Goal: Transaction & Acquisition: Purchase product/service

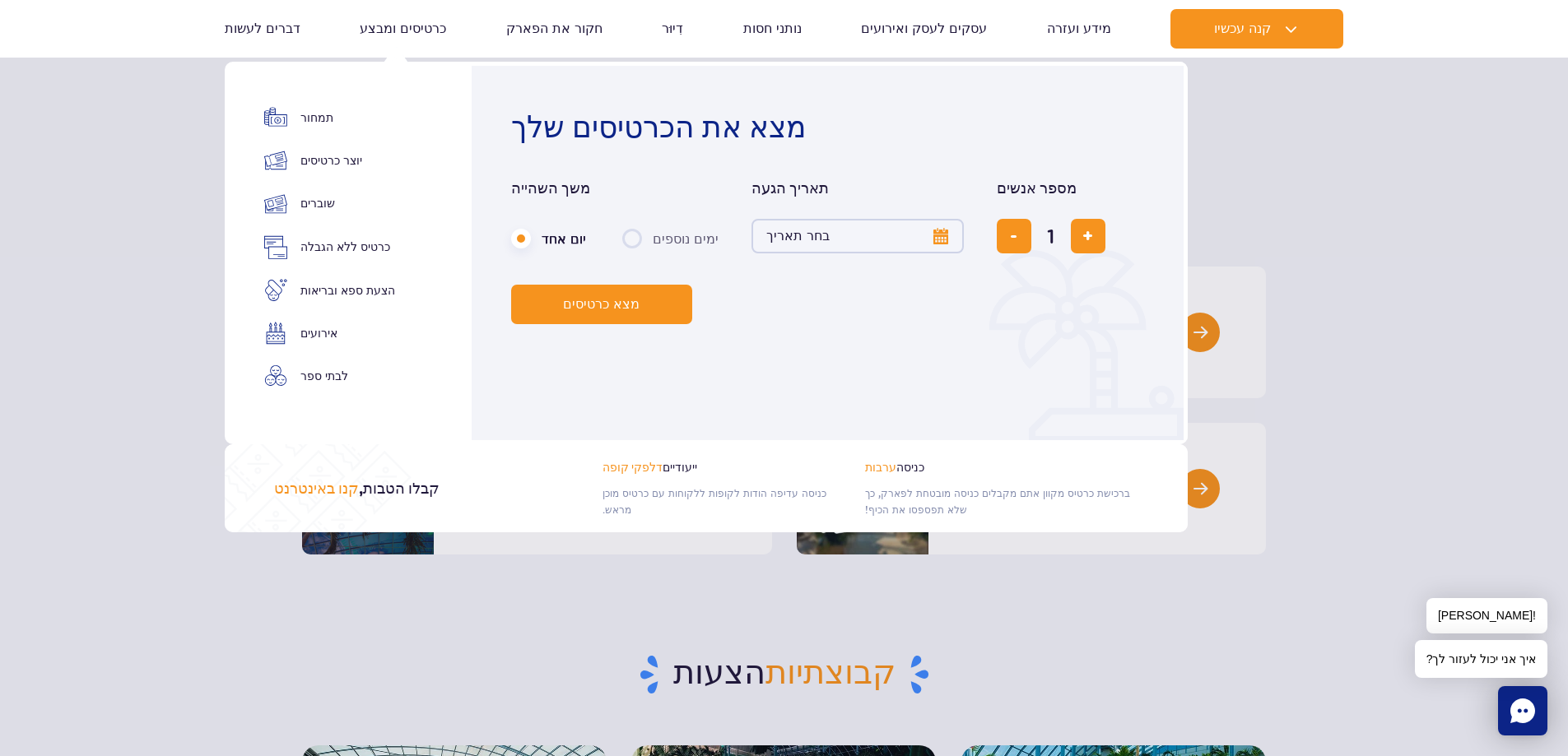
scroll to position [124, 0]
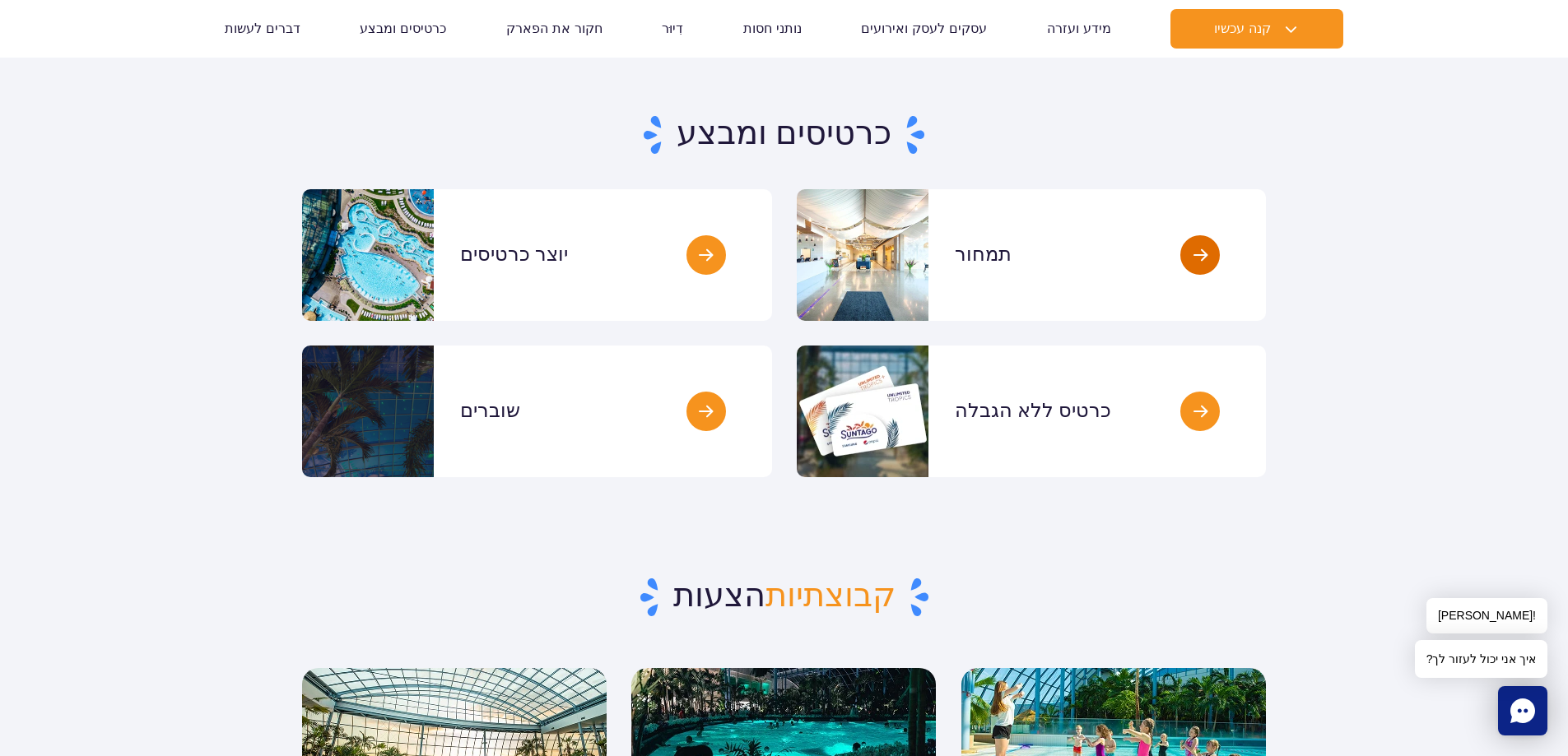
click at [1265, 250] on link at bounding box center [1265, 254] width 0 height 132
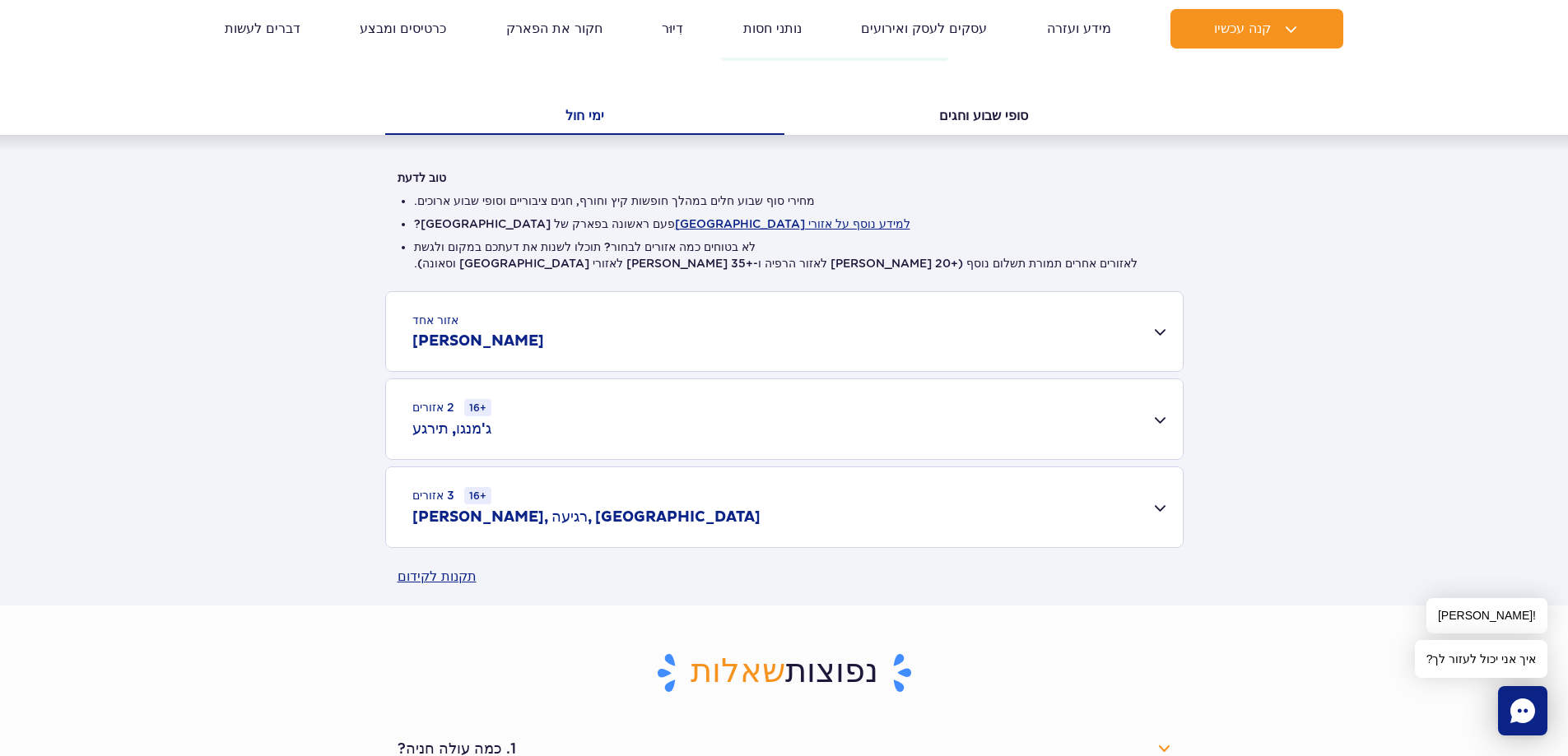
scroll to position [370, 0]
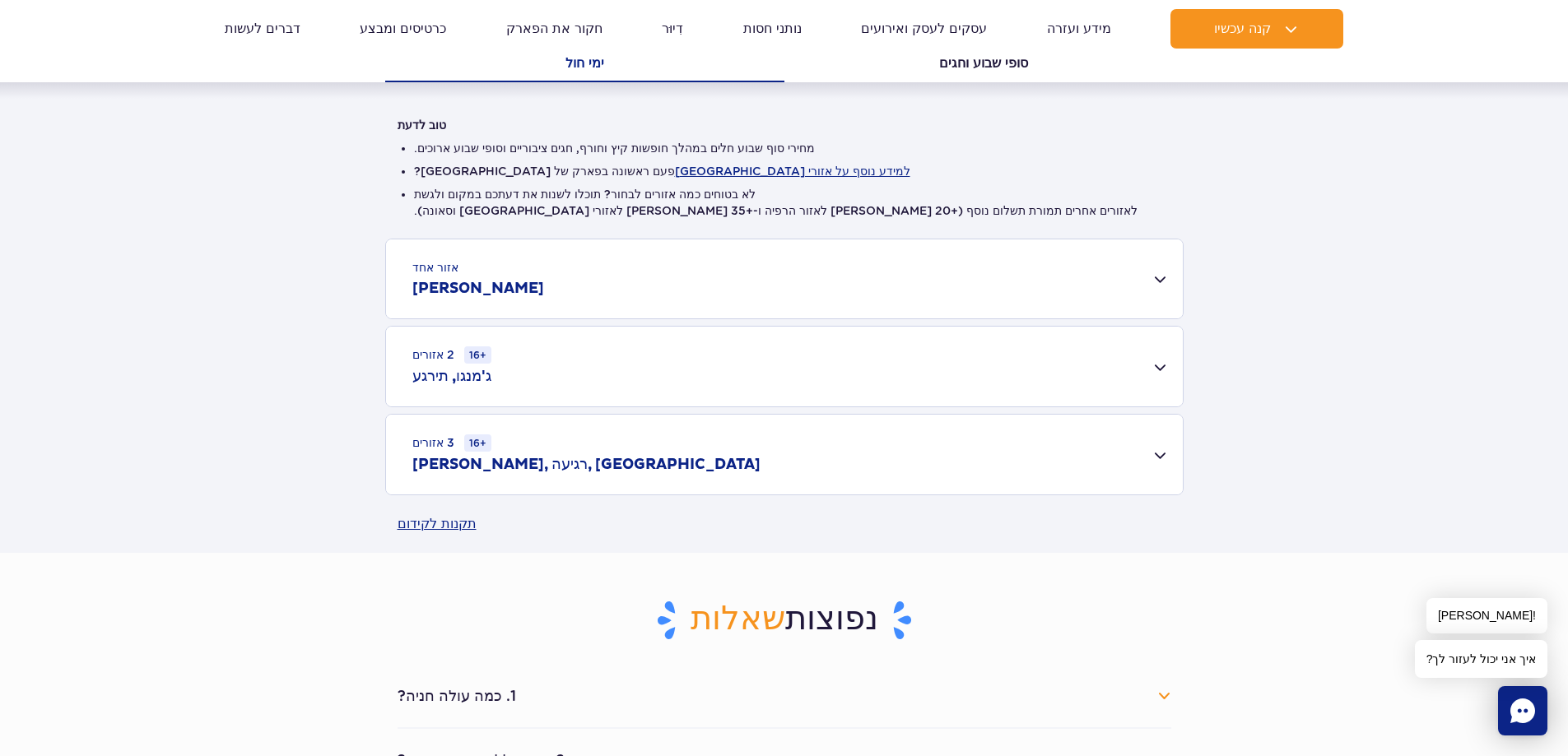
click at [1150, 277] on div "אזור אחד ג'מנגו" at bounding box center [784, 279] width 797 height 79
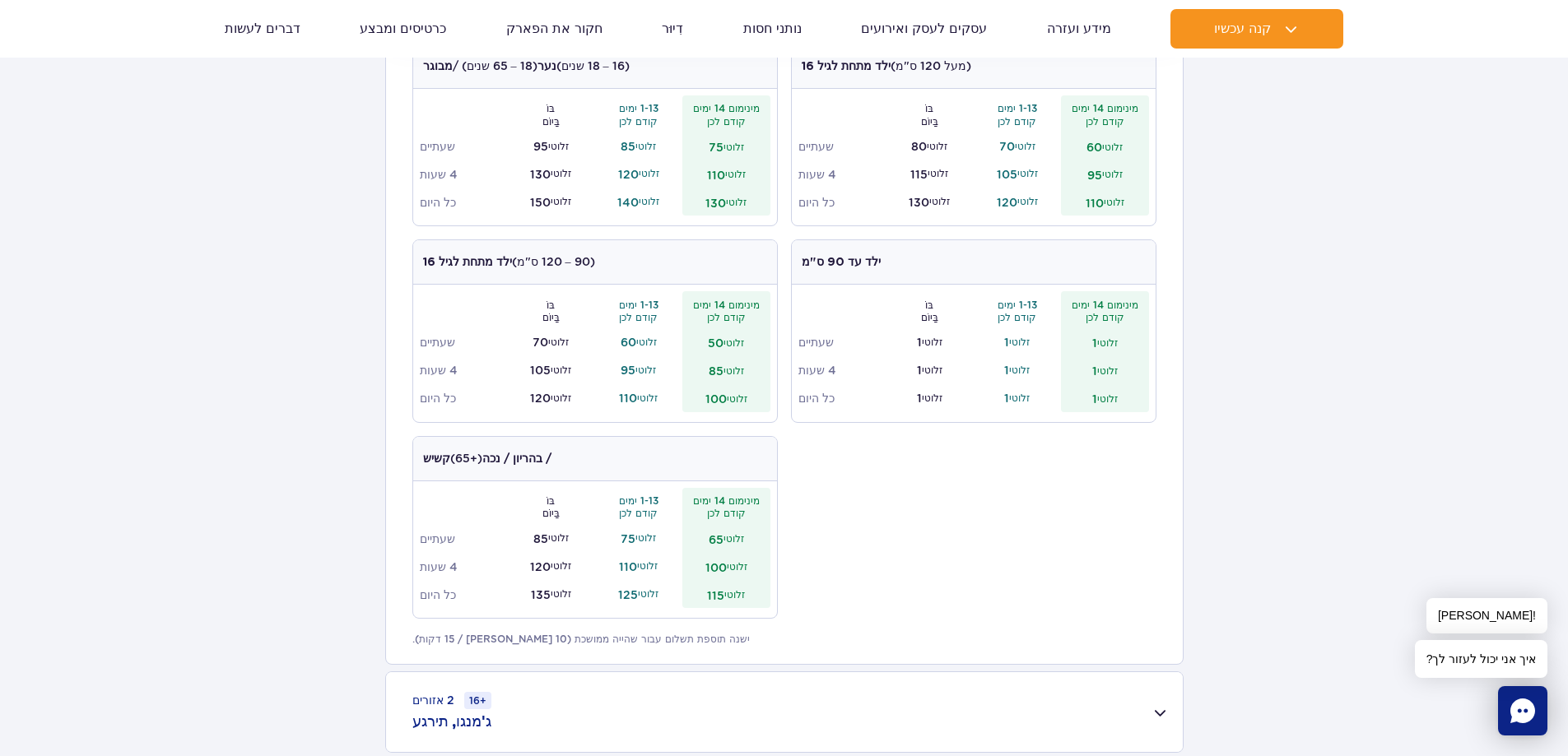
scroll to position [555, 0]
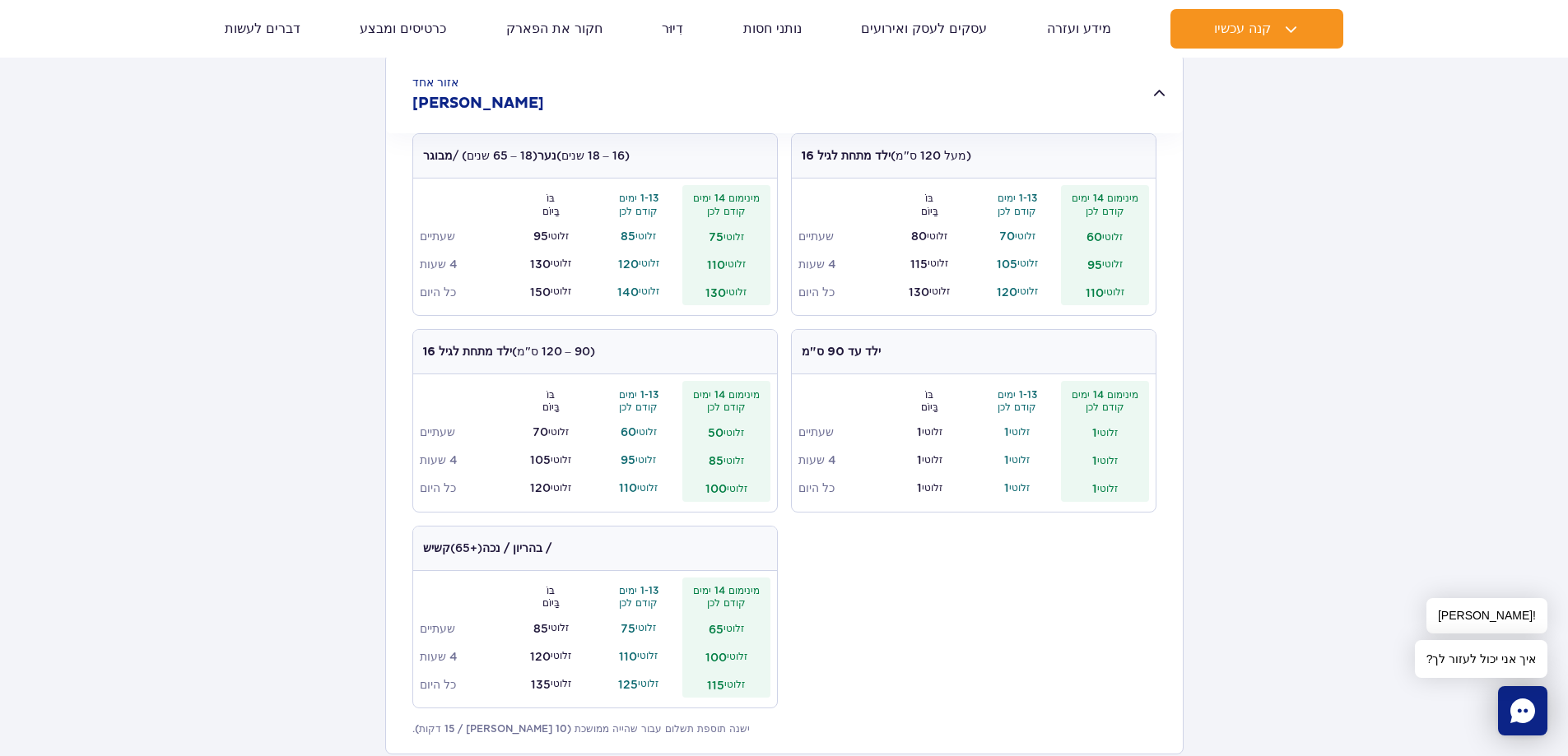
click at [439, 291] on font "כל היום" at bounding box center [437, 292] width 36 height 13
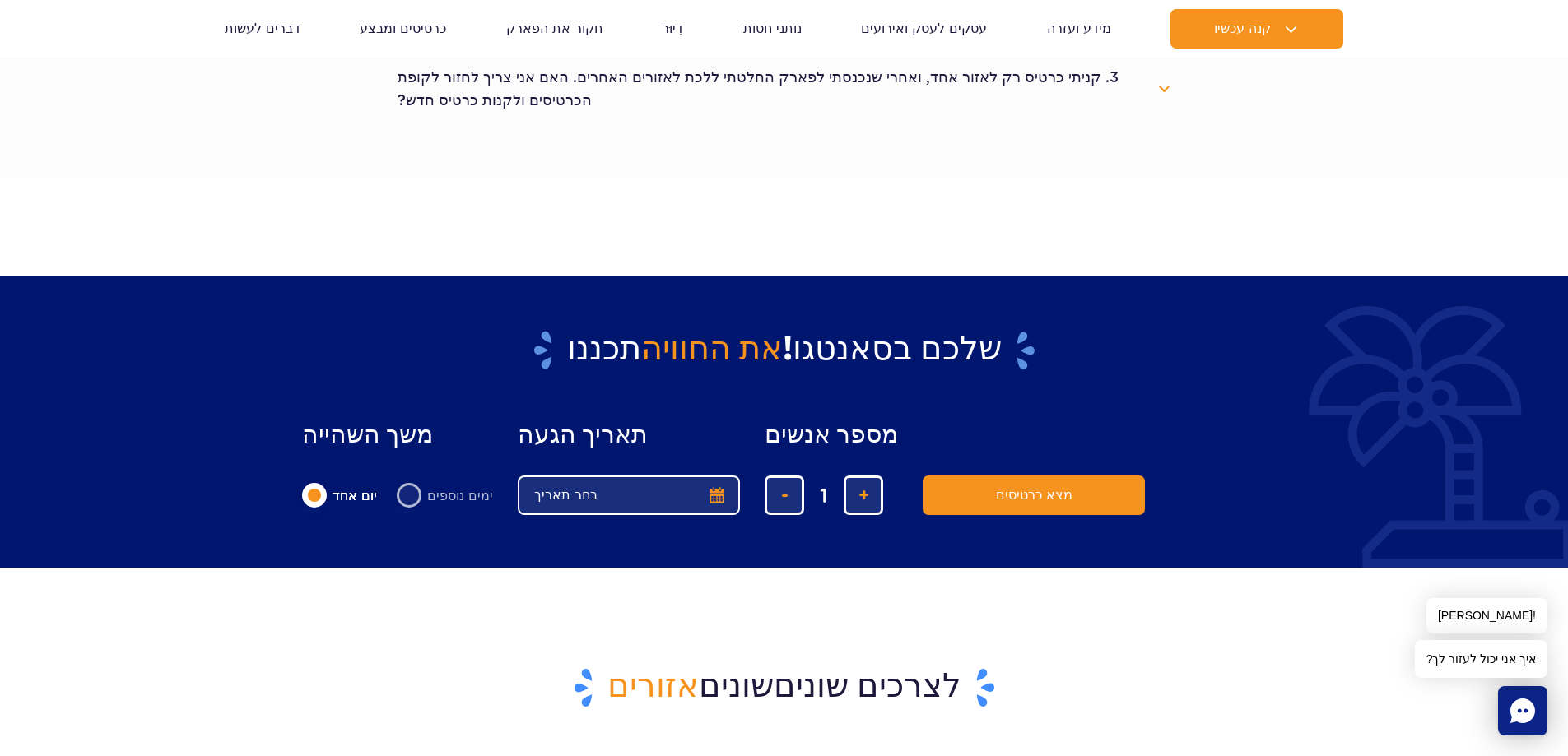
scroll to position [1173, 0]
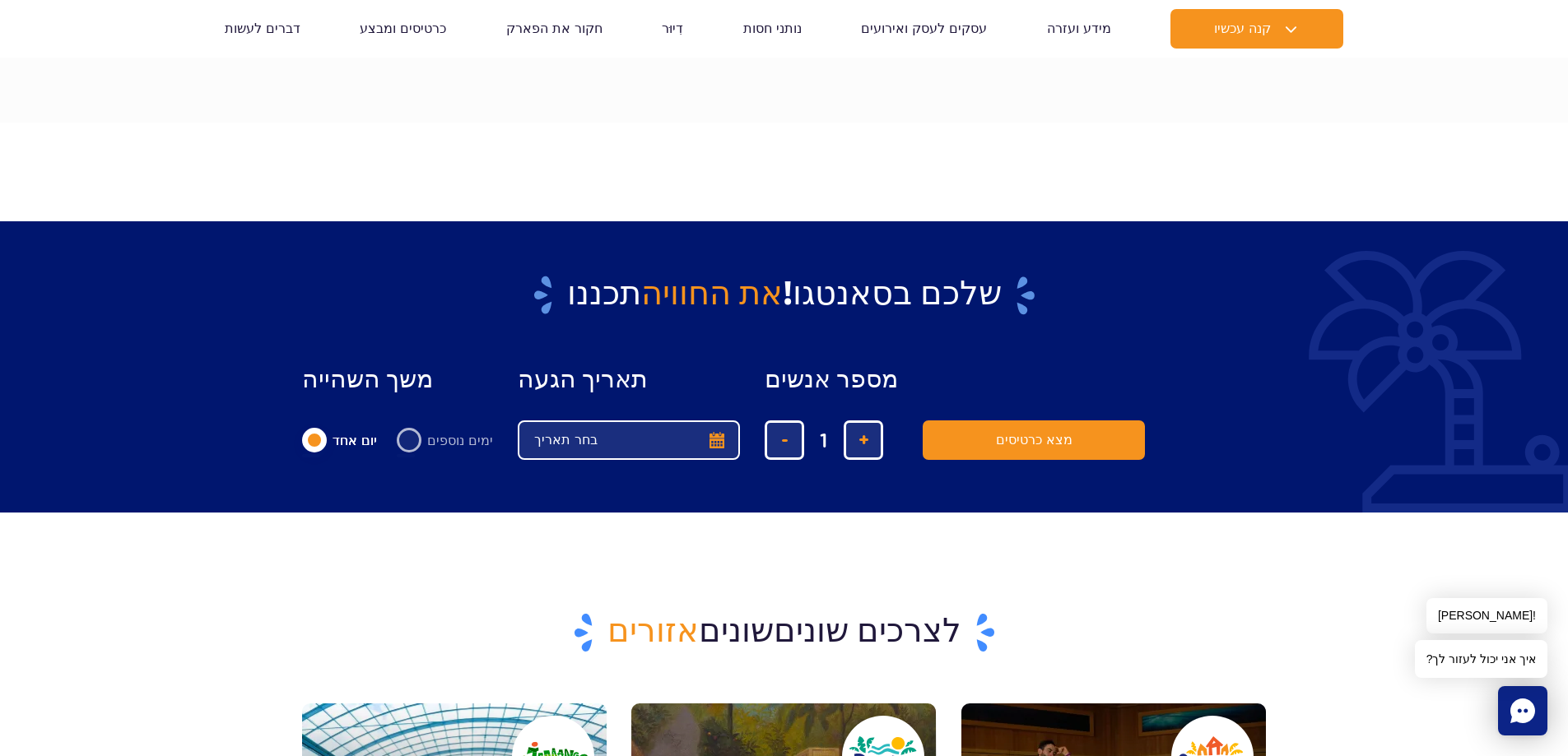
click at [691, 437] on button "בחר תאריך" at bounding box center [629, 440] width 222 height 39
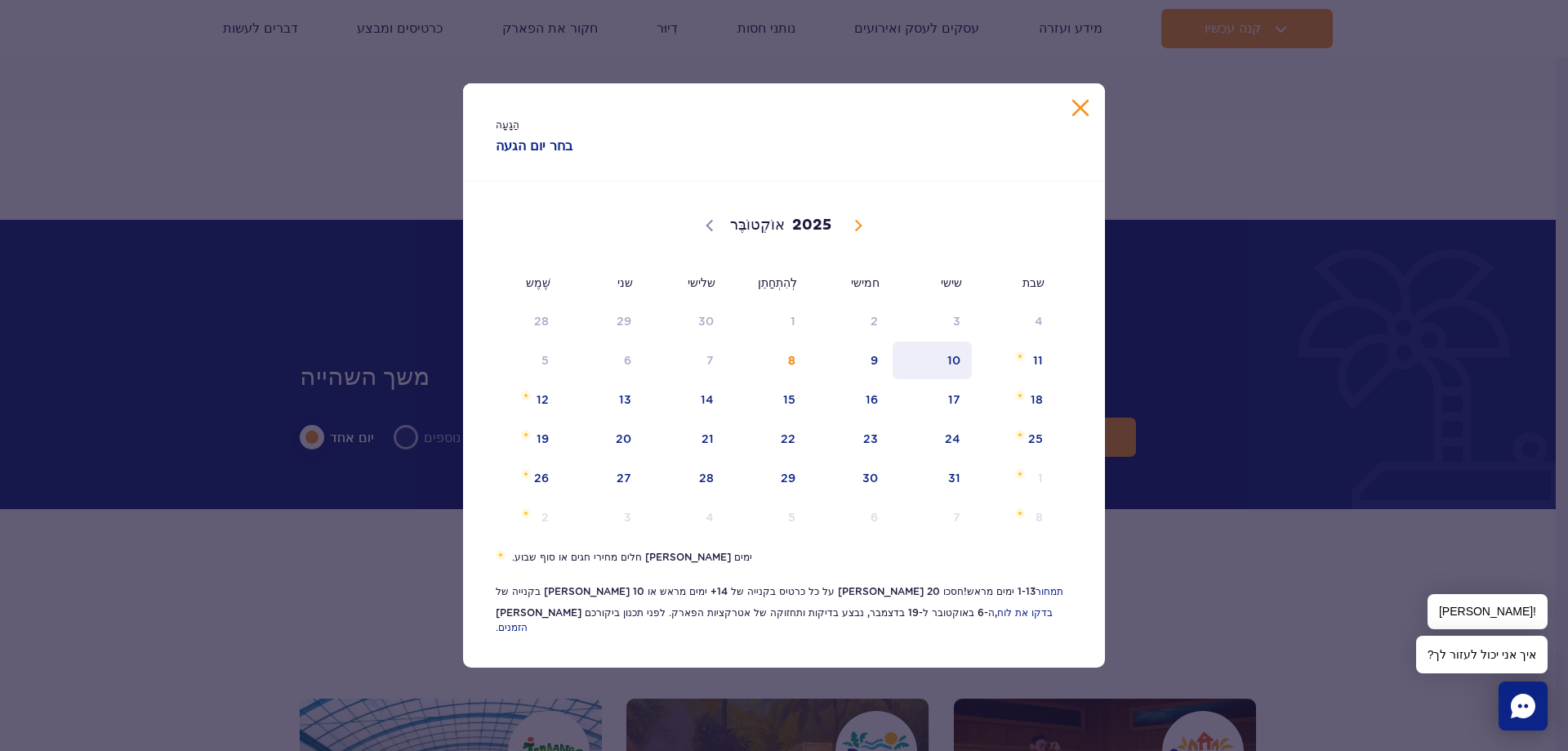
click at [954, 365] on font "10" at bounding box center [953, 360] width 13 height 13
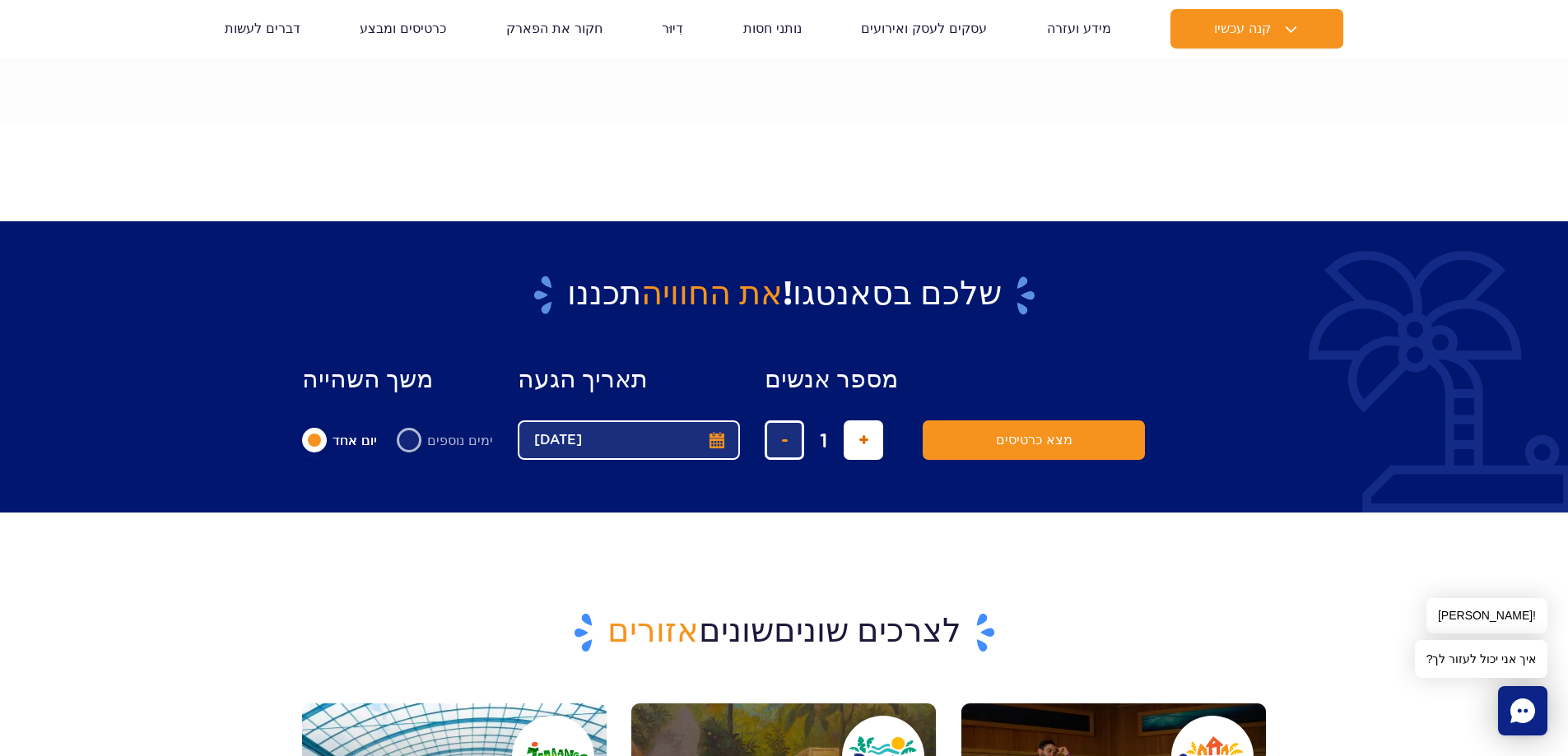
click at [858, 440] on span "הוסף כרטיס" at bounding box center [864, 440] width 11 height 0
type input "5"
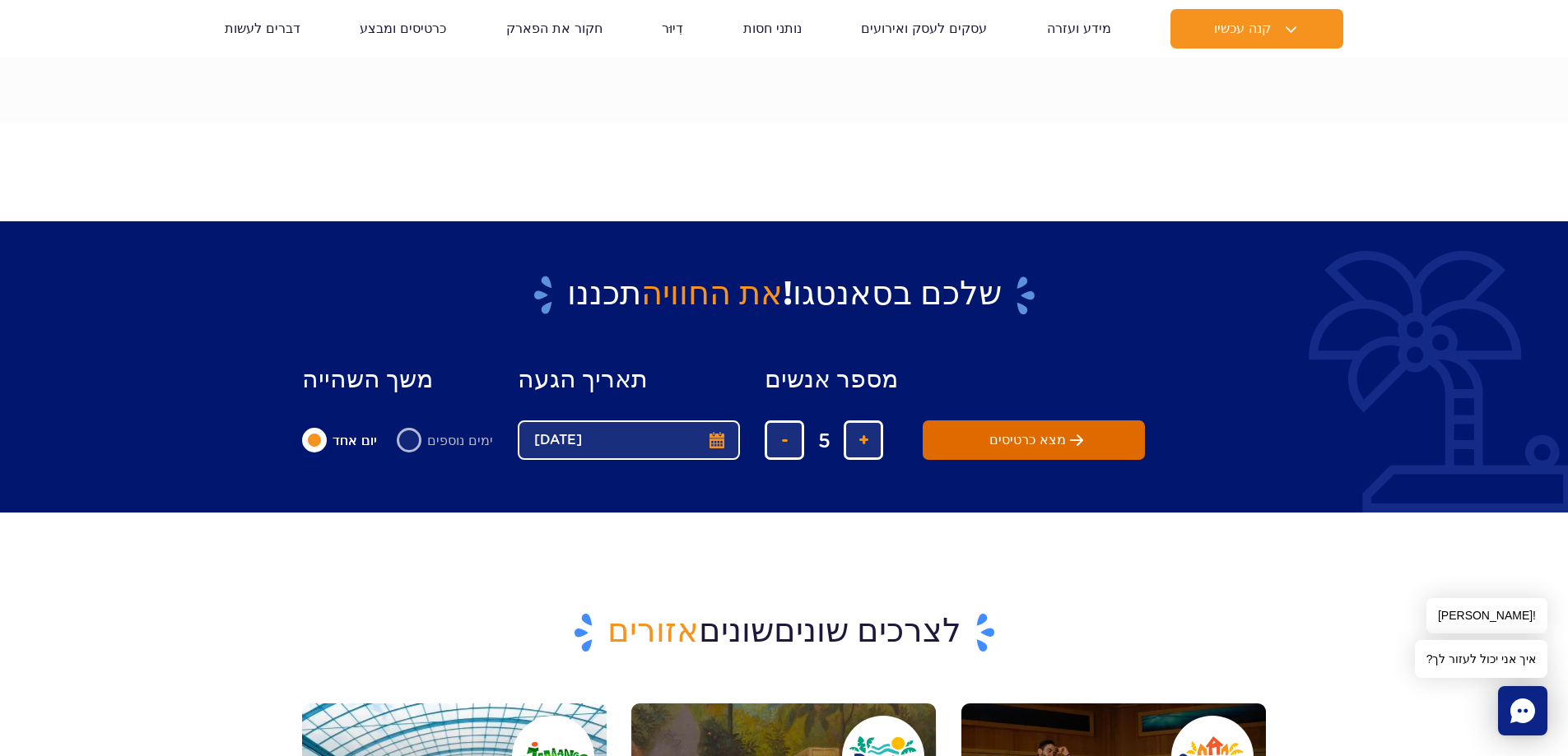
click at [989, 442] on span "מצא כרטיסים" at bounding box center [1027, 440] width 76 height 15
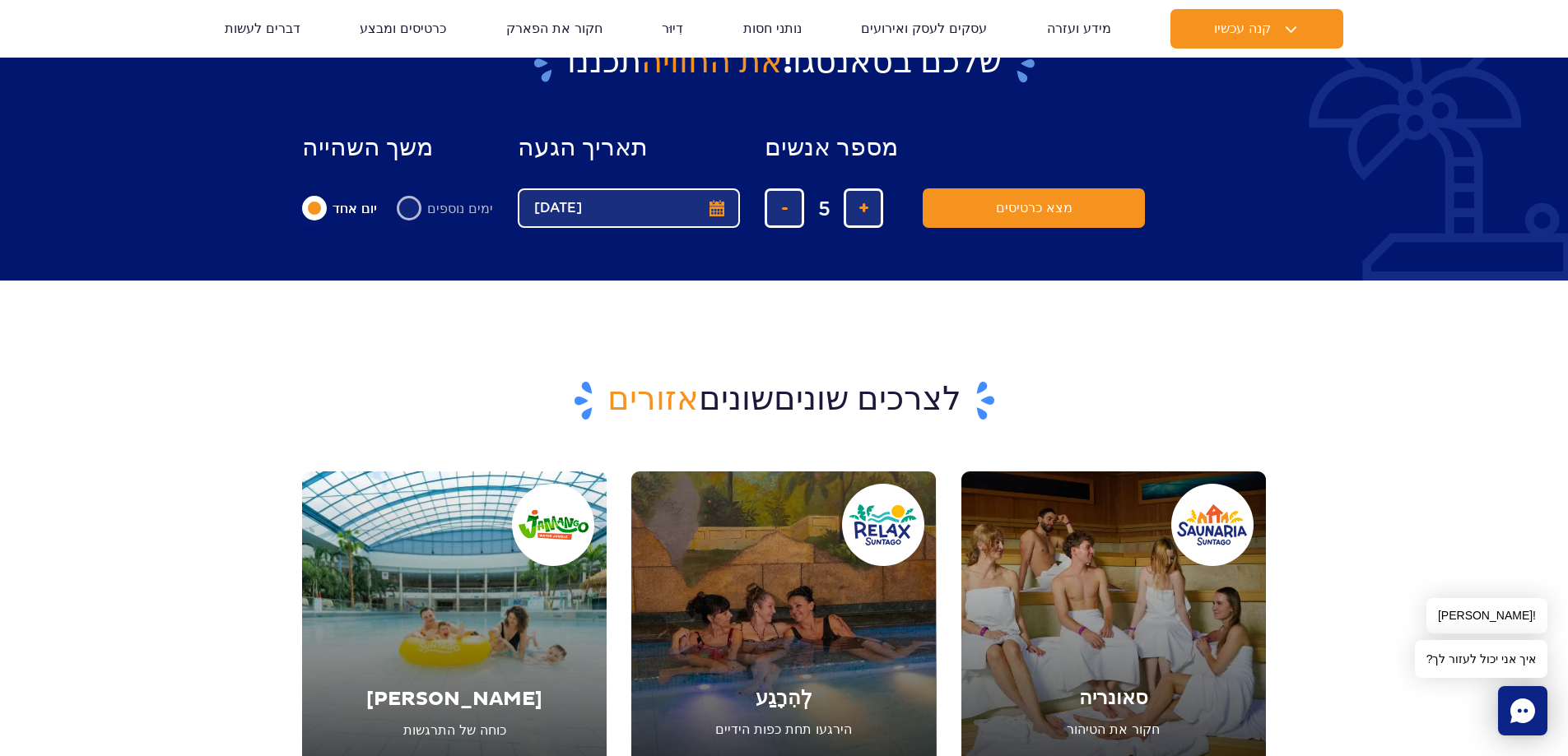
scroll to position [1419, 0]
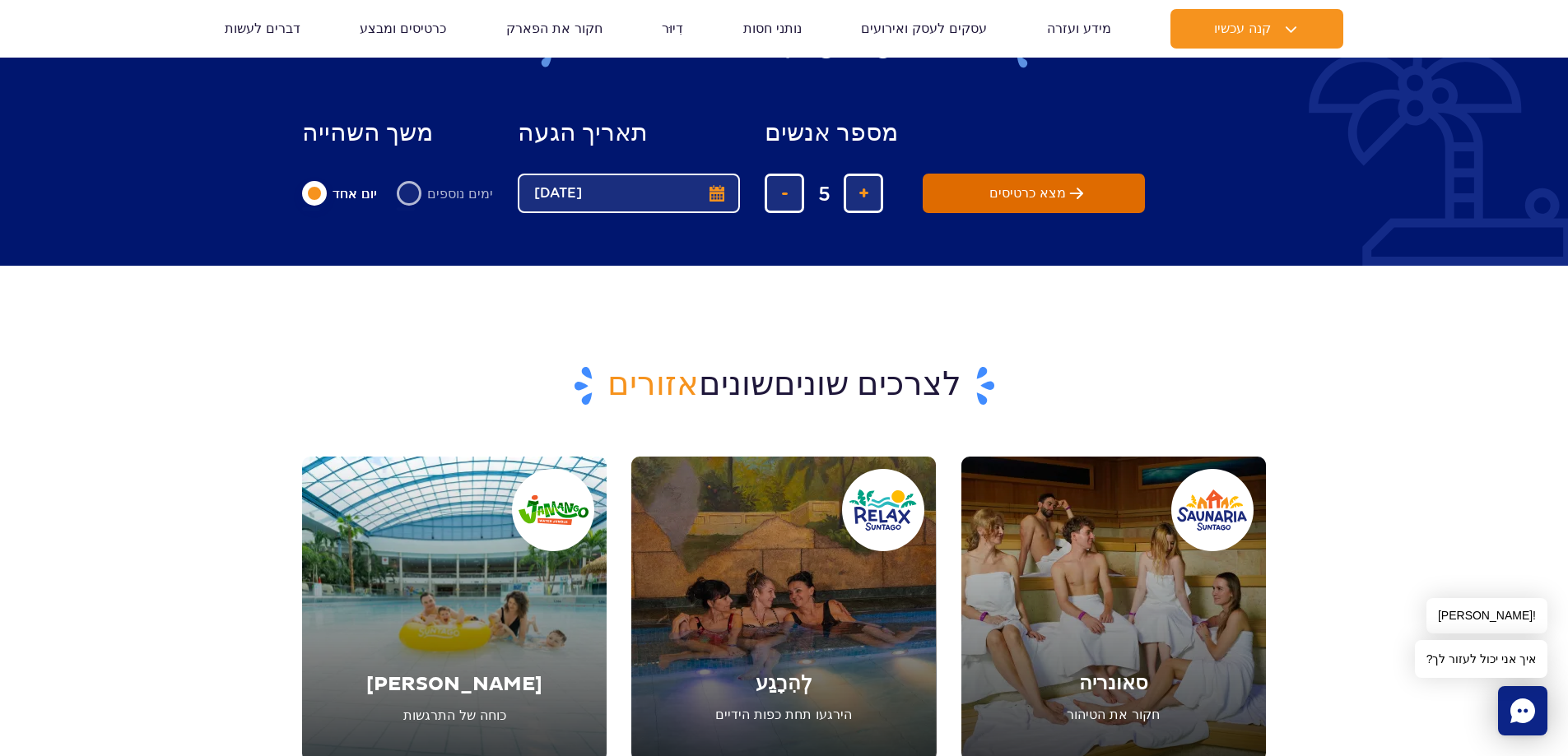
click at [1008, 192] on span "מצא כרטיסים" at bounding box center [1027, 193] width 76 height 15
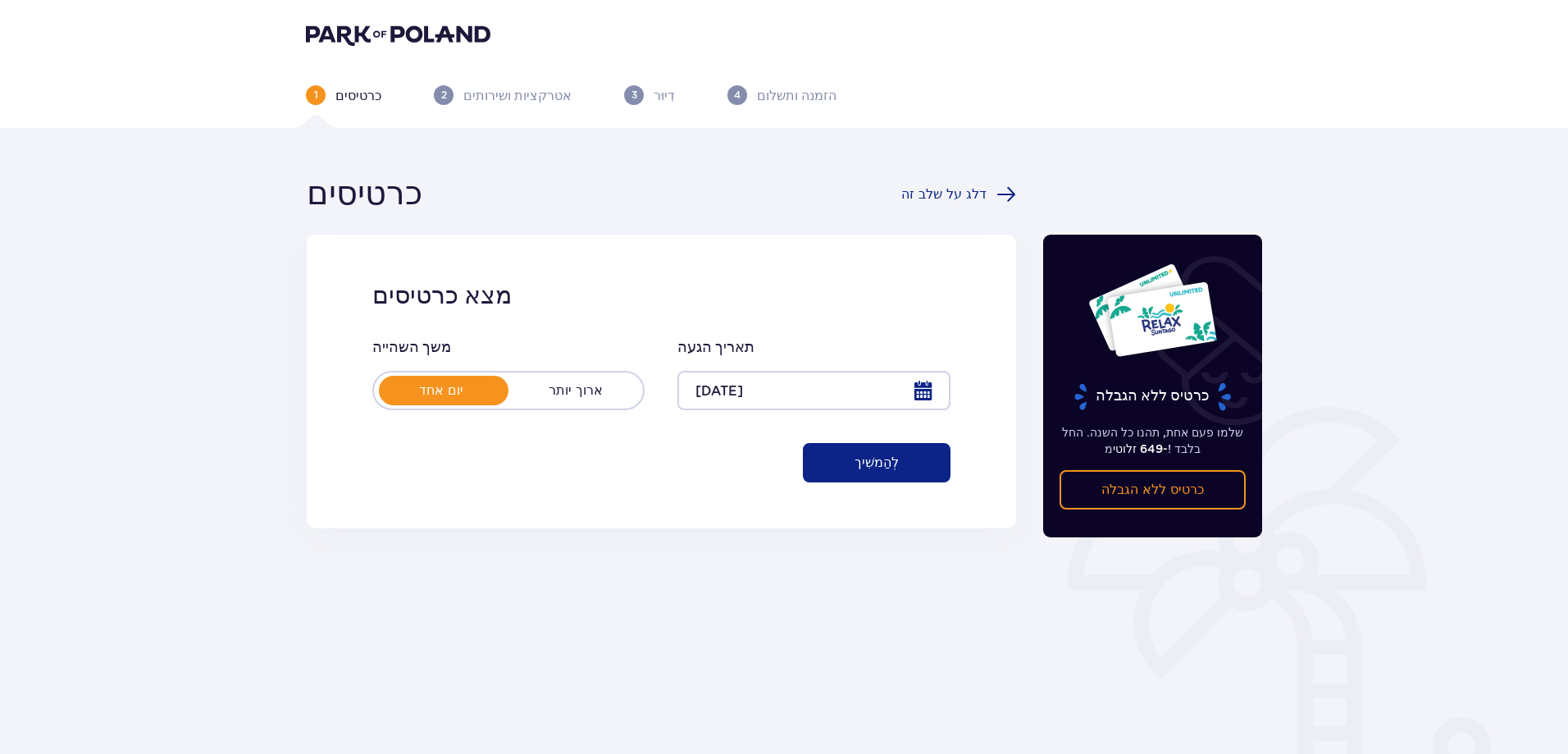
click at [880, 465] on font "לְהַמשִׁיך" at bounding box center [877, 463] width 45 height 13
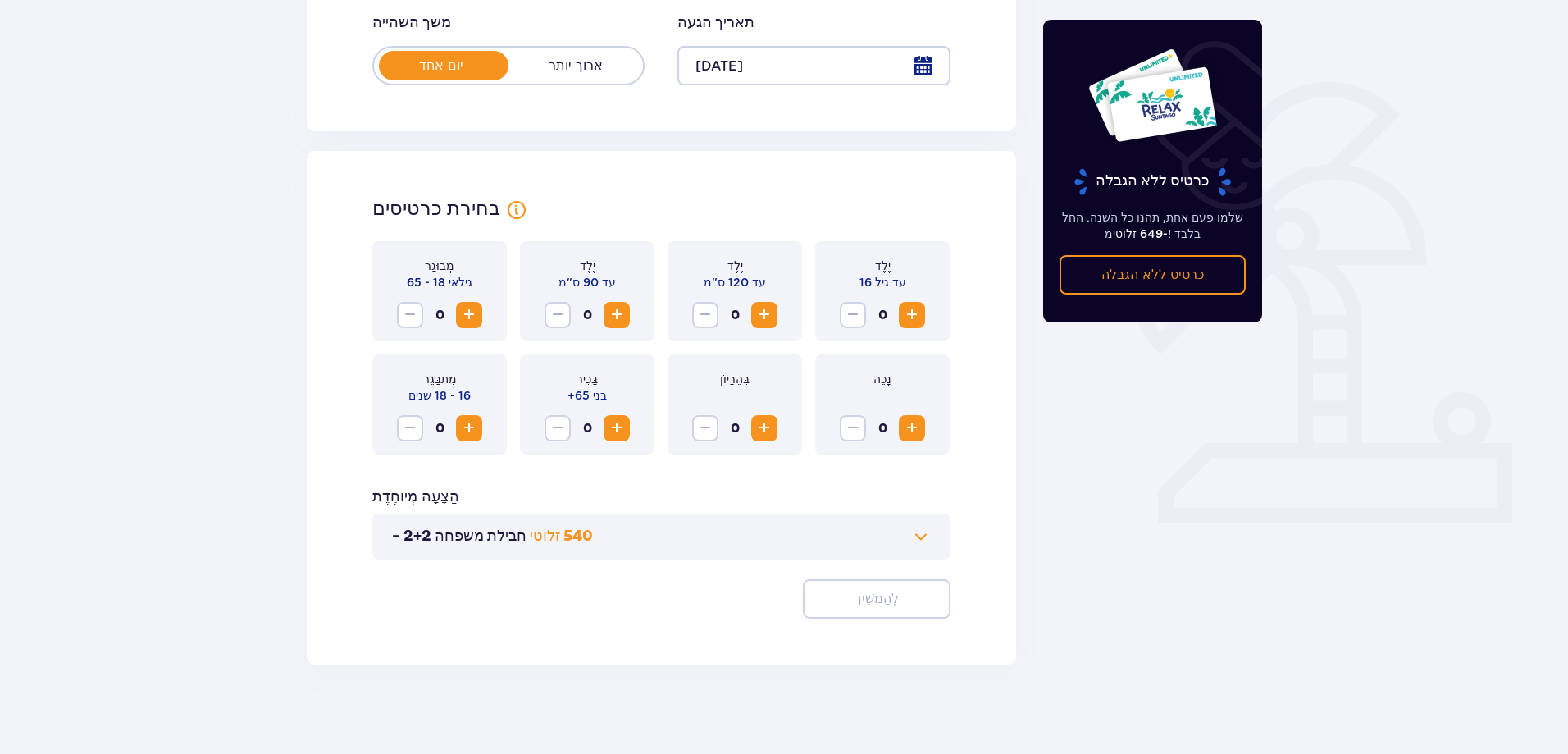
scroll to position [334, 0]
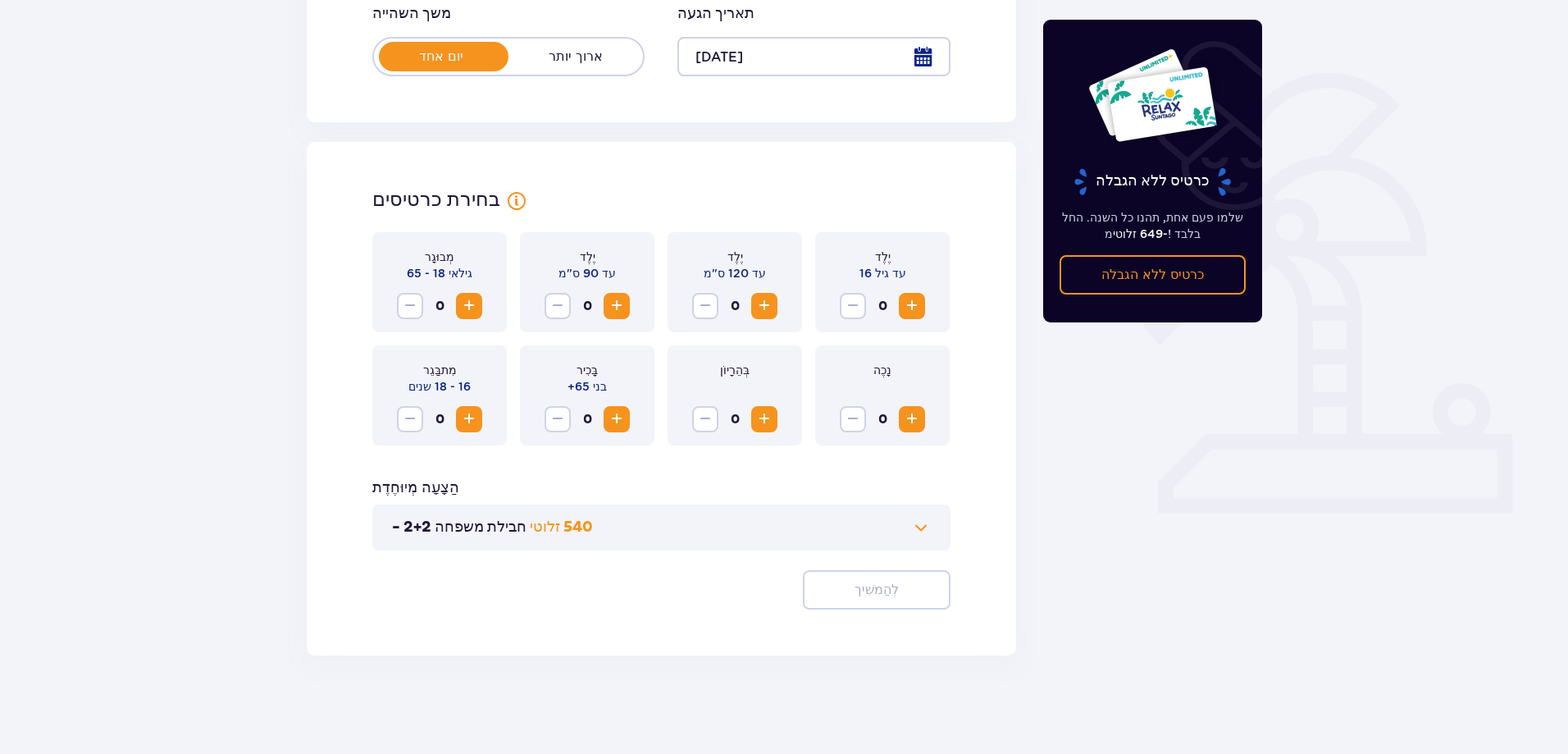
click at [467, 303] on span "לְהַגדִיל" at bounding box center [469, 306] width 20 height 20
click at [913, 305] on span "לְהַגדִיל" at bounding box center [912, 306] width 20 height 20
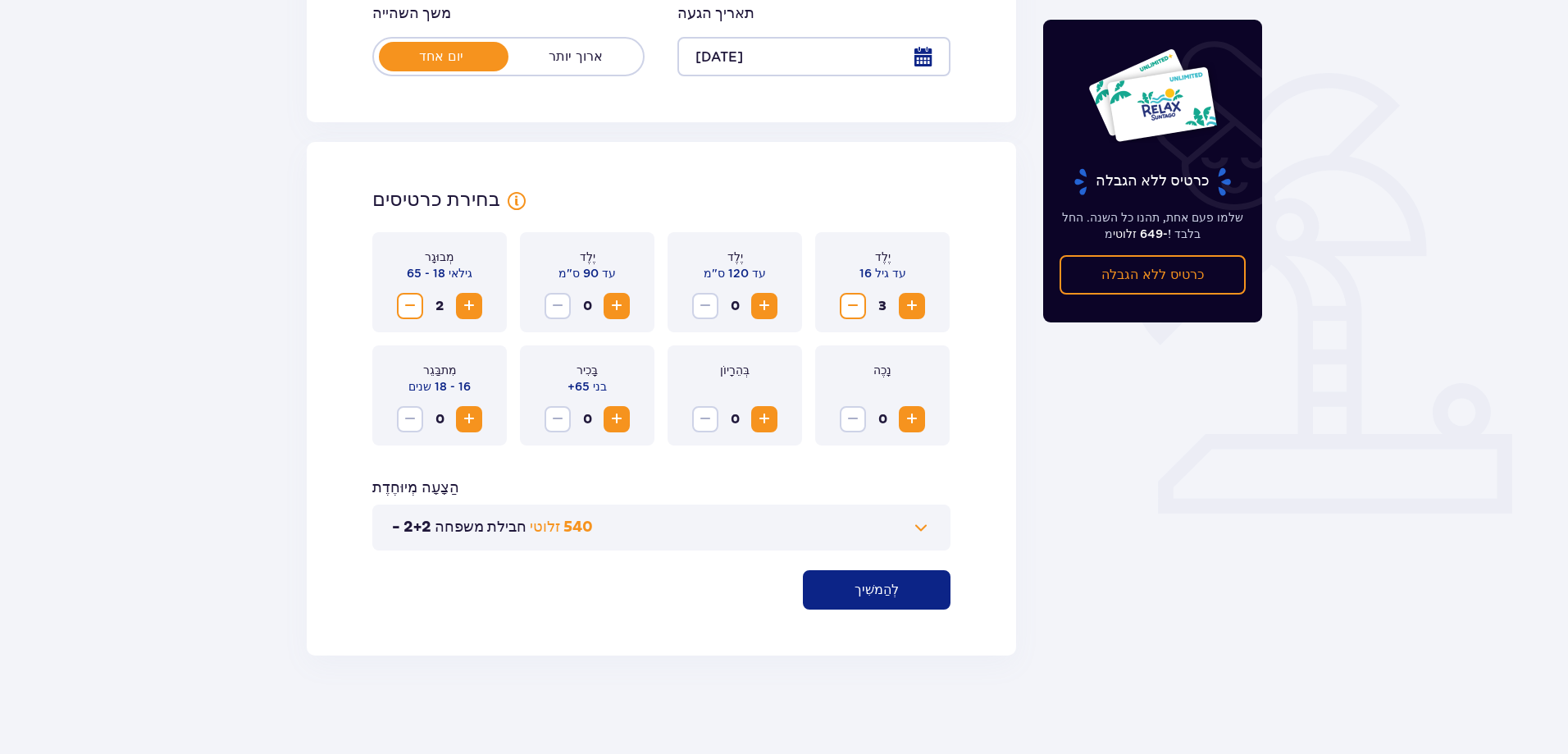
click at [875, 593] on font "לְהַמשִׁיך" at bounding box center [877, 590] width 45 height 13
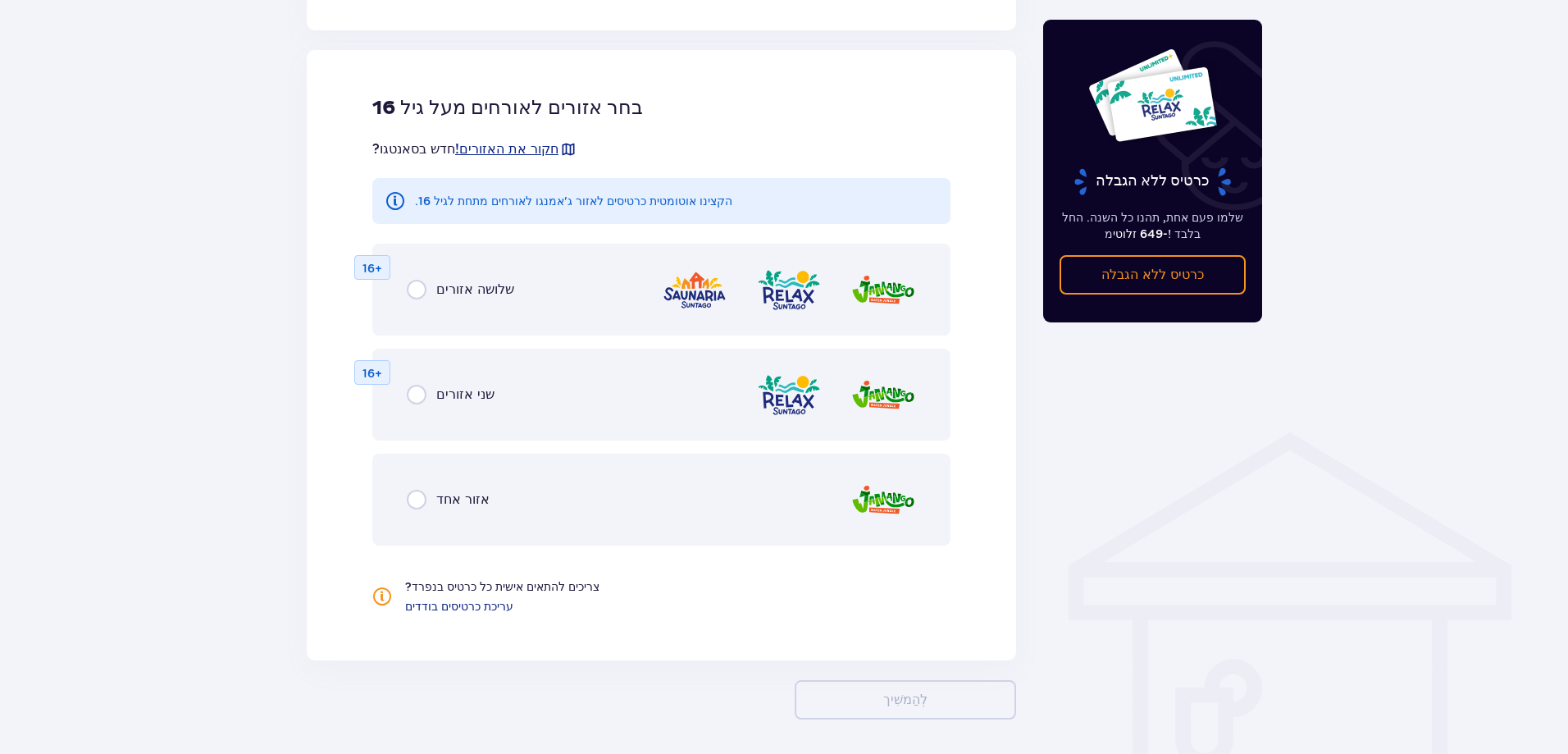
scroll to position [910, 0]
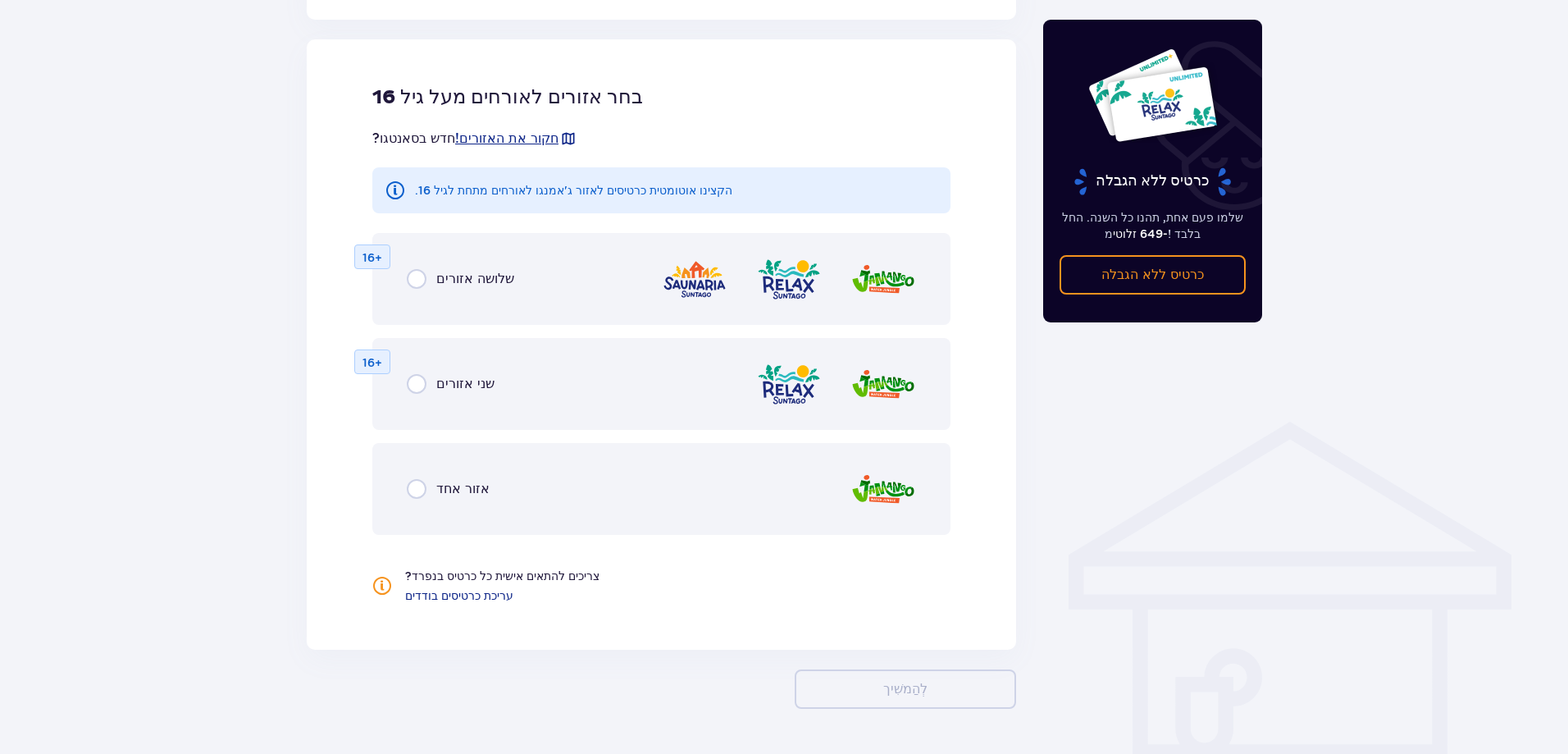
click at [413, 487] on input "radio" at bounding box center [417, 489] width 20 height 20
radio input "true"
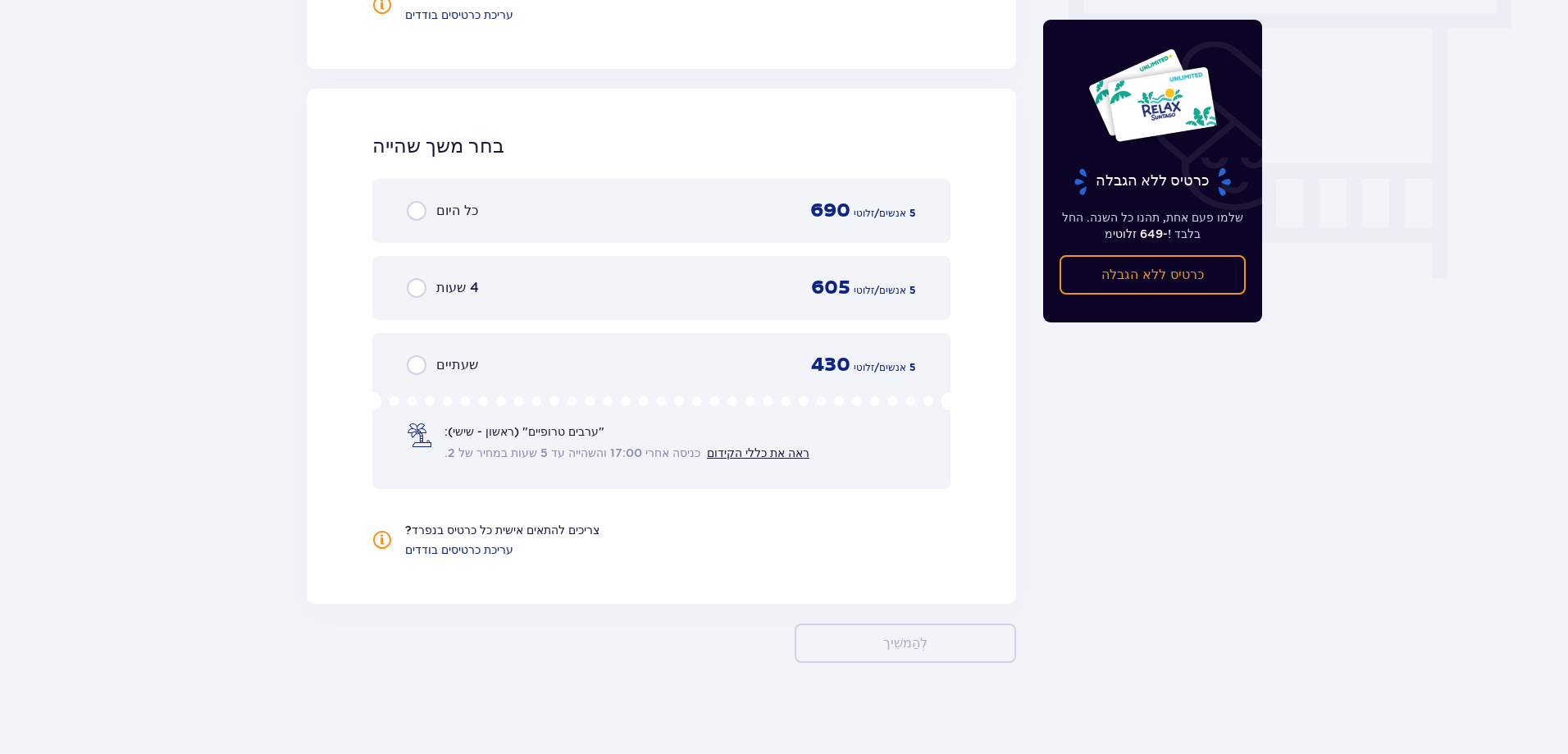
scroll to position [1499, 0]
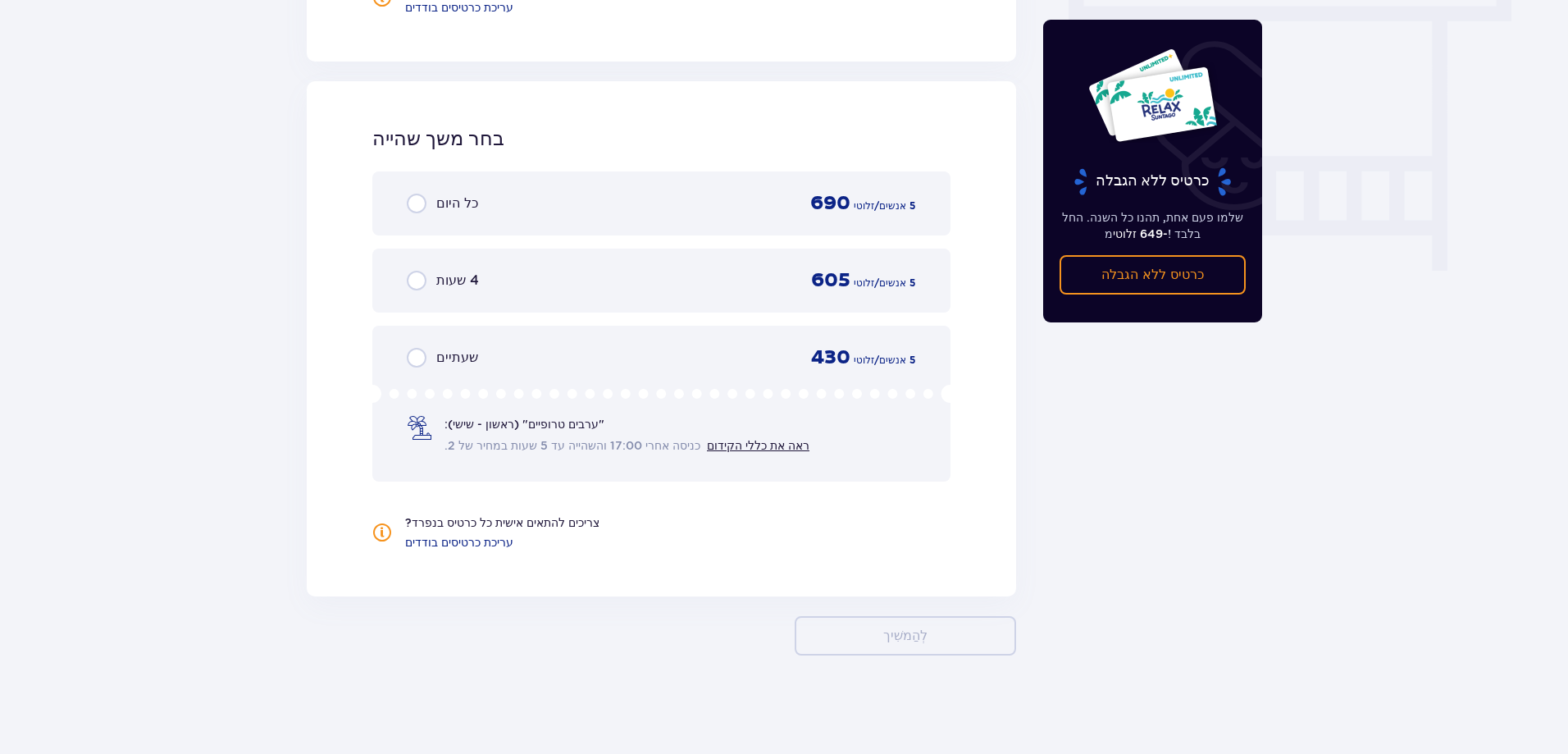
click at [421, 204] on input "radio" at bounding box center [417, 204] width 20 height 20
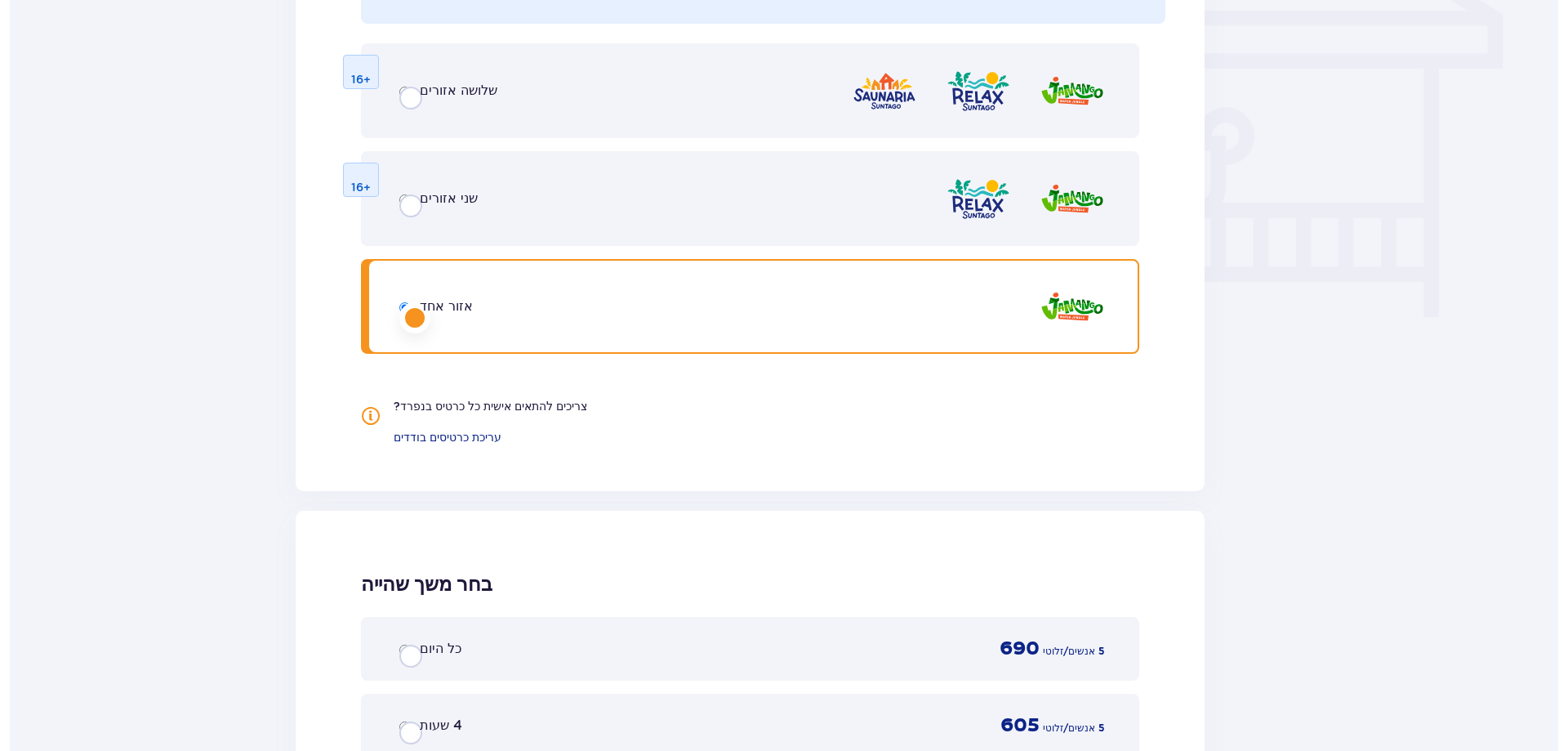
scroll to position [0, 0]
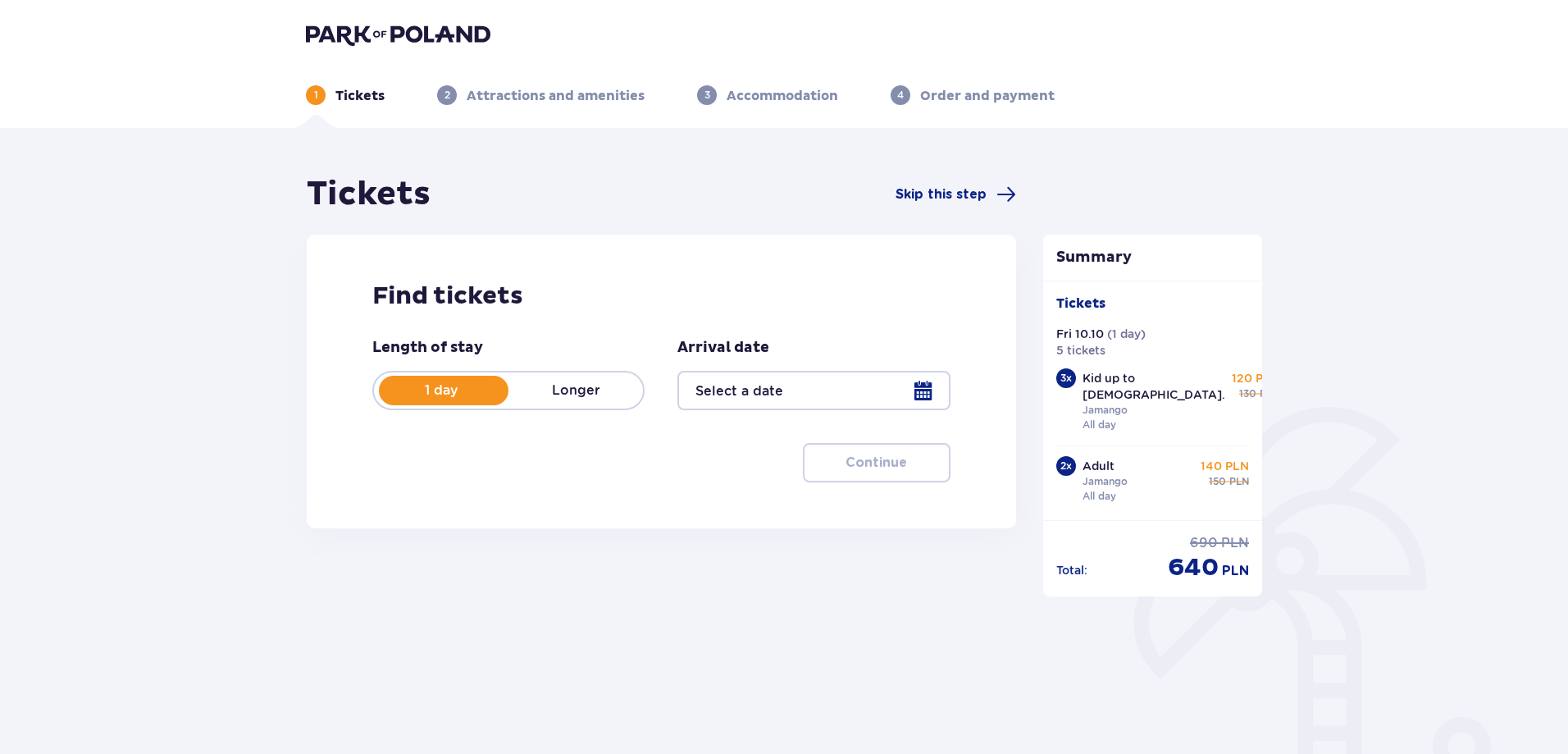
type input "10.10.25"
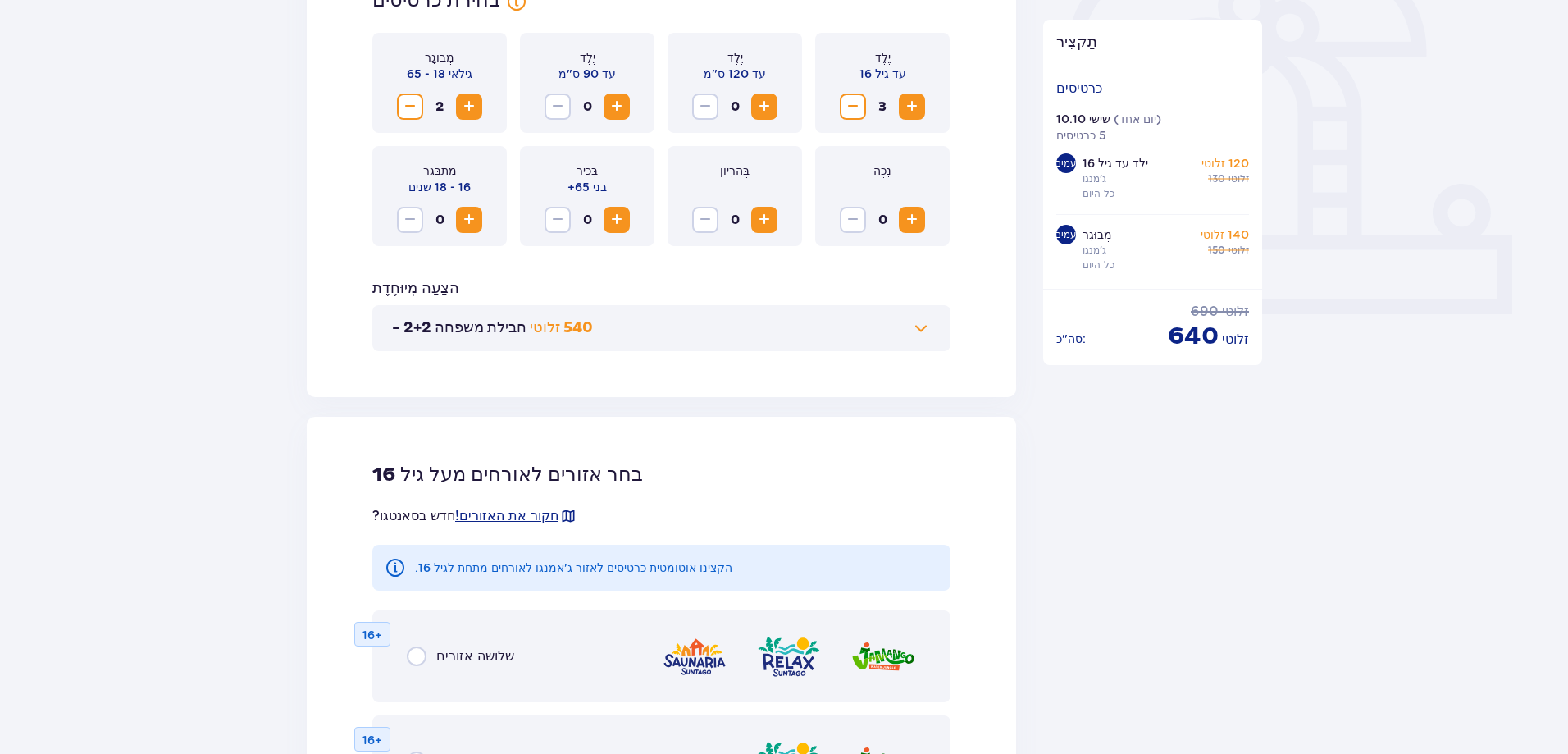
click at [920, 325] on span at bounding box center [921, 328] width 20 height 20
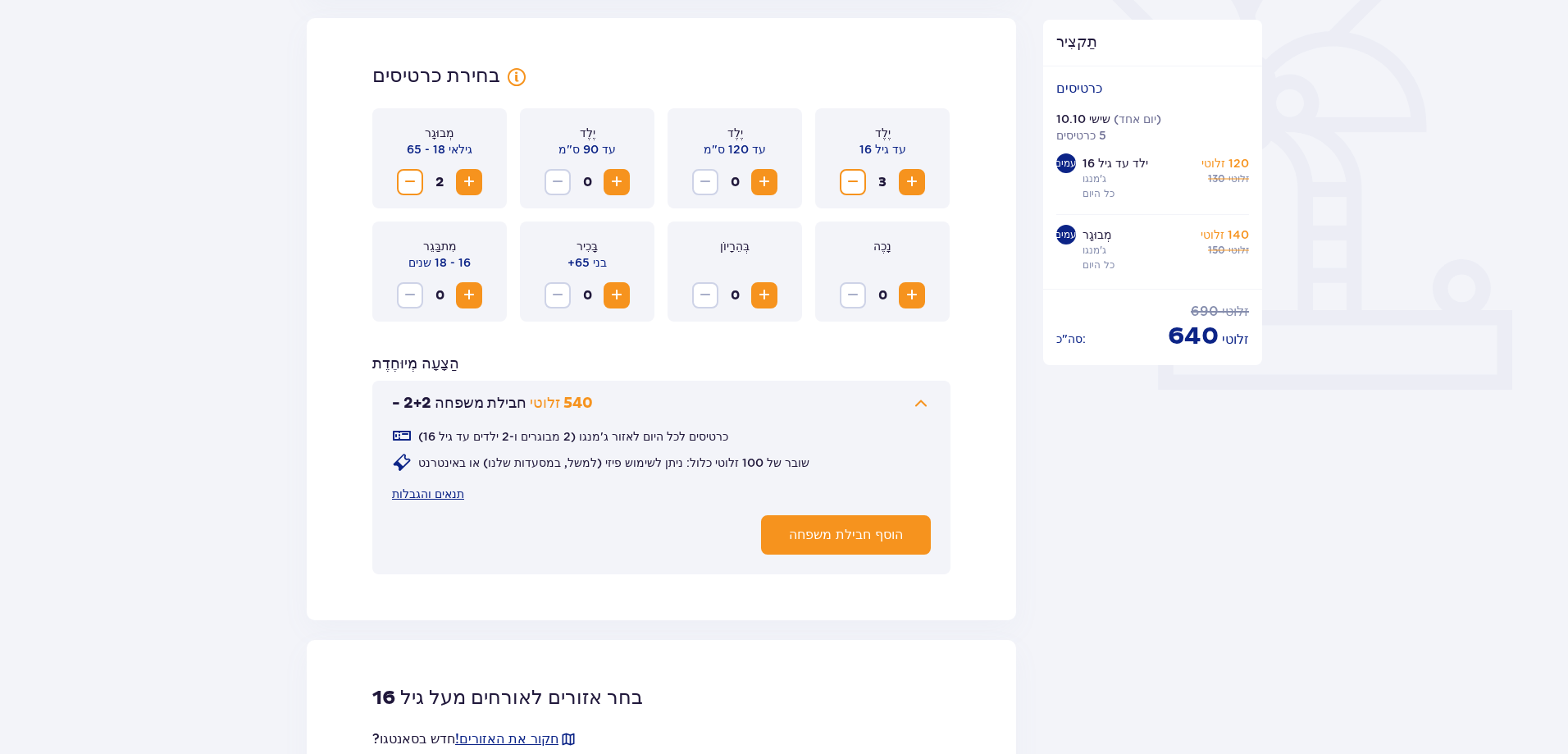
scroll to position [457, 0]
click at [866, 538] on font "הוסף חבילת משפחה" at bounding box center [846, 536] width 114 height 13
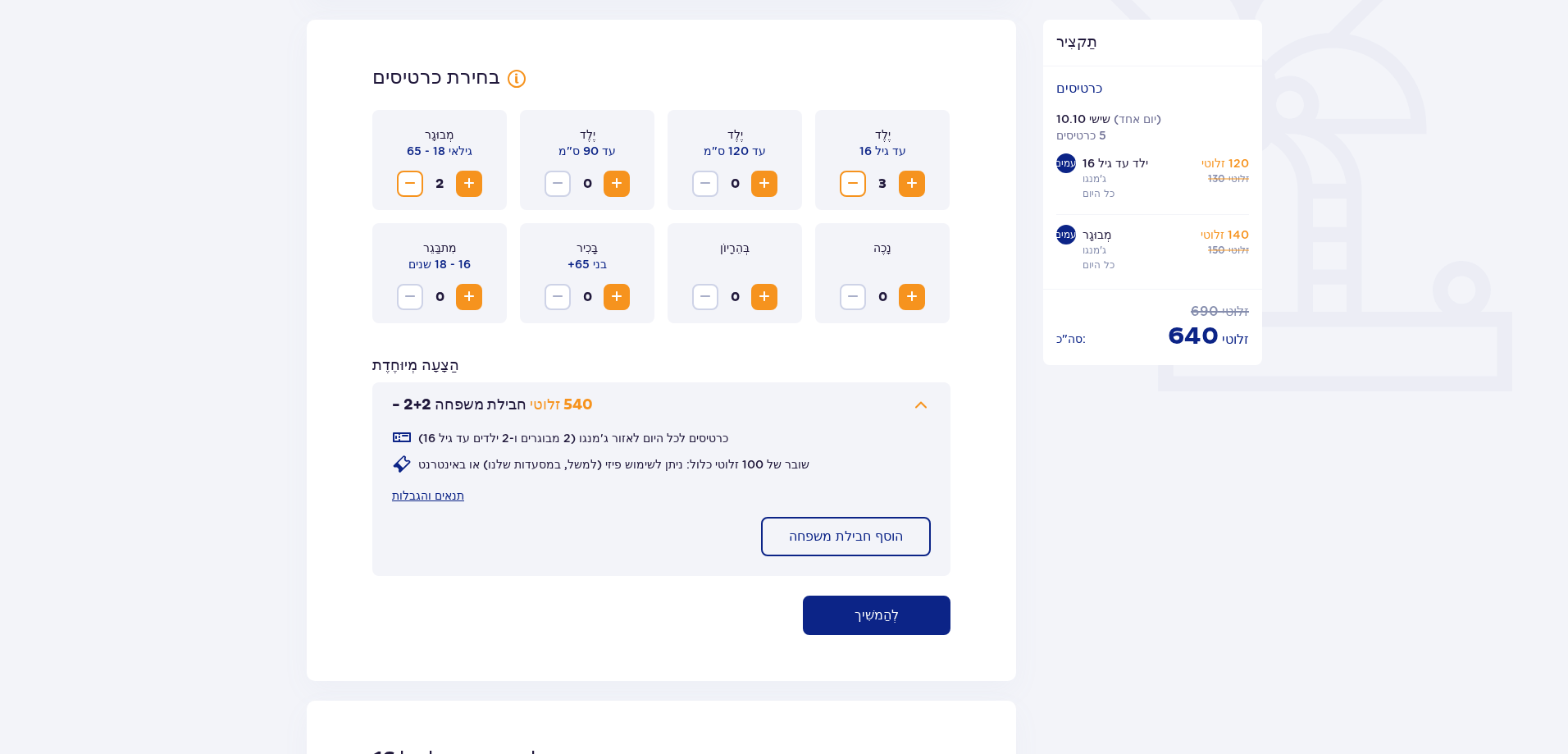
click at [863, 611] on font "לְהַמשִׁיך" at bounding box center [877, 615] width 45 height 13
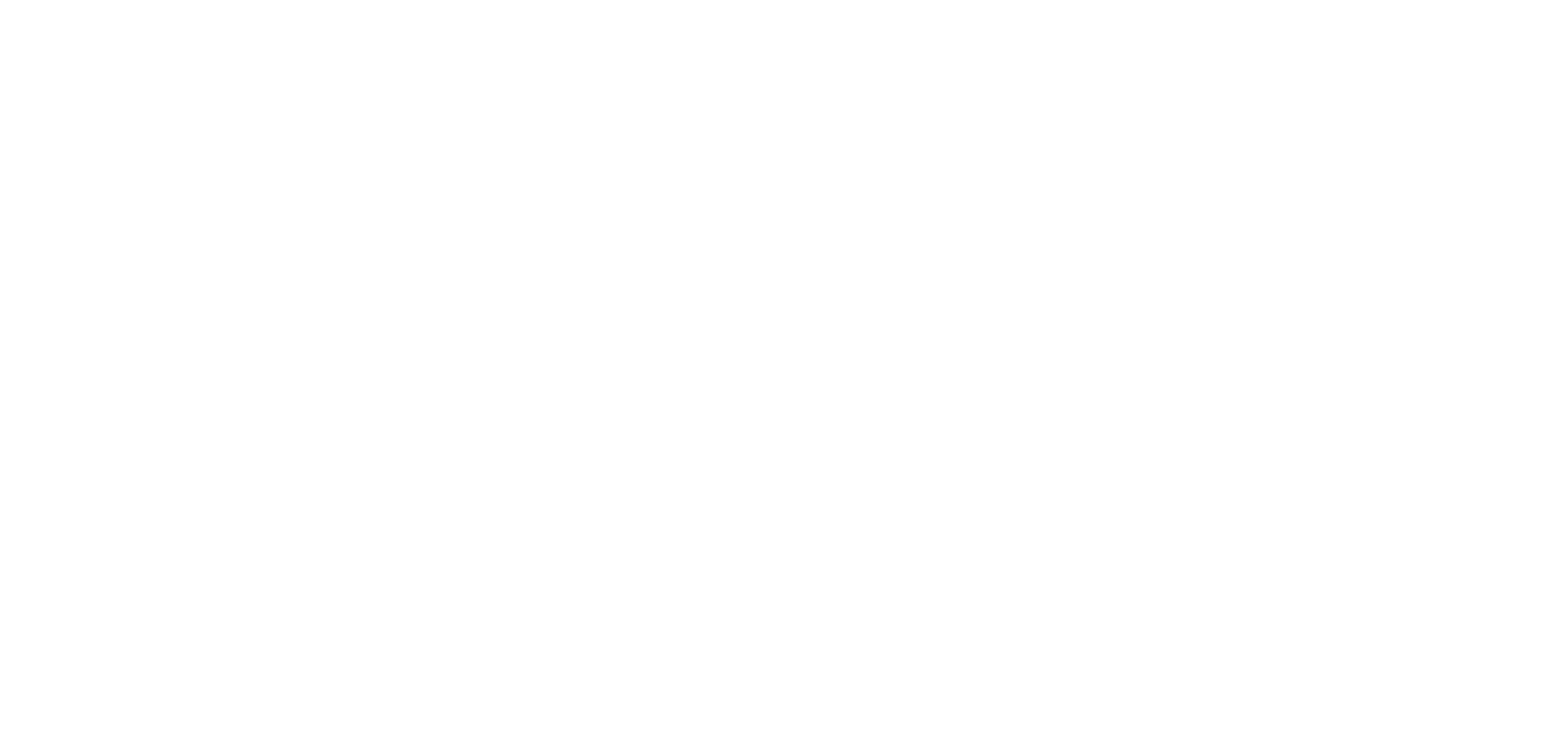
scroll to position [0, 0]
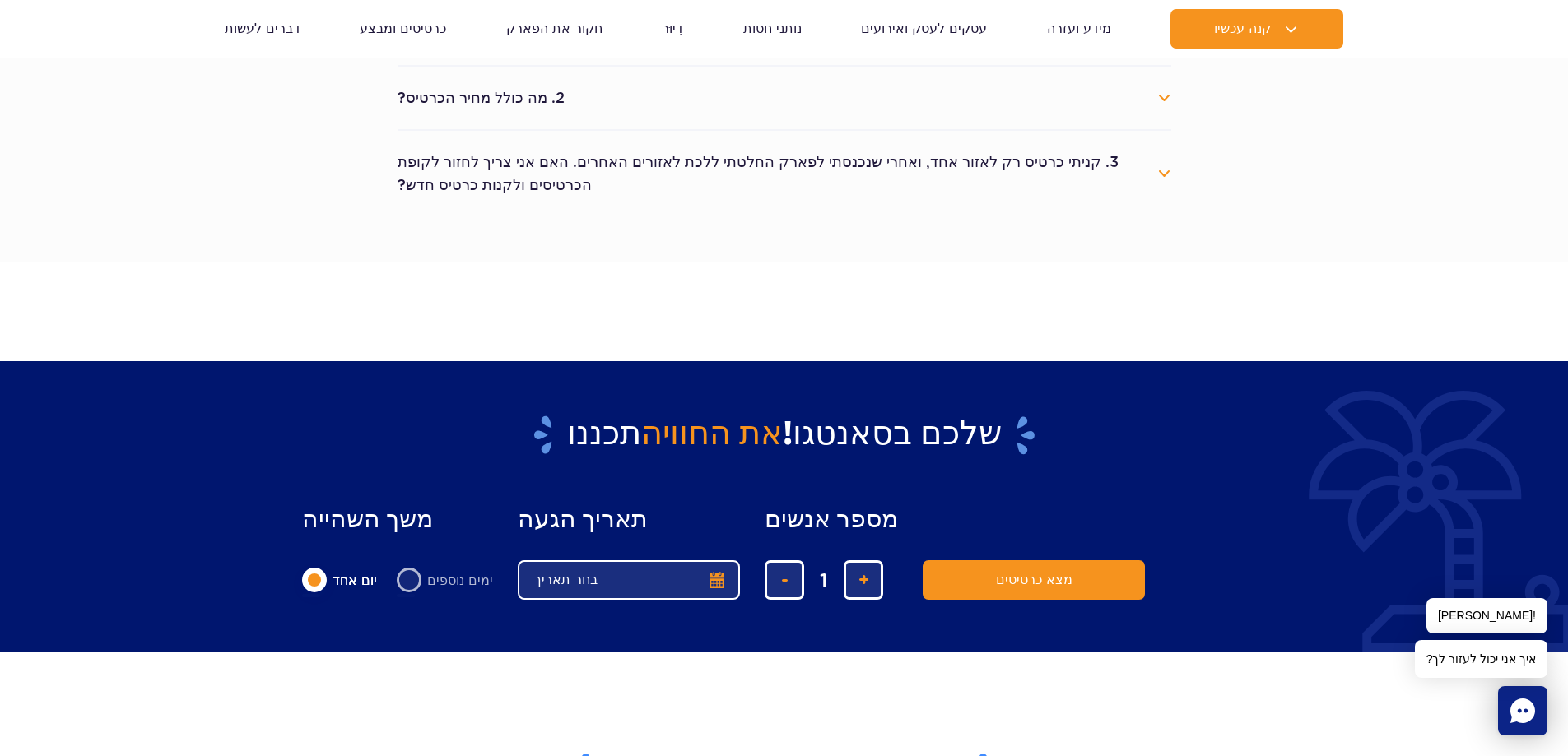
scroll to position [966, 0]
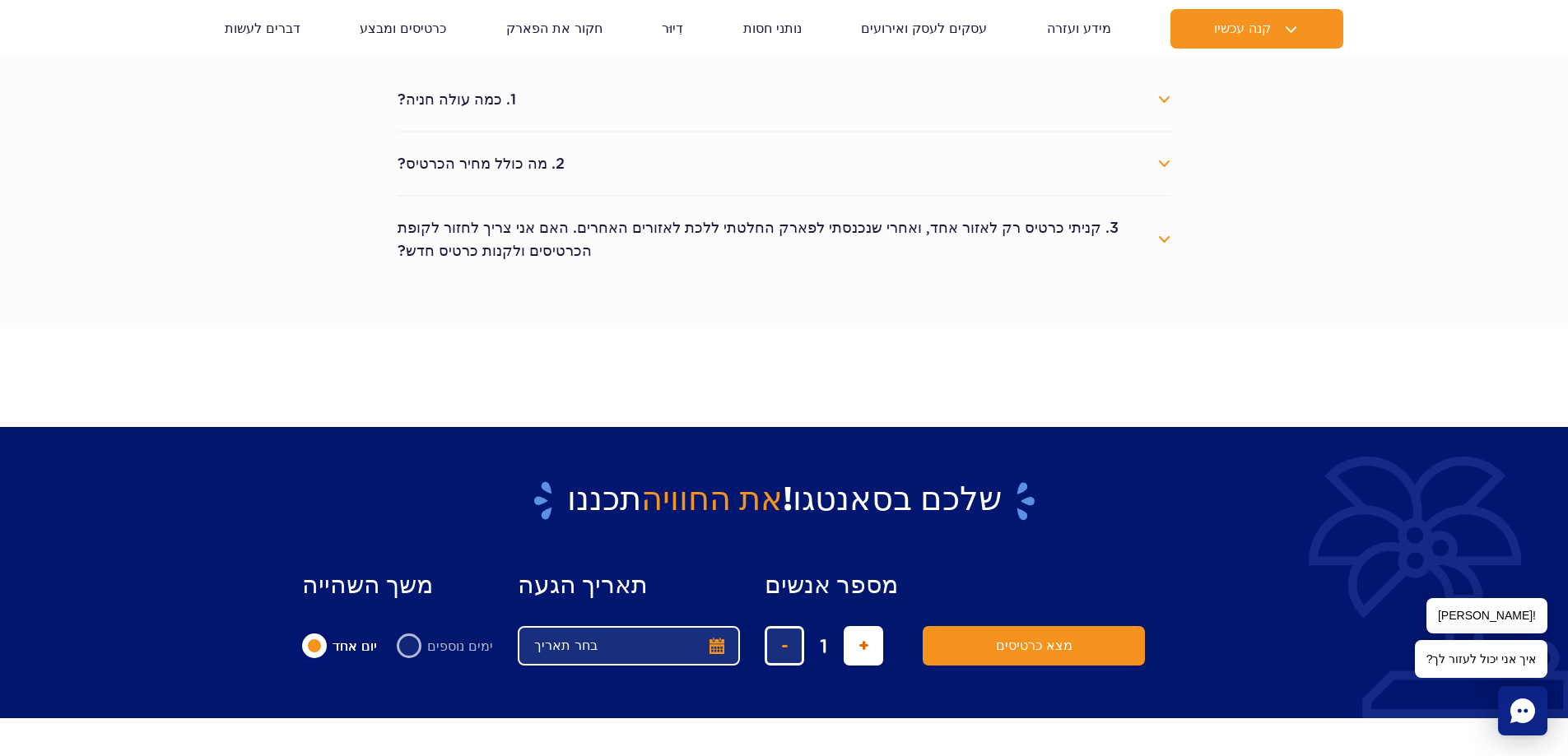
click at [858, 646] on span "הוסף כרטיס" at bounding box center [864, 646] width 11 height 0
type input "5"
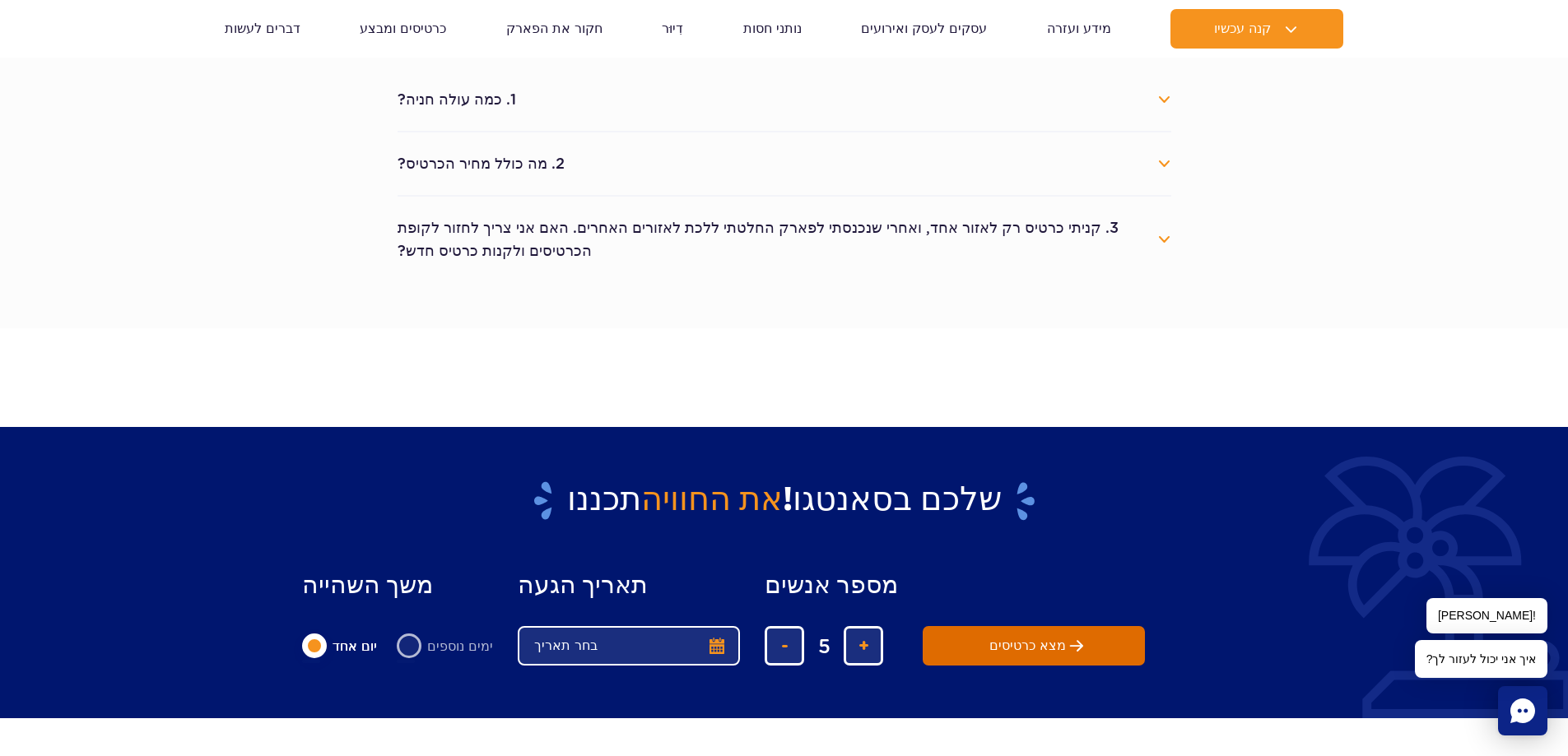
click at [956, 643] on button "מצא כרטיסים" at bounding box center [1034, 646] width 222 height 39
click at [1003, 645] on span "מצא כרטיסים" at bounding box center [1027, 646] width 76 height 15
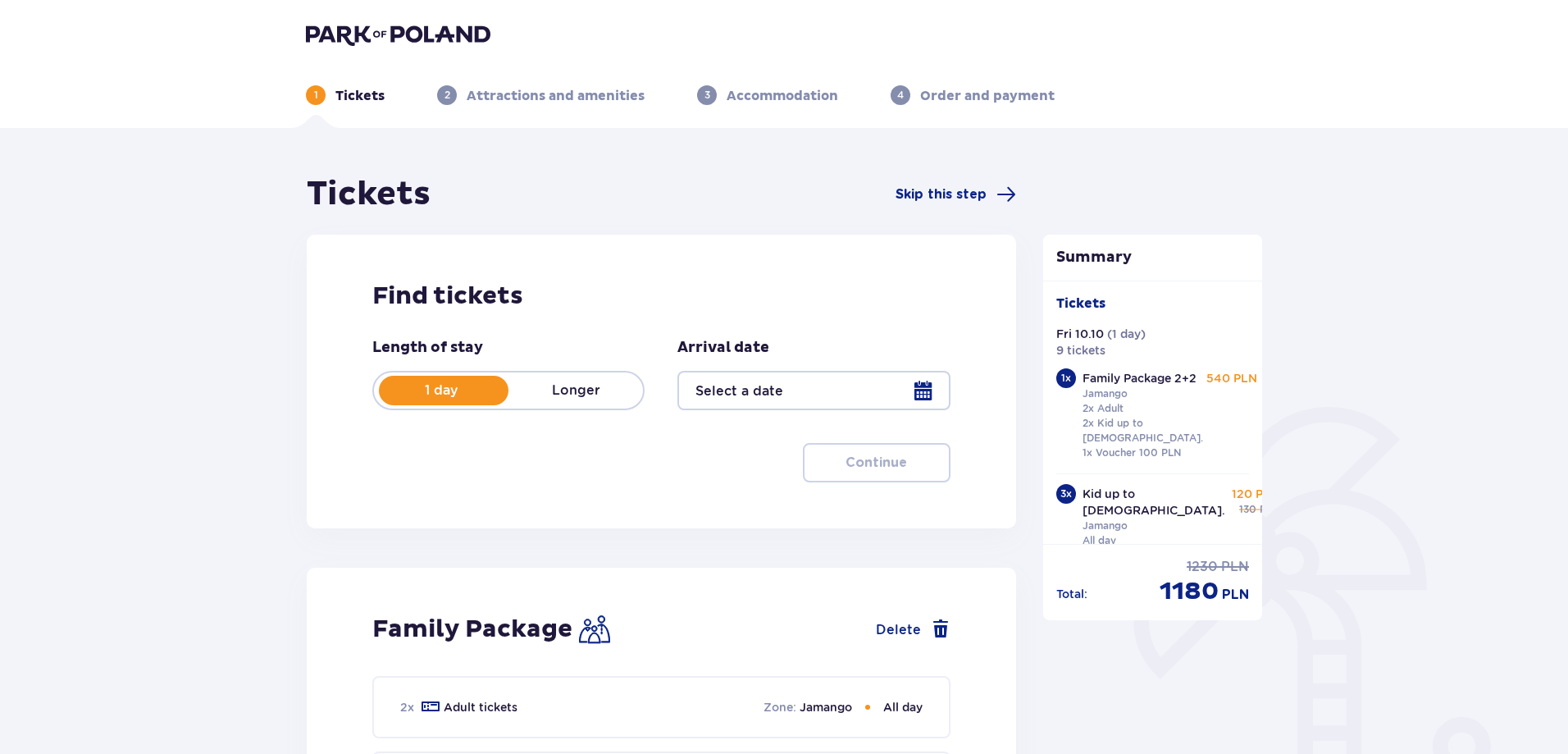
type input "[DATE]"
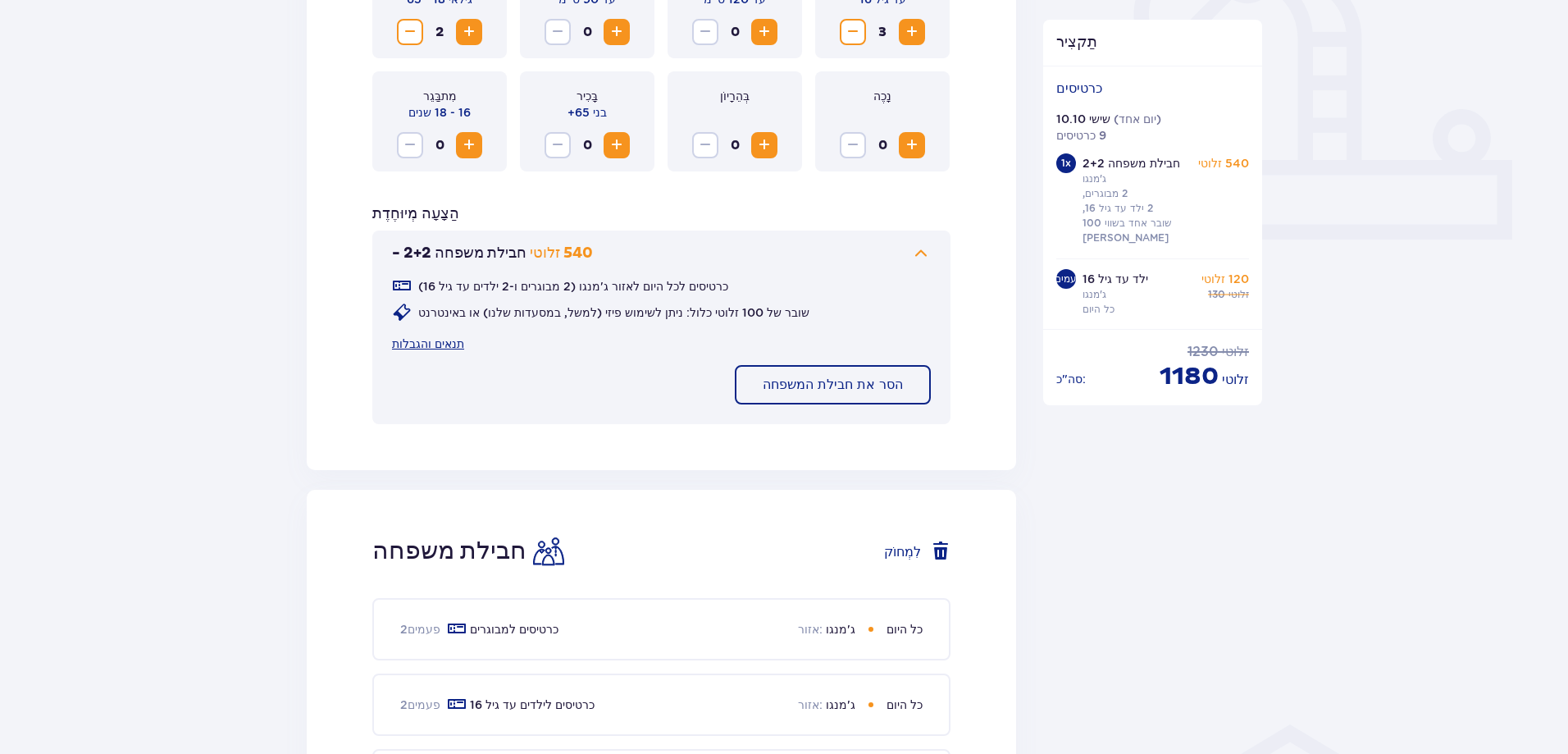
scroll to position [513, 0]
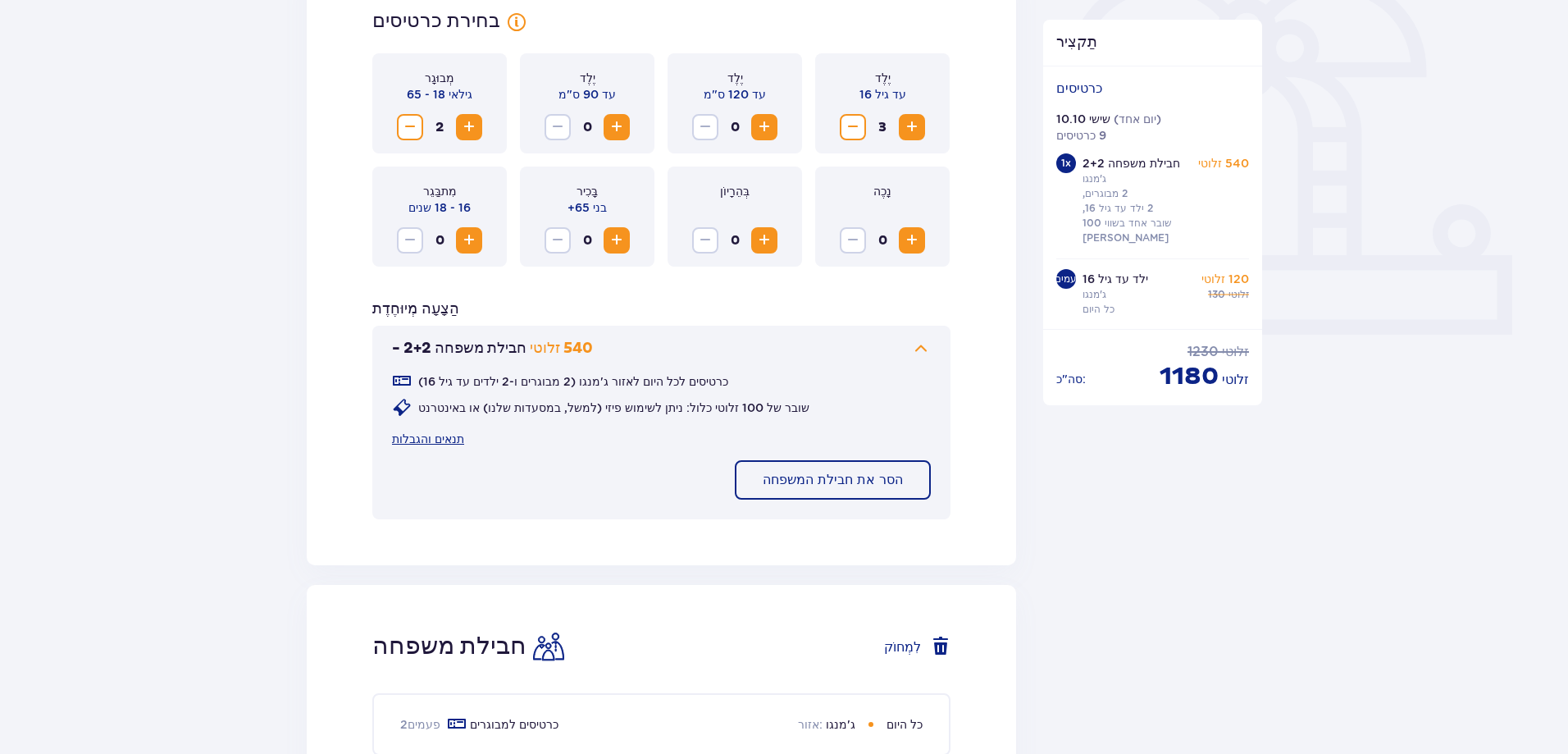
click at [888, 479] on font "הסר את חבילת המשפחה" at bounding box center [832, 480] width 140 height 13
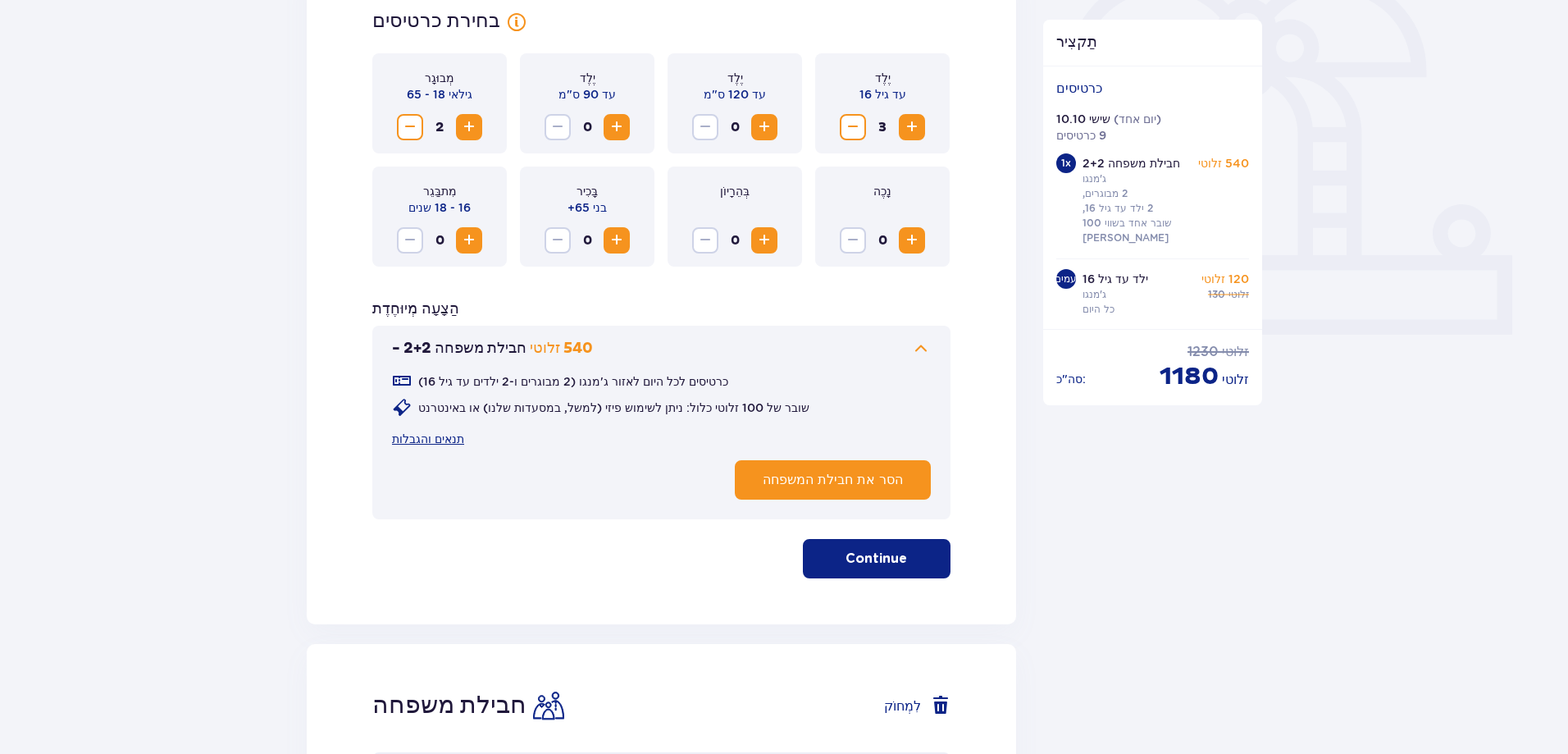
click at [855, 477] on font "הסר את חבילת המשפחה" at bounding box center [832, 480] width 140 height 13
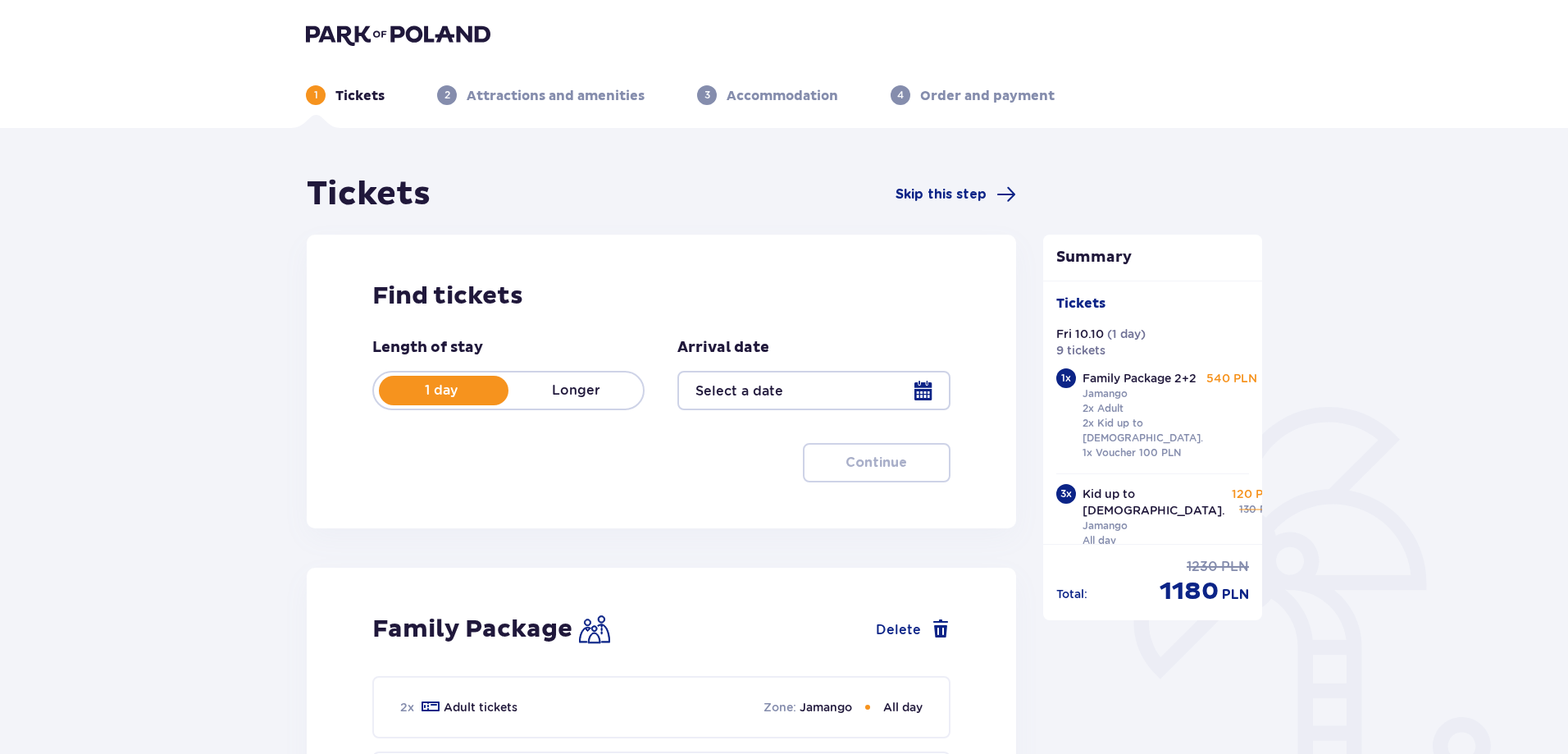
type input "[DATE]"
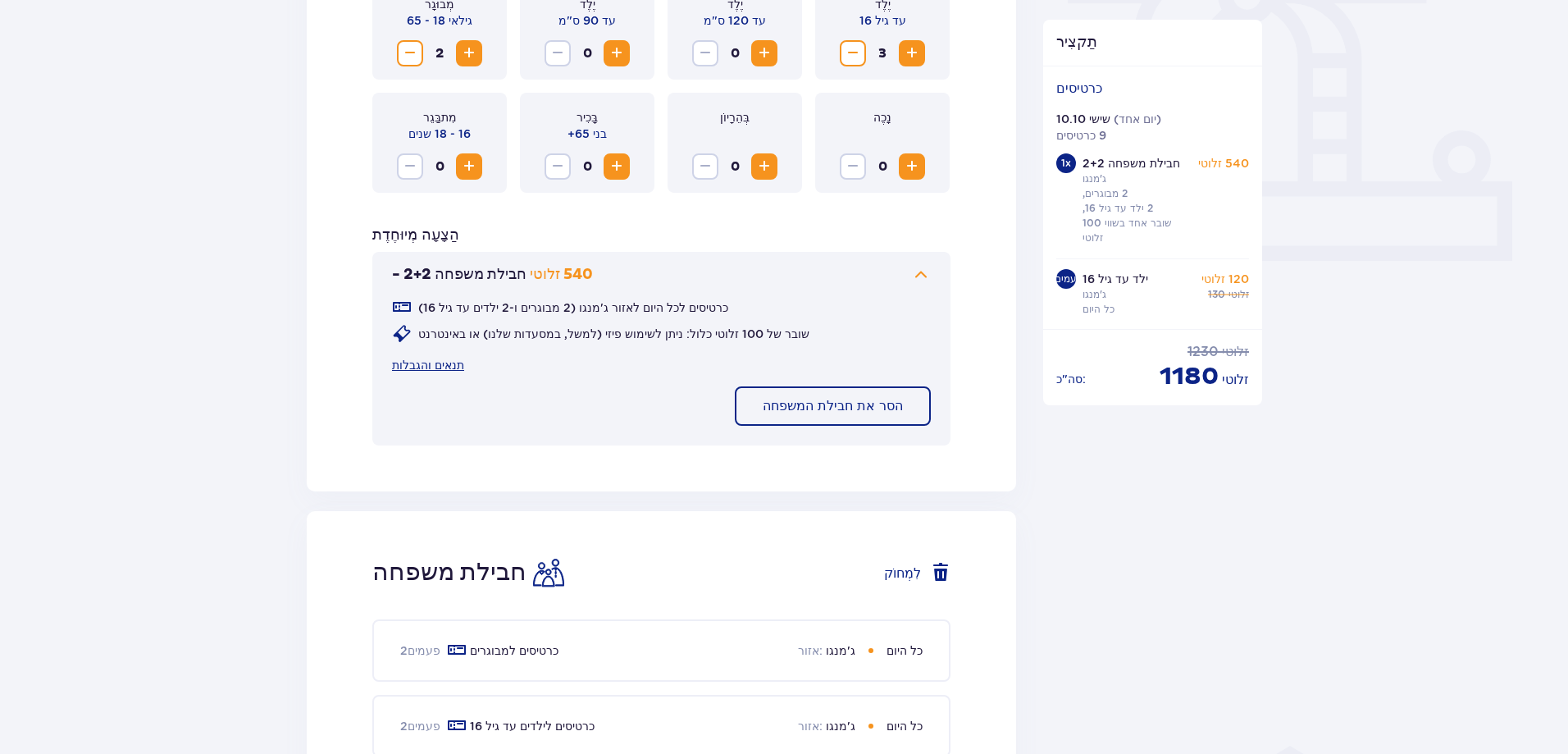
scroll to position [657, 0]
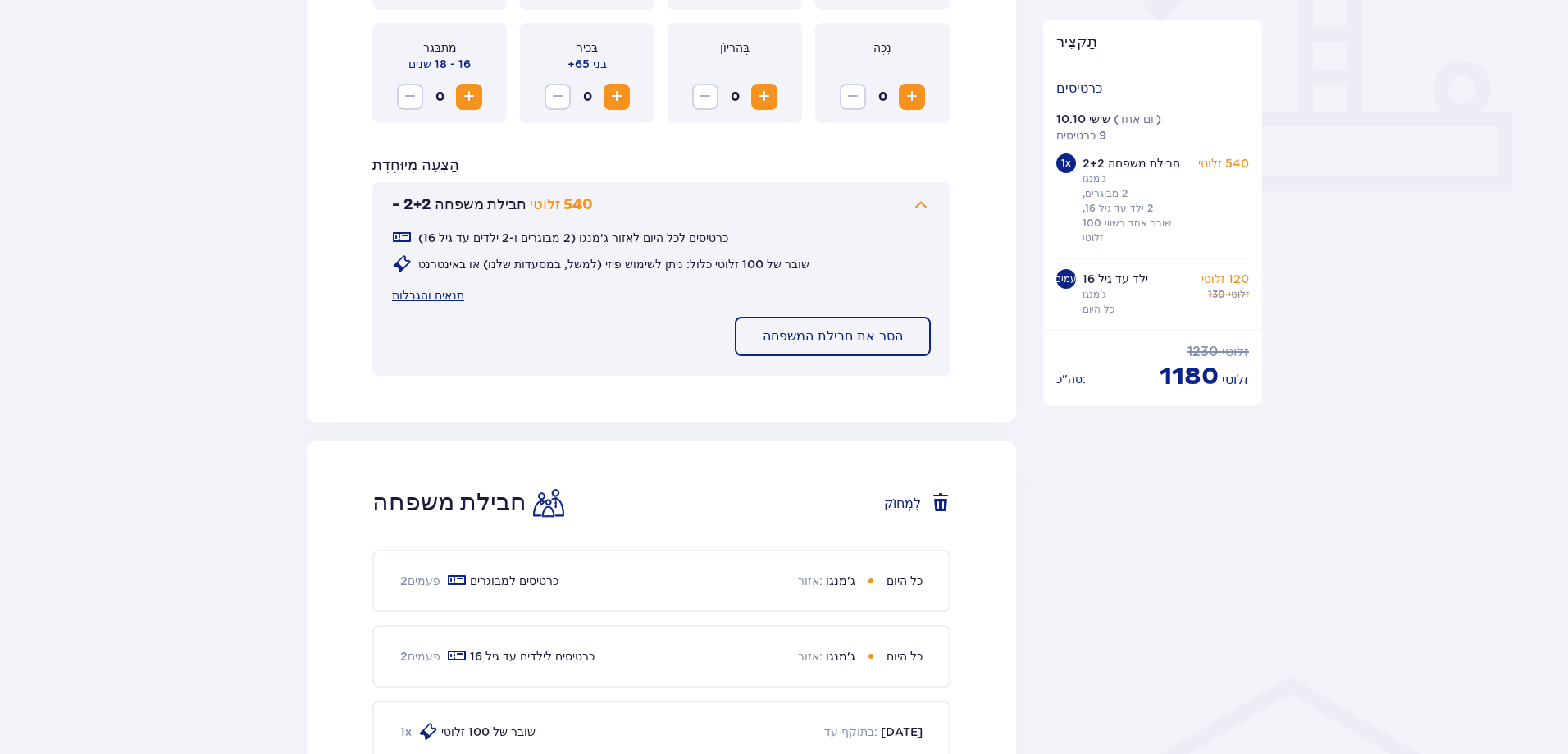
click at [859, 331] on font "הסר את חבילת המשפחה" at bounding box center [832, 336] width 140 height 13
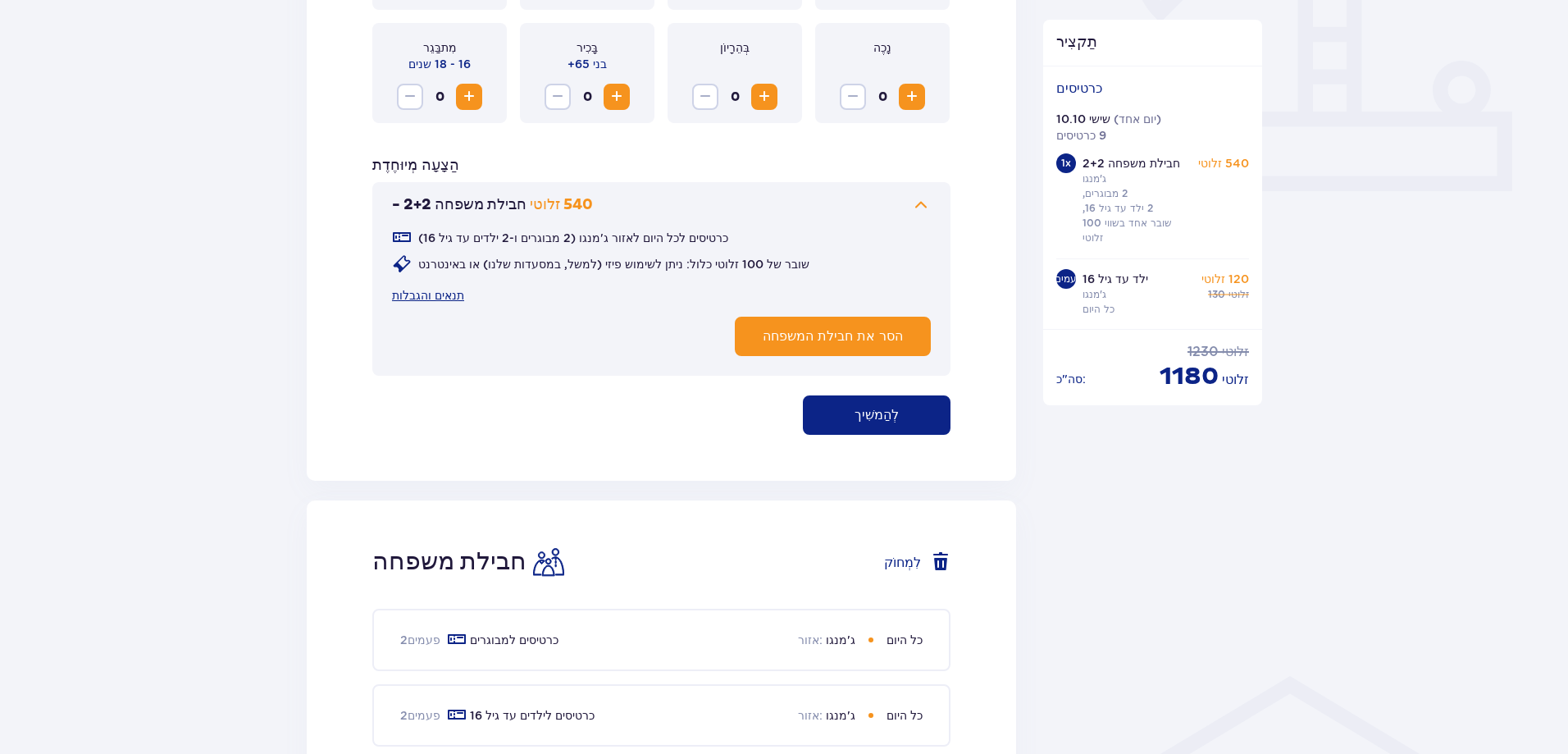
click at [876, 339] on font "הסר את חבילת המשפחה" at bounding box center [832, 336] width 140 height 13
click at [877, 414] on font "לְהַמשִׁיך" at bounding box center [877, 415] width 45 height 13
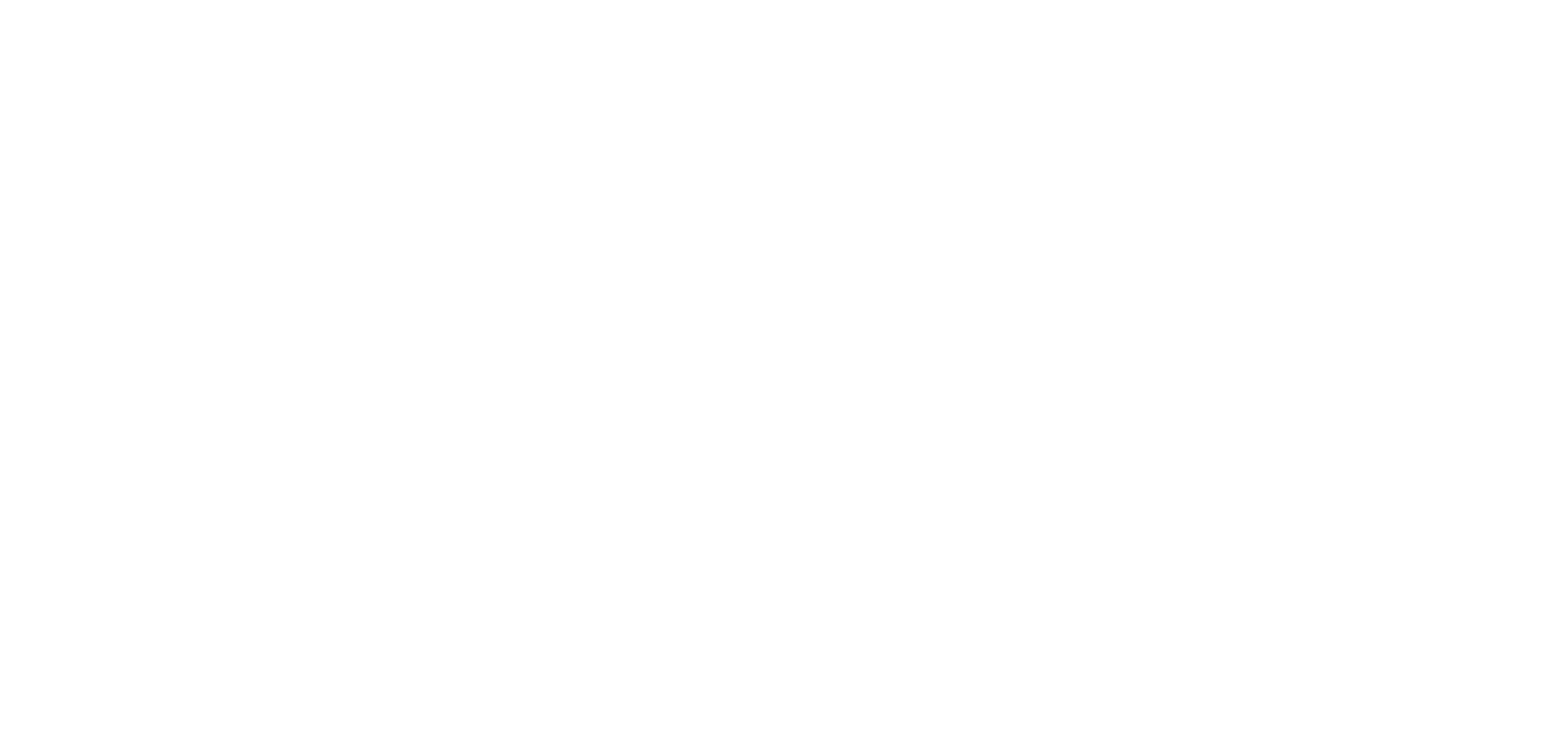
scroll to position [0, 0]
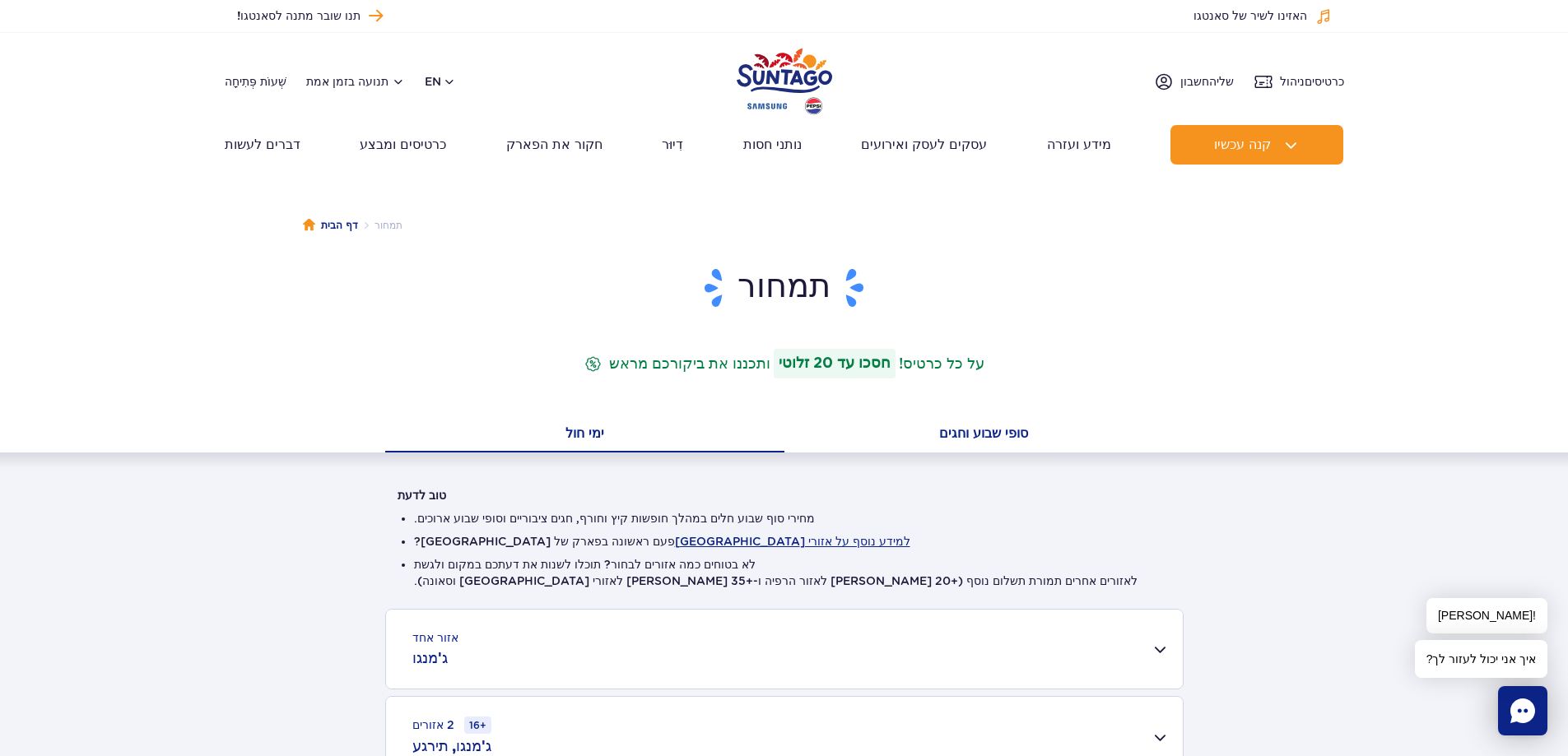
click at [984, 435] on font "סופי שבוע וחגים" at bounding box center [983, 433] width 89 height 15
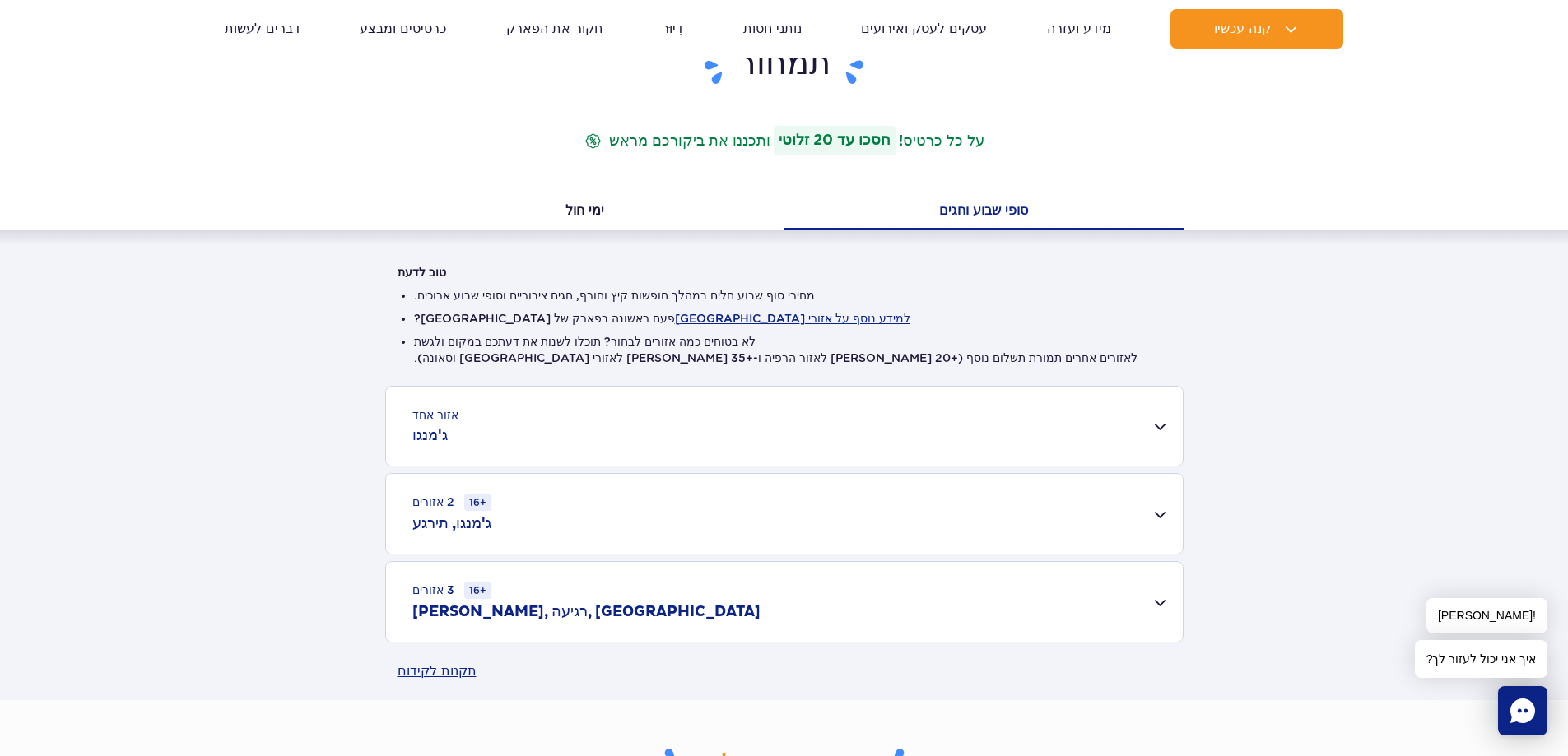
scroll to position [227, 0]
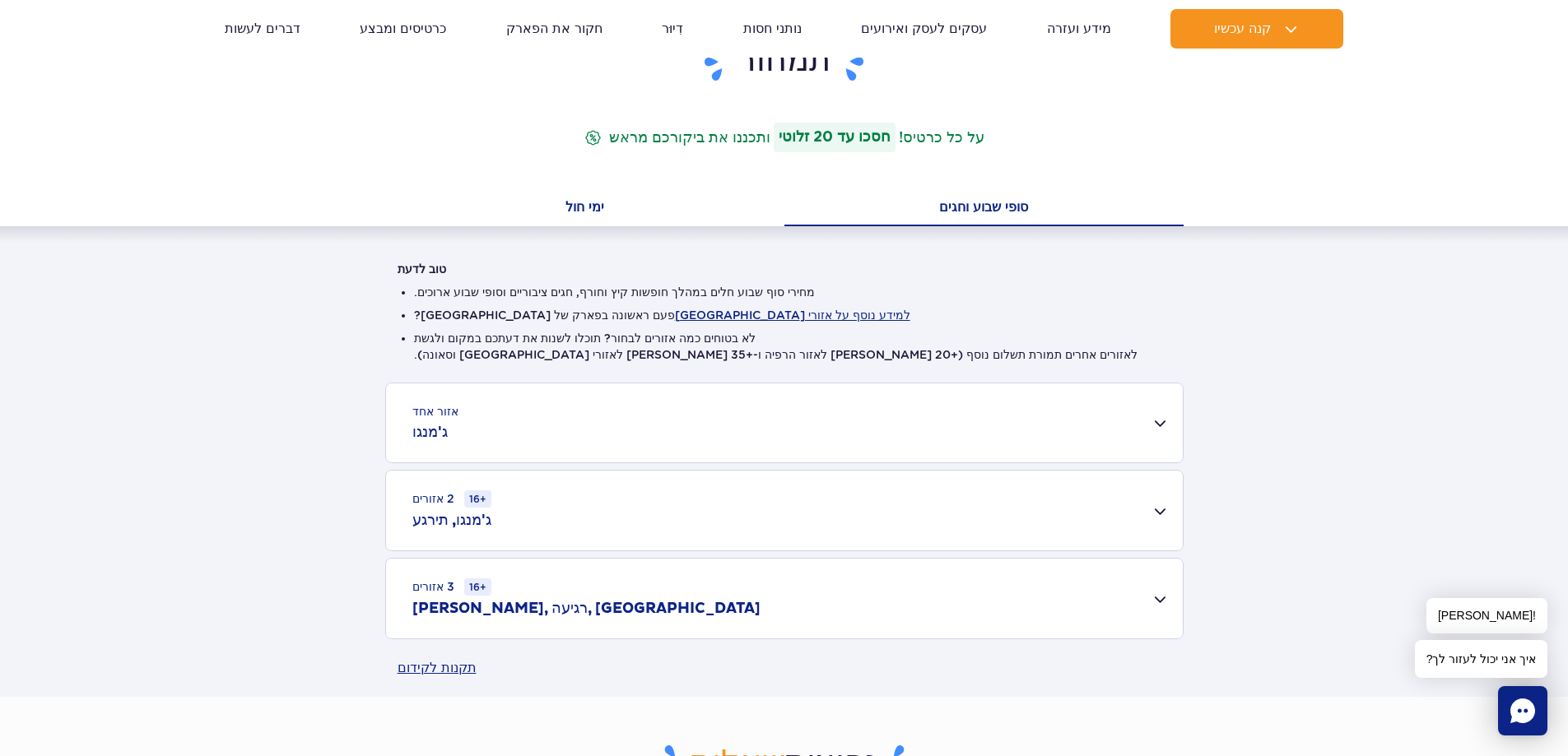
click at [580, 202] on font "ימי חול" at bounding box center [584, 206] width 39 height 15
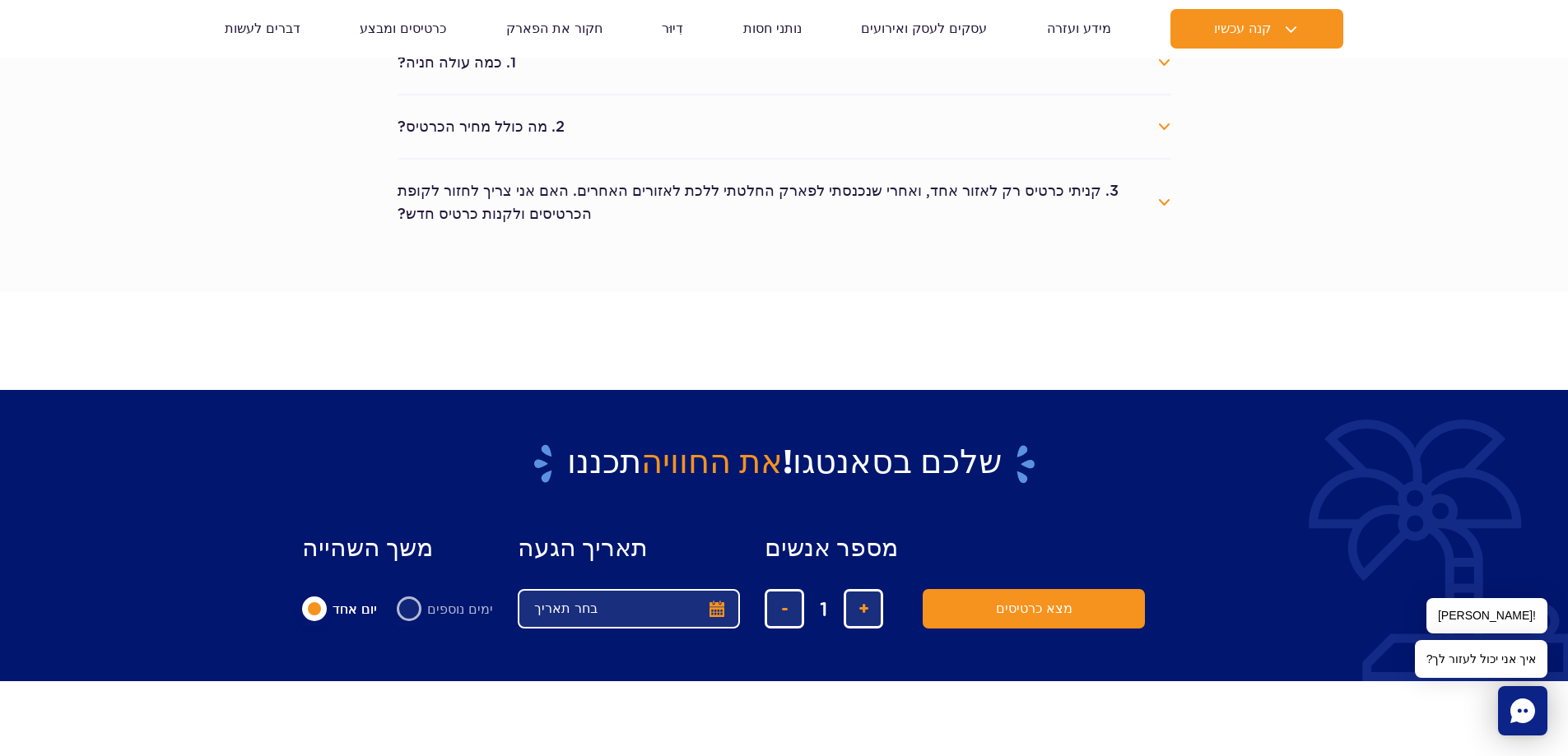
scroll to position [1028, 0]
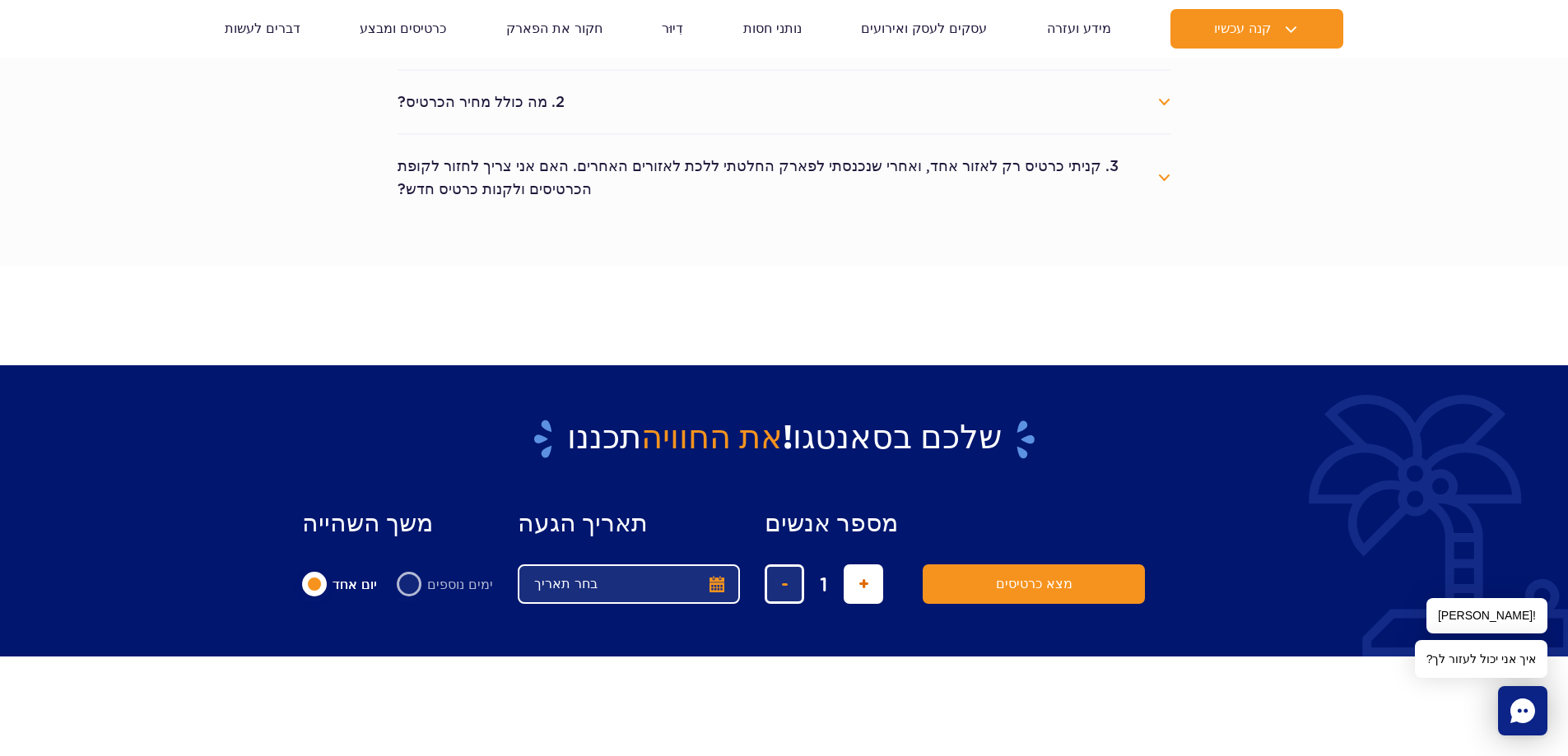
click at [858, 584] on span "הוסף כרטיס" at bounding box center [864, 584] width 11 height 0
type input "5"
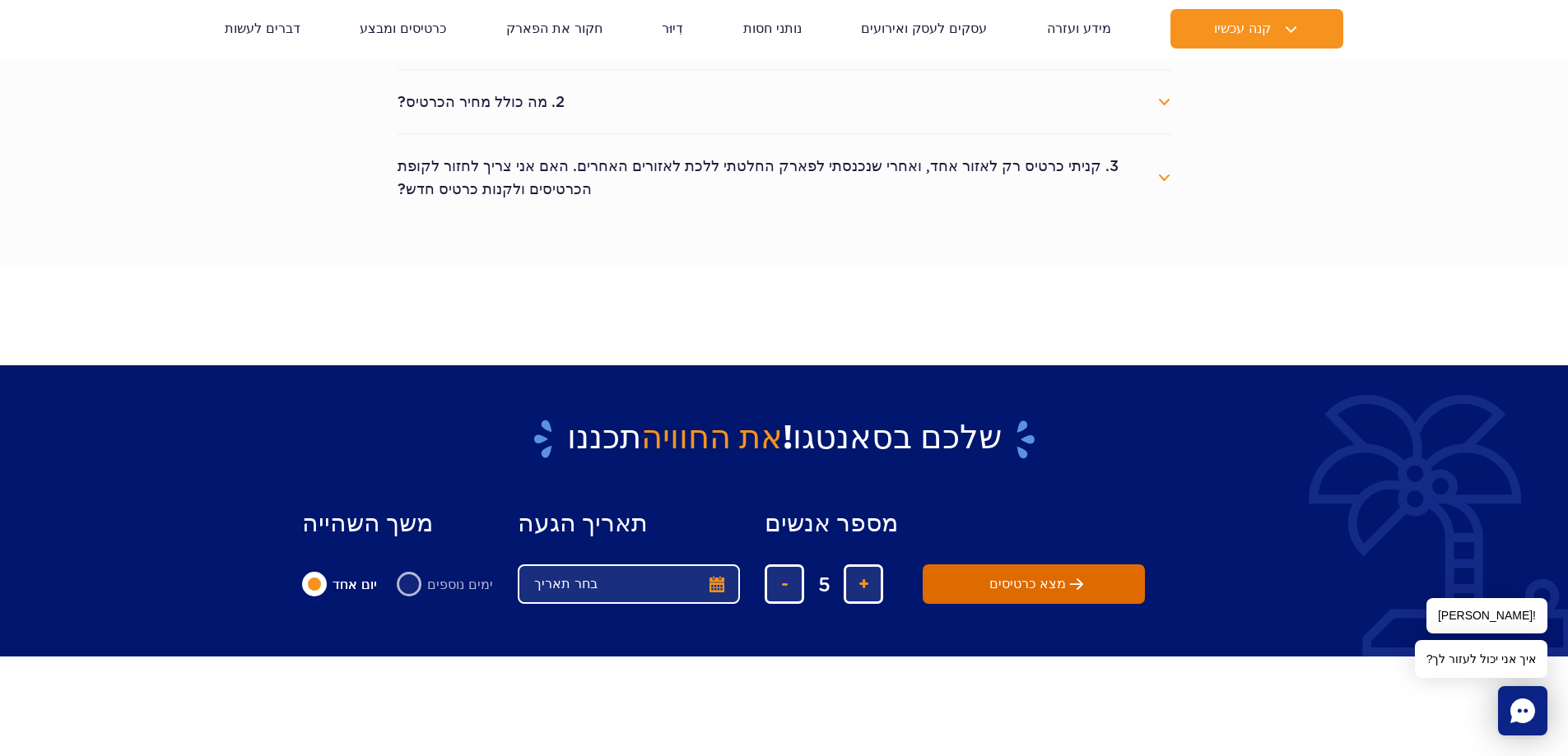
click at [957, 583] on button "מצא כרטיסים" at bounding box center [1034, 584] width 222 height 39
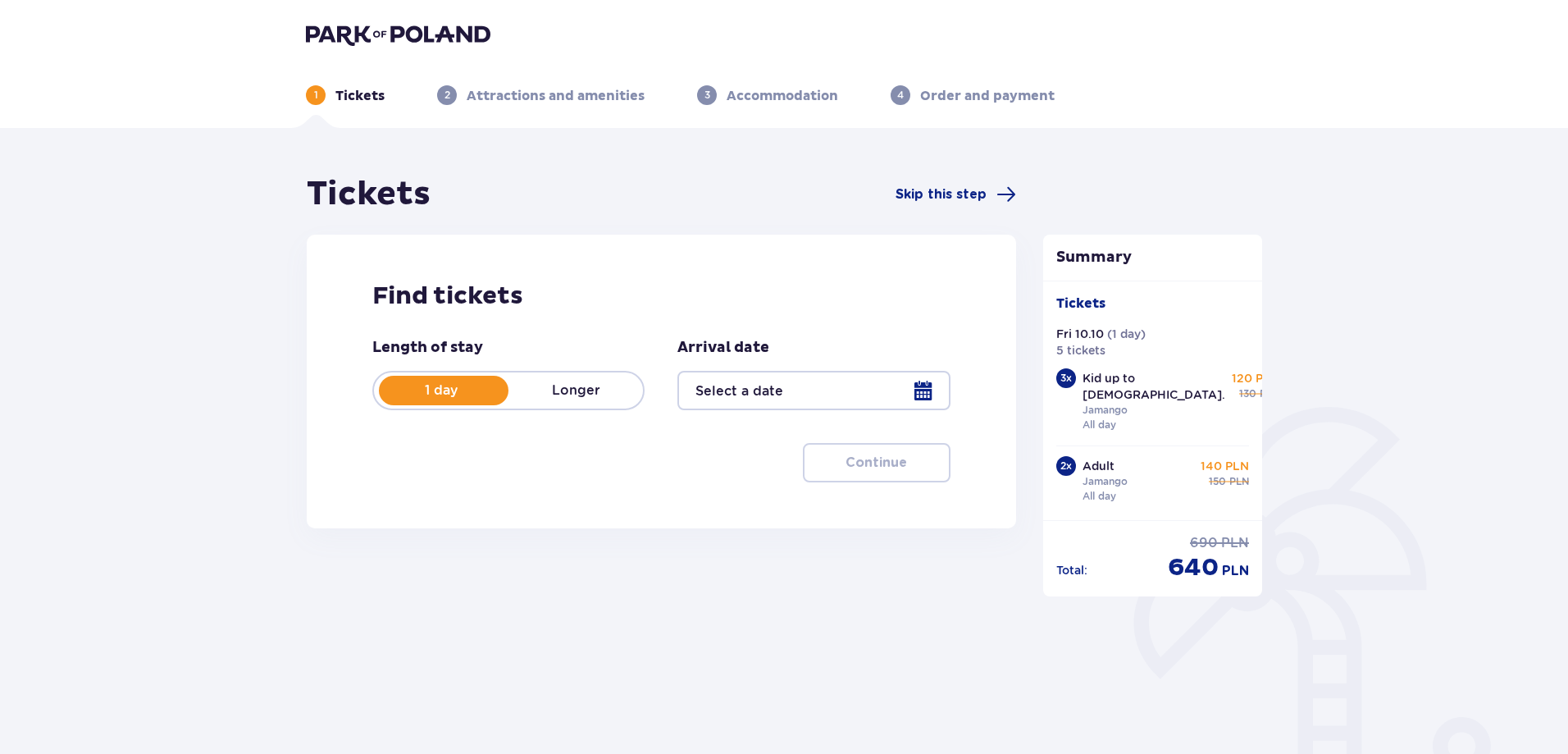
type input "[DATE]"
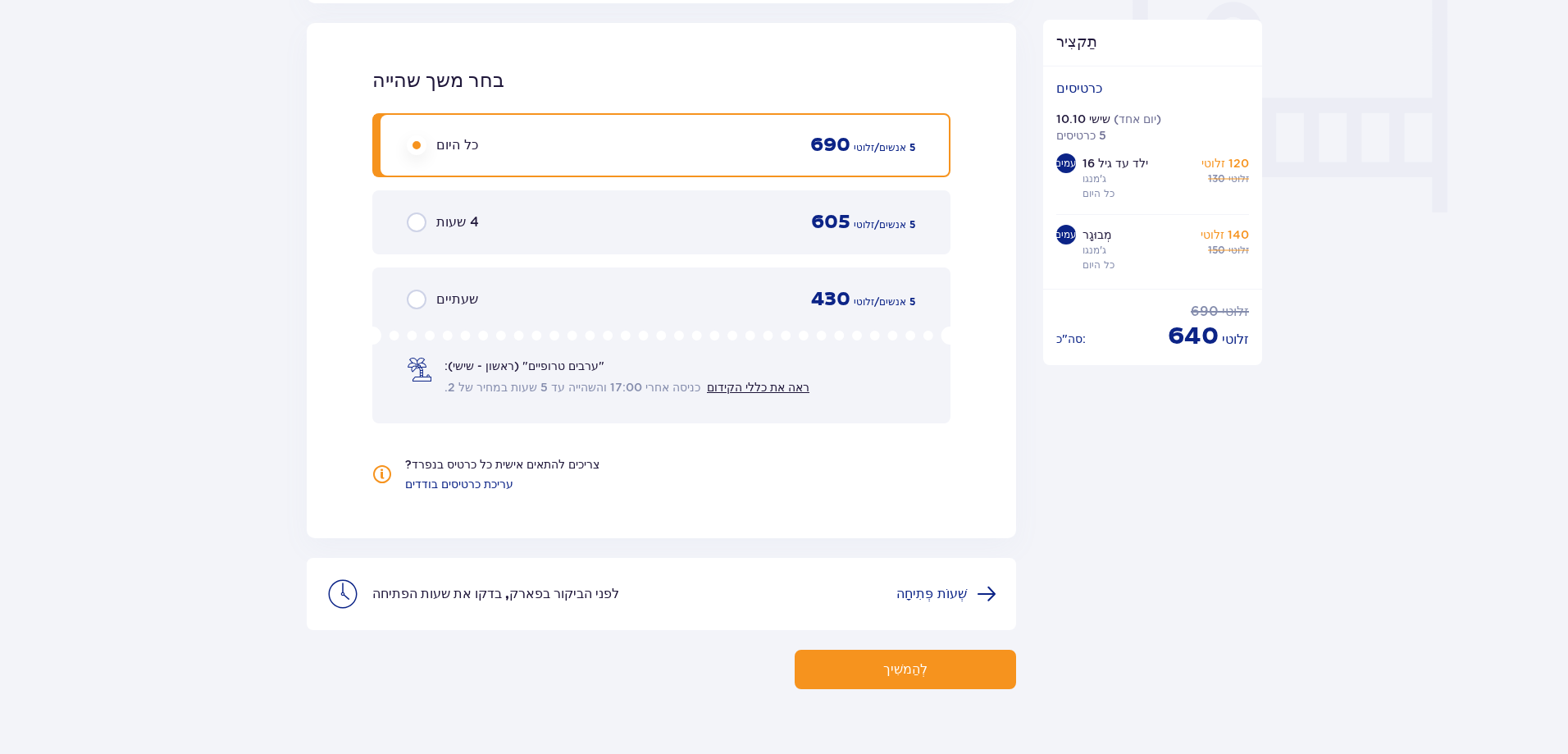
scroll to position [1591, 0]
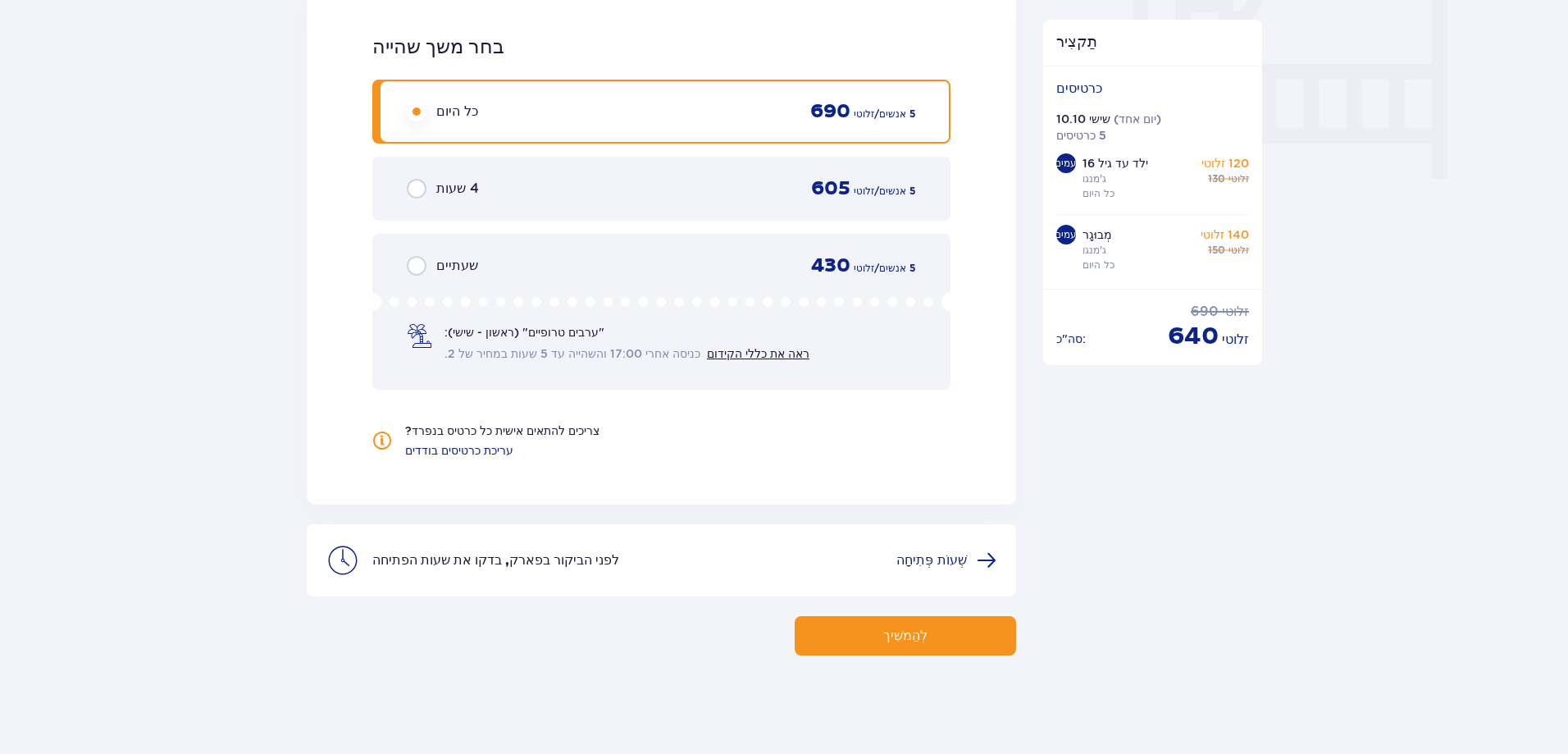
click at [888, 634] on font "לְהַמשִׁיך" at bounding box center [905, 635] width 45 height 13
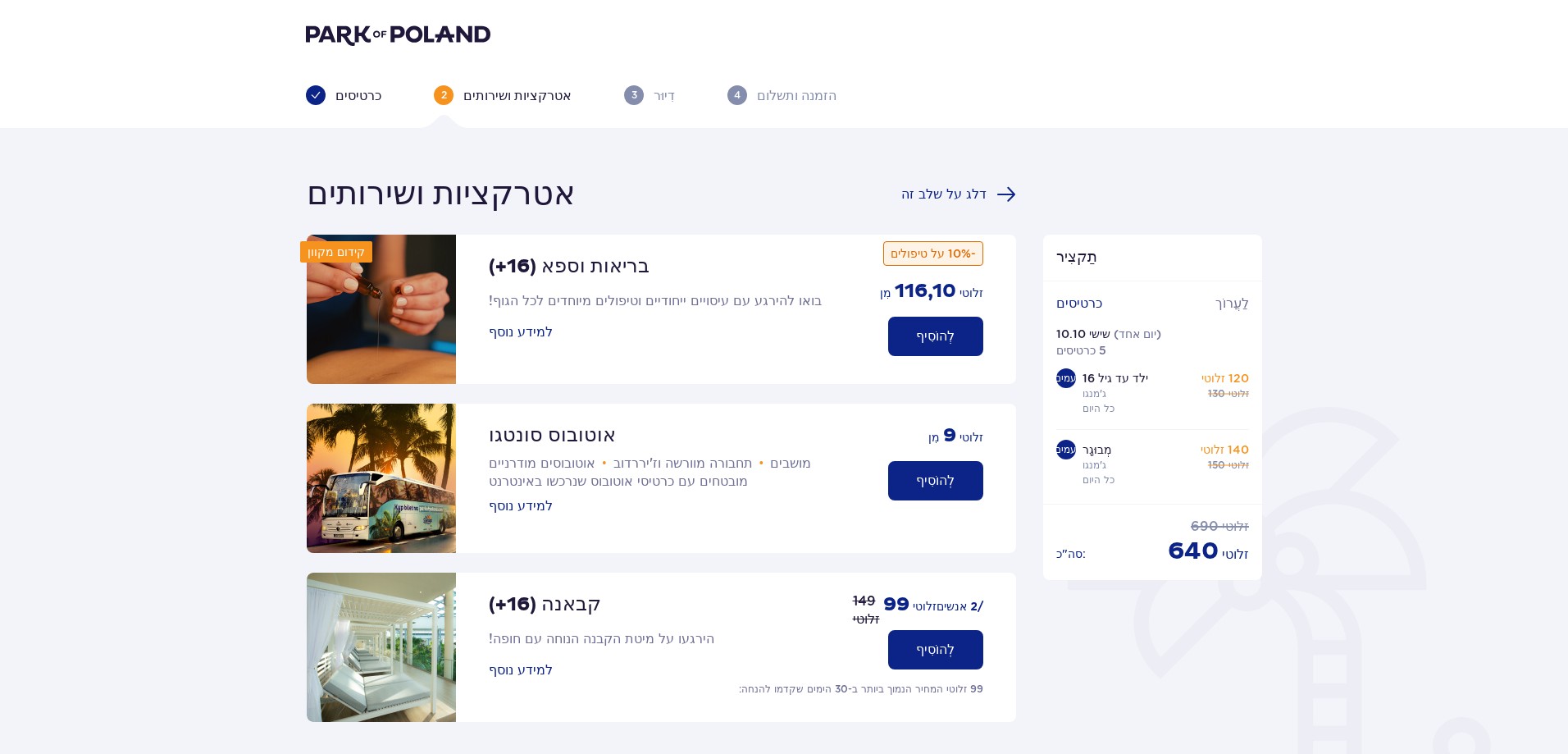
click at [935, 482] on font "לְהוֹסִיף" at bounding box center [935, 481] width 38 height 13
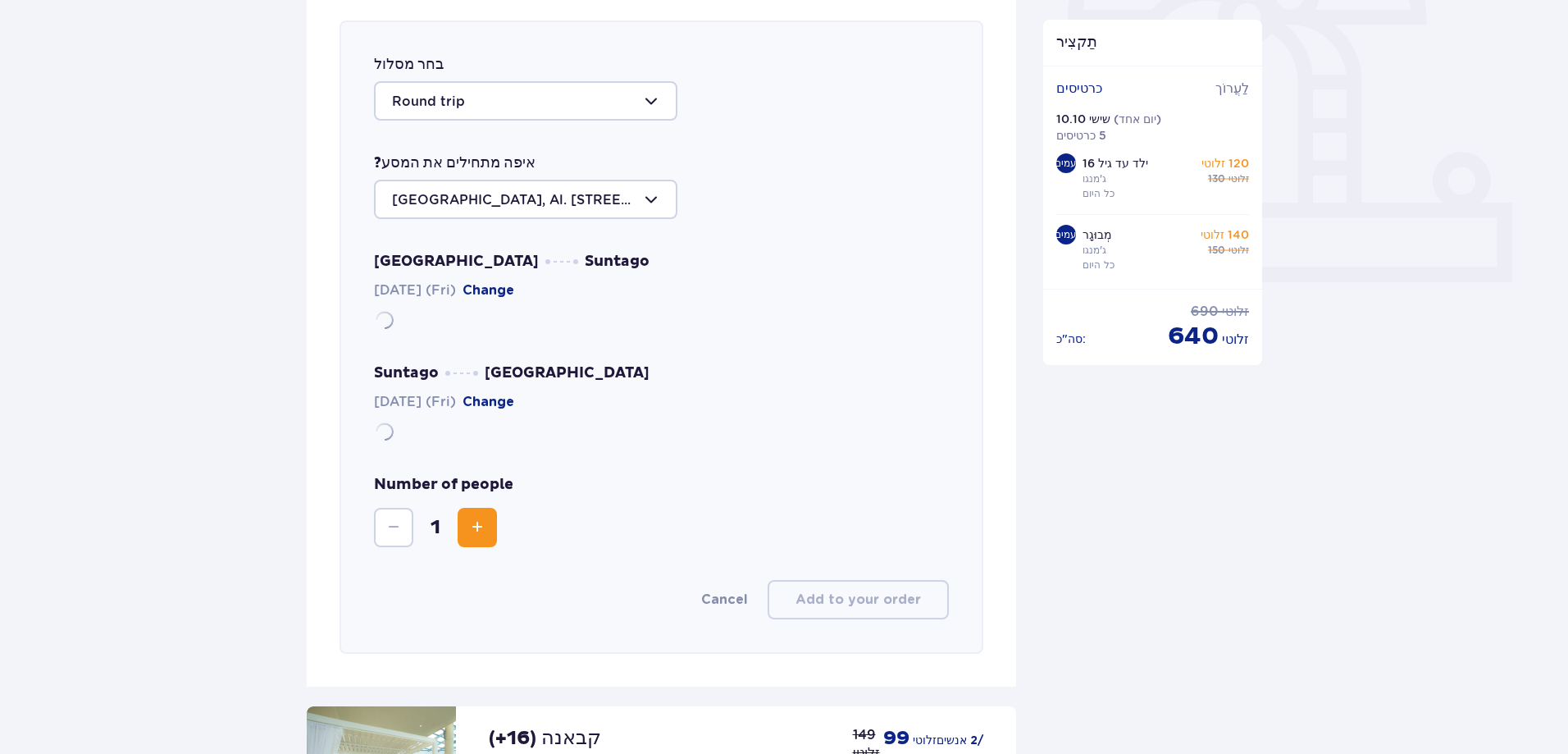
scroll to position [566, 0]
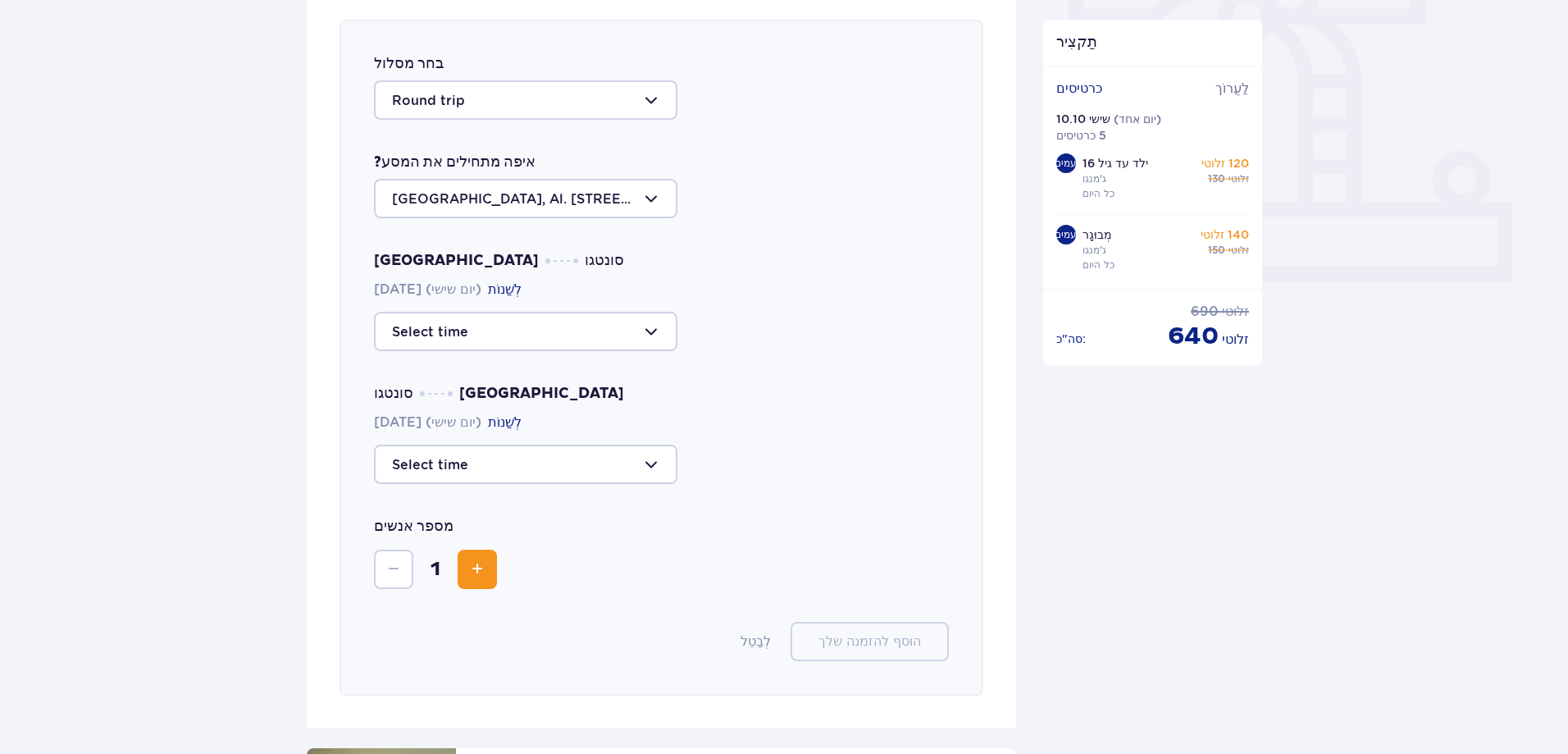
click at [648, 331] on div at bounding box center [526, 331] width 304 height 39
click at [430, 448] on p "10:00" at bounding box center [413, 450] width 43 height 18
type input "10:00"
click at [648, 463] on div at bounding box center [526, 465] width 304 height 39
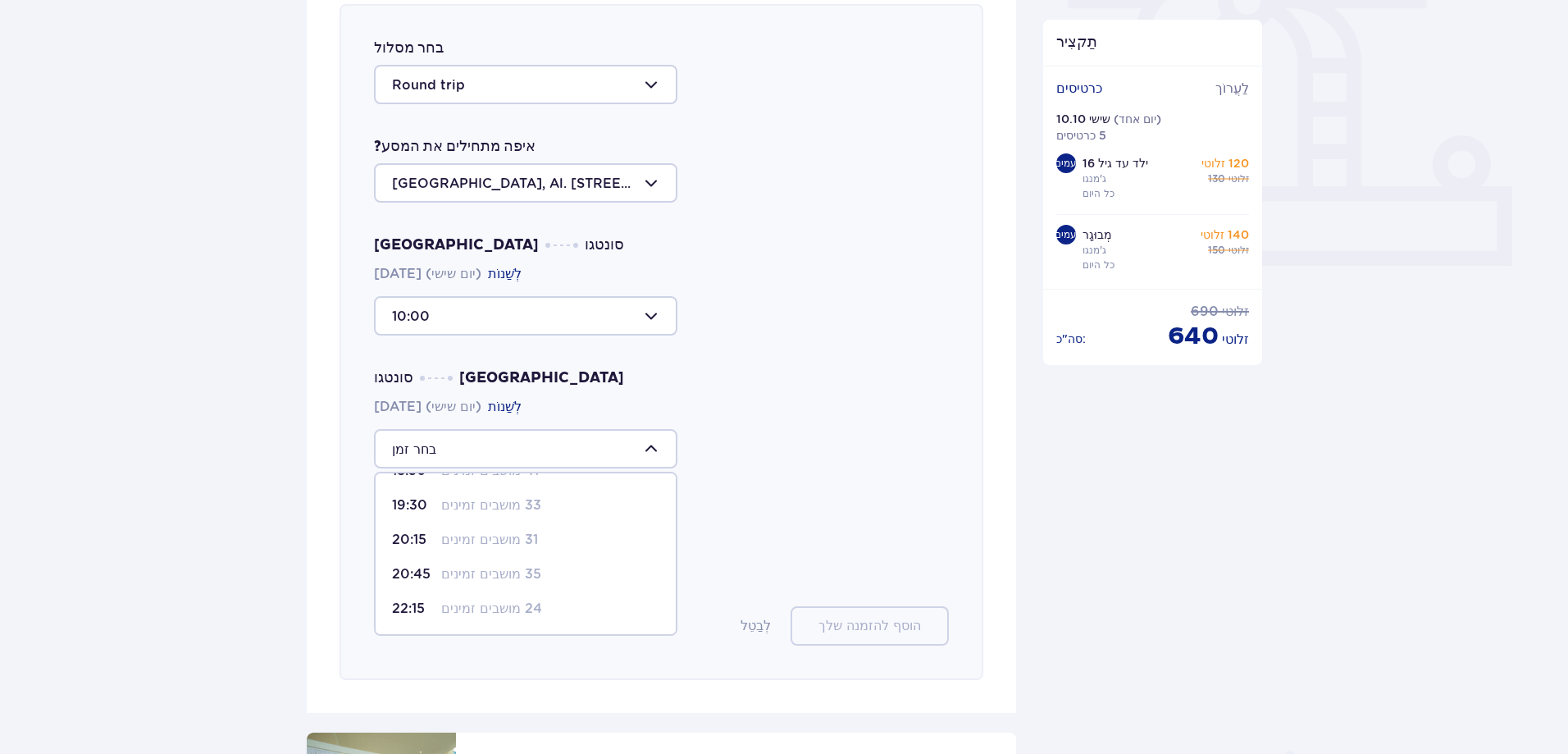
scroll to position [587, 0]
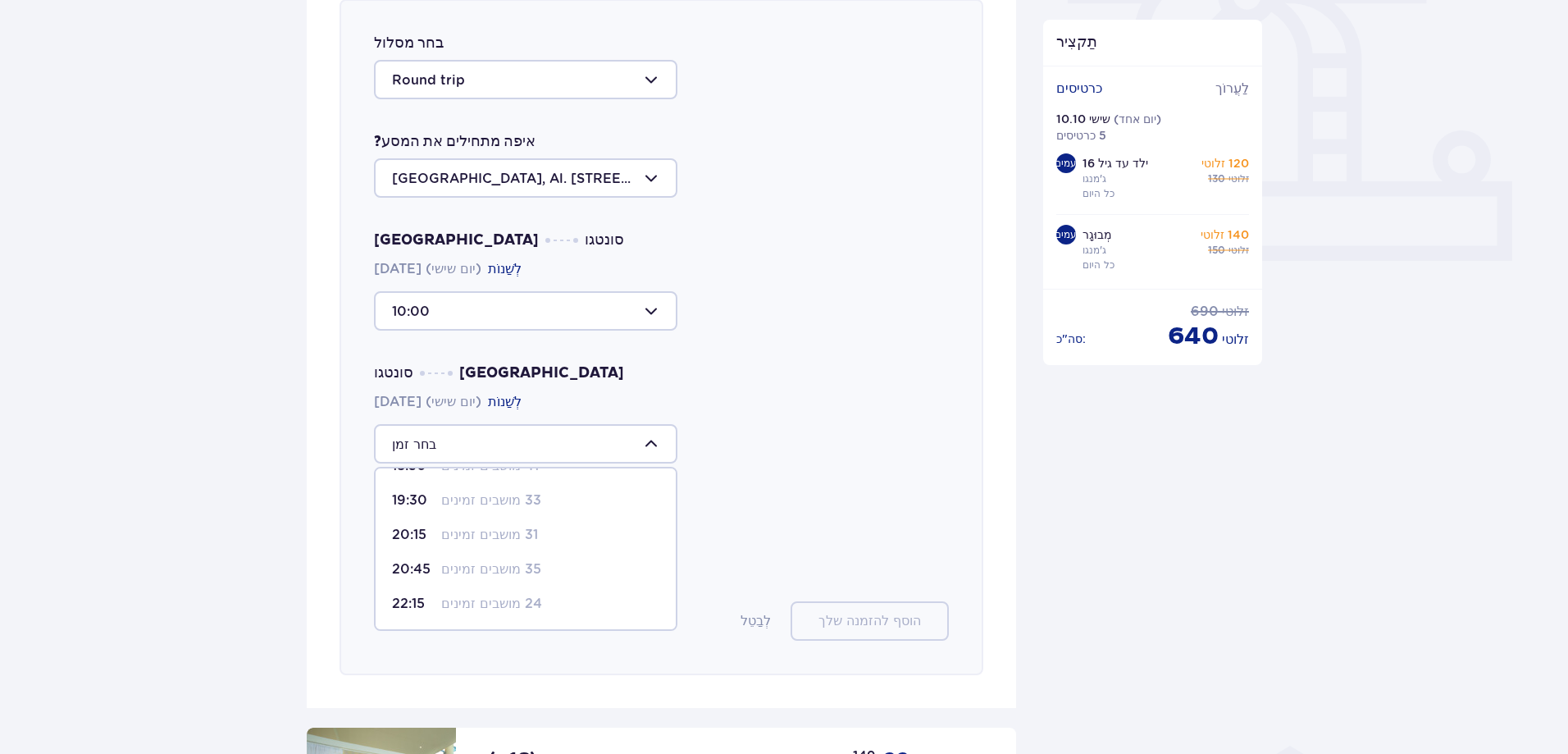
click at [502, 563] on font "35 מושבים זמינים" at bounding box center [491, 568] width 100 height 15
type input "20:45"
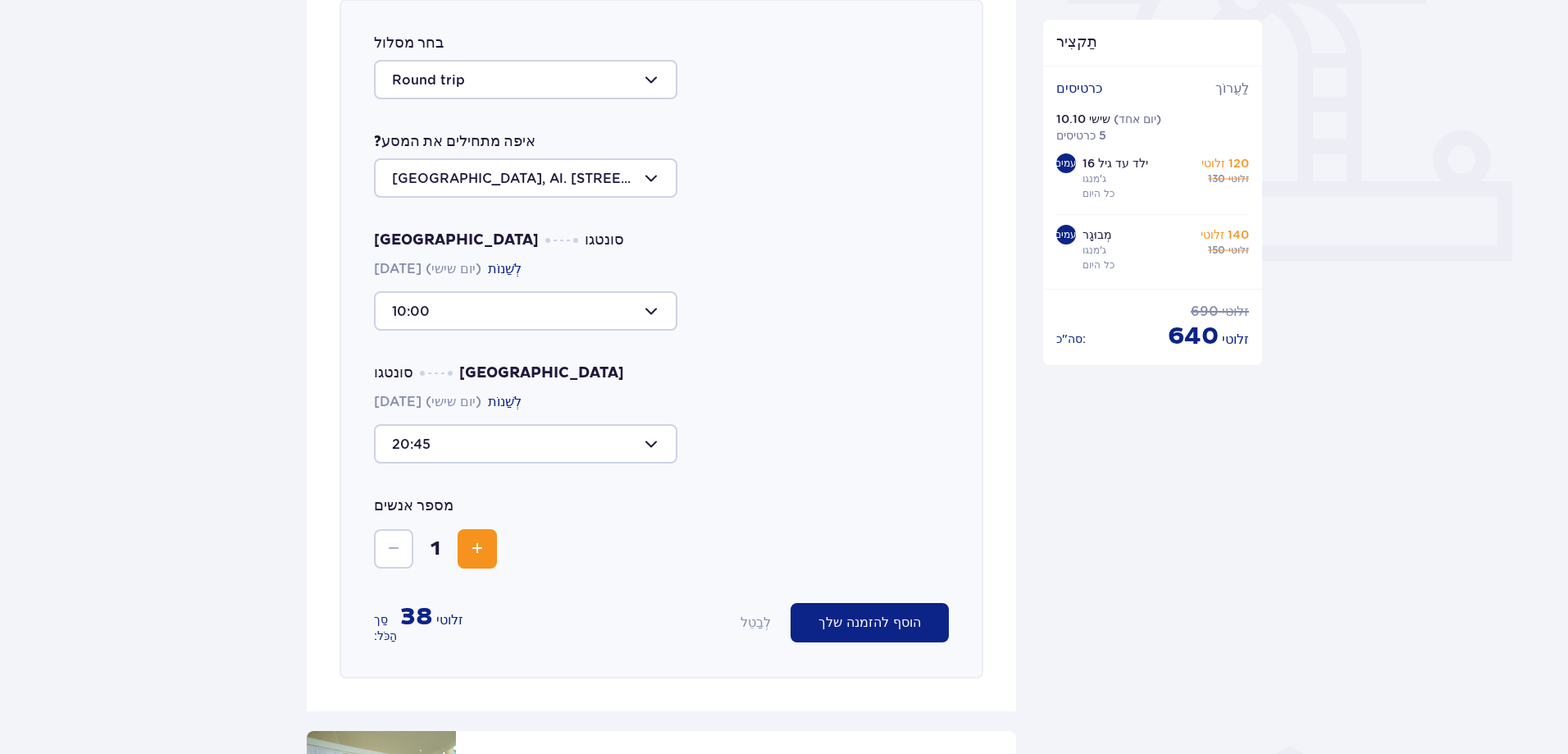
click at [476, 546] on span "לְהַגדִיל" at bounding box center [477, 549] width 20 height 20
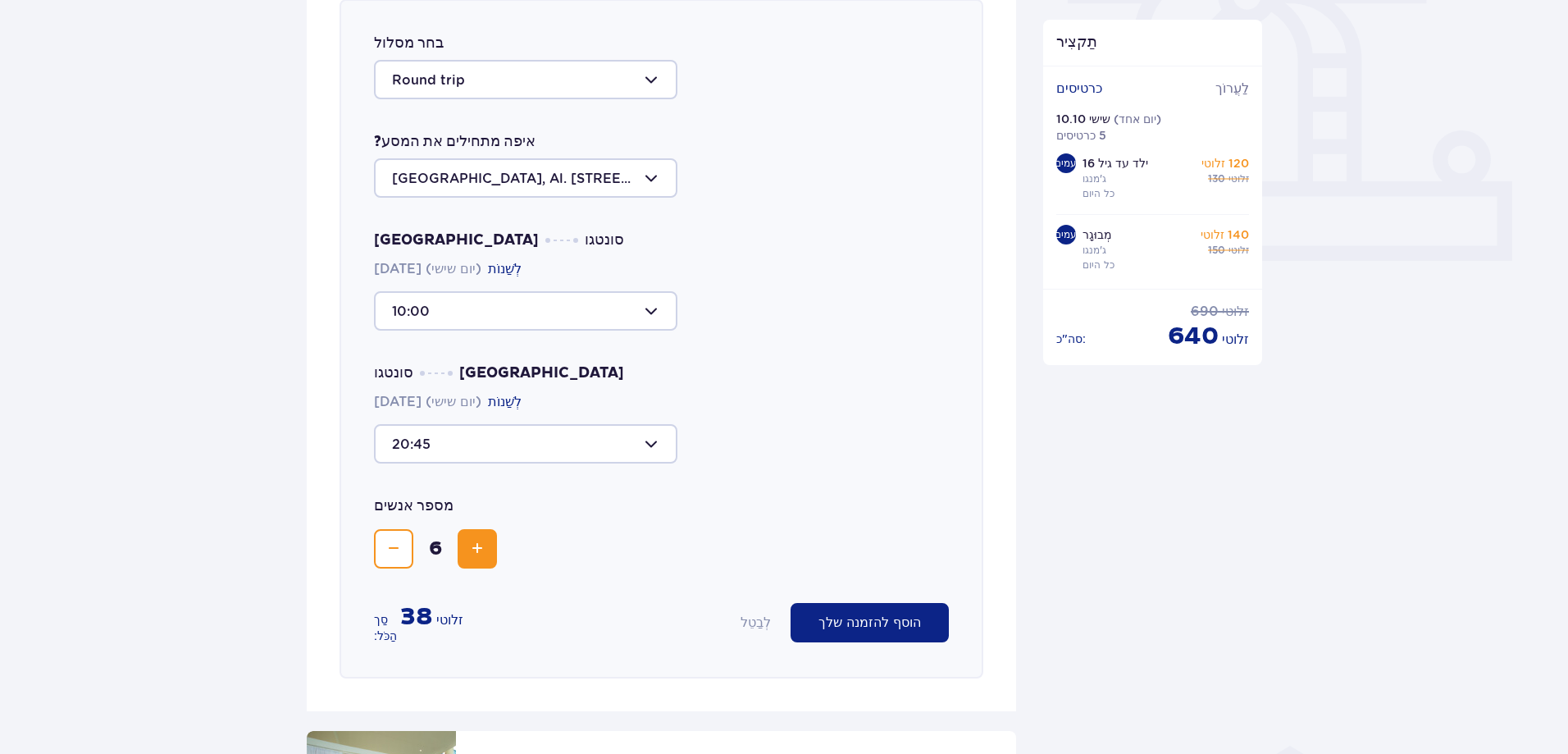
click at [387, 554] on span "לְהַקְטִין" at bounding box center [394, 549] width 20 height 20
click at [879, 623] on font "הוסף להזמנה שלך" at bounding box center [870, 623] width 103 height 13
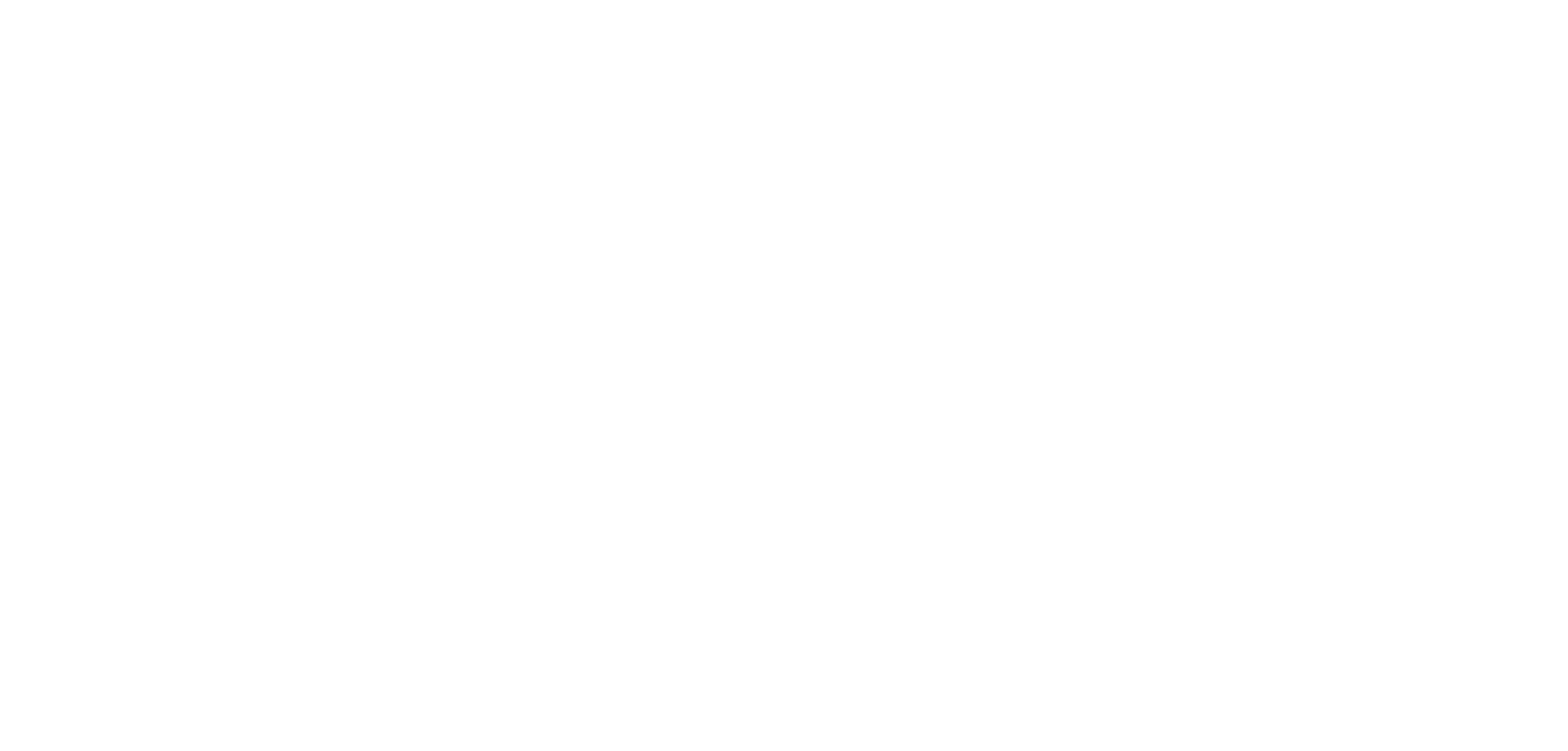
scroll to position [0, 0]
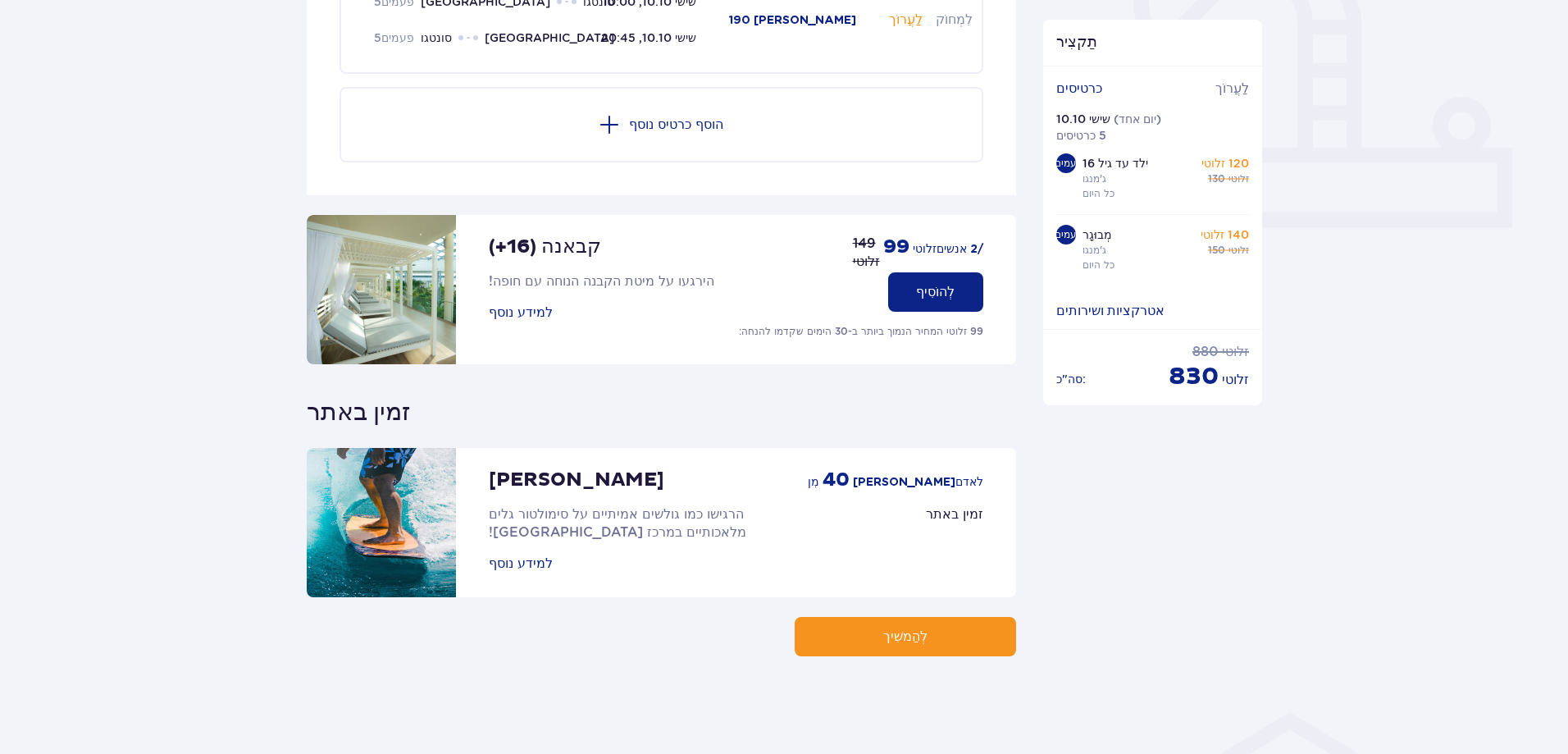
scroll to position [621, 0]
click at [909, 635] on font "לְהַמשִׁיך" at bounding box center [905, 635] width 45 height 13
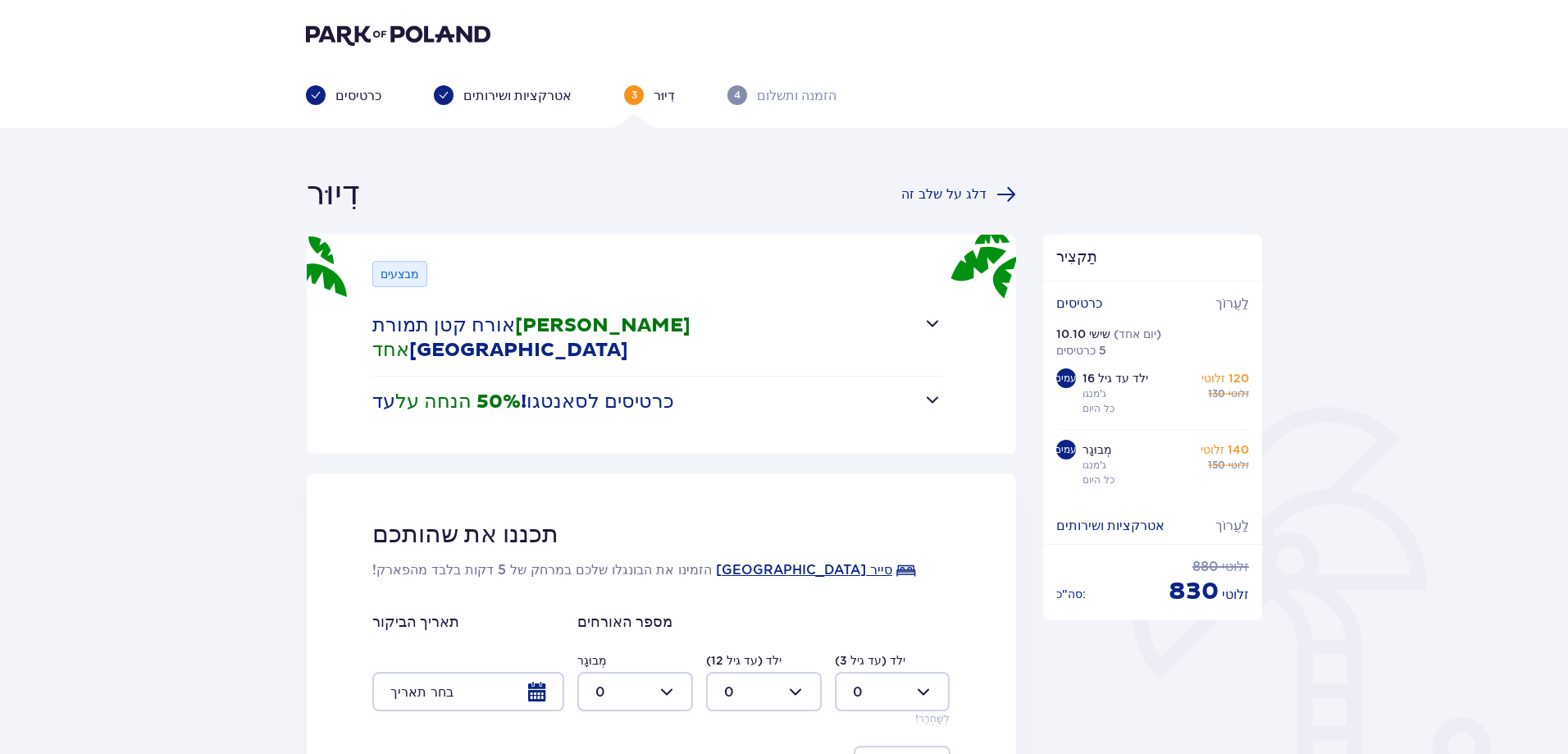
click at [929, 390] on span "button" at bounding box center [932, 399] width 20 height 20
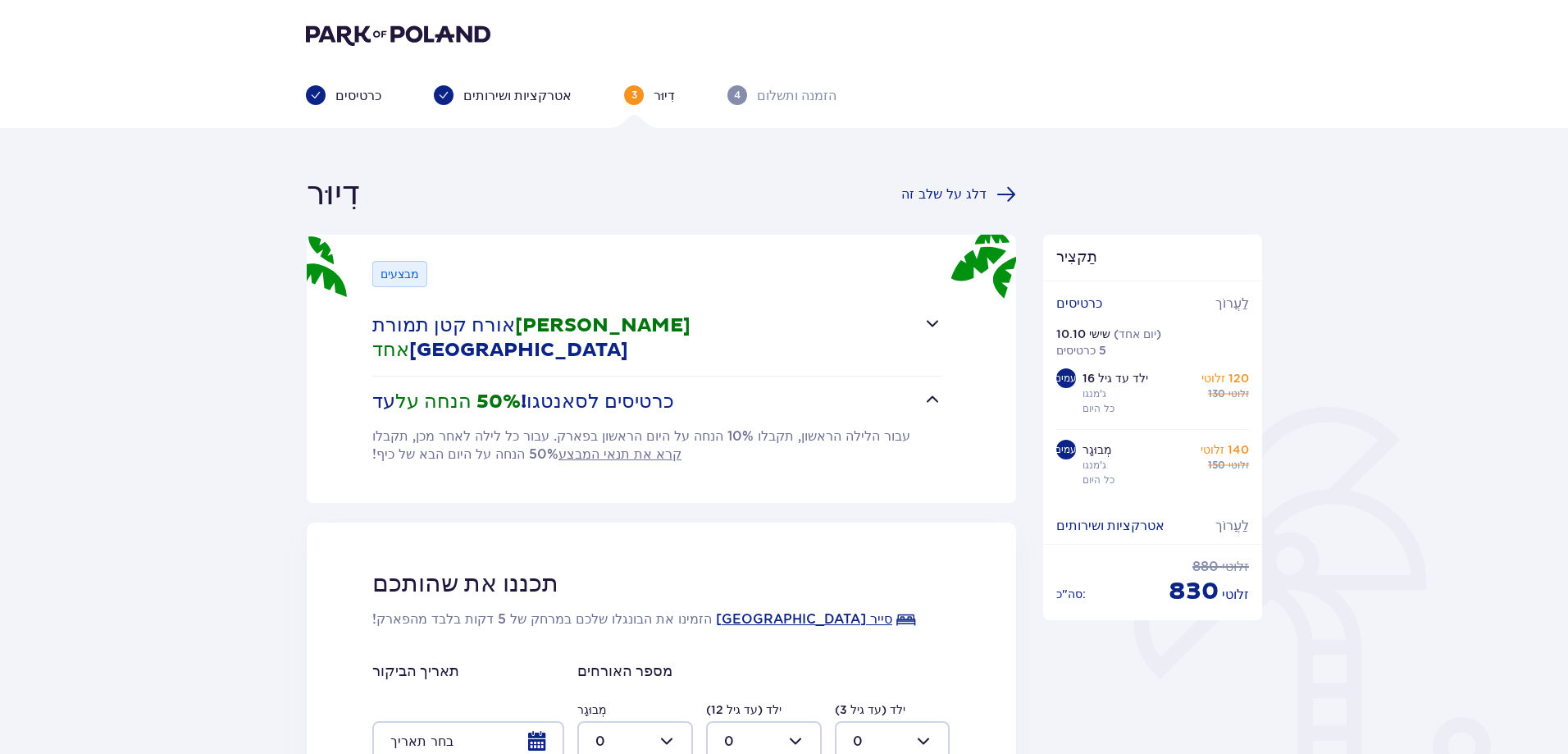
click at [928, 321] on span "button" at bounding box center [932, 323] width 20 height 20
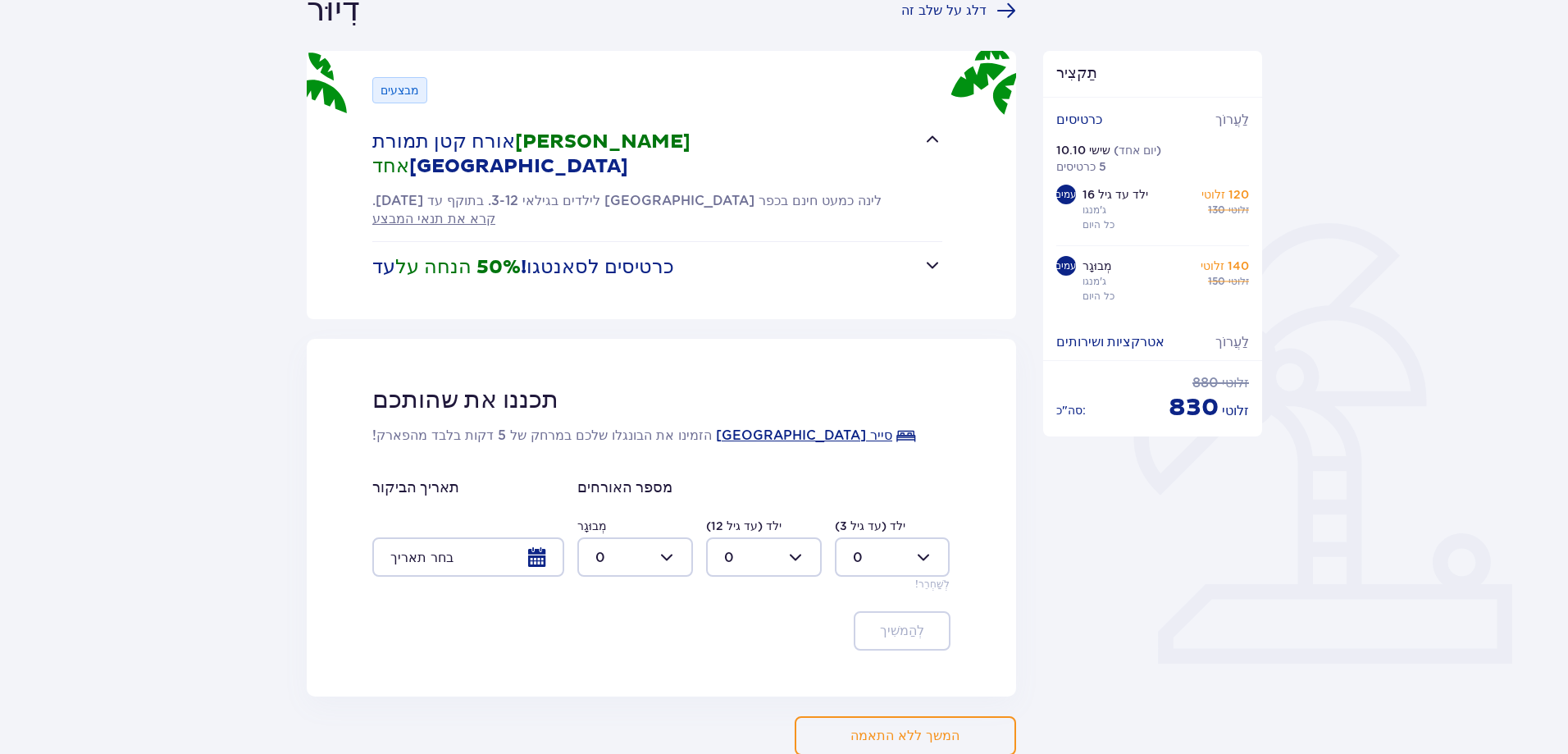
scroll to position [205, 0]
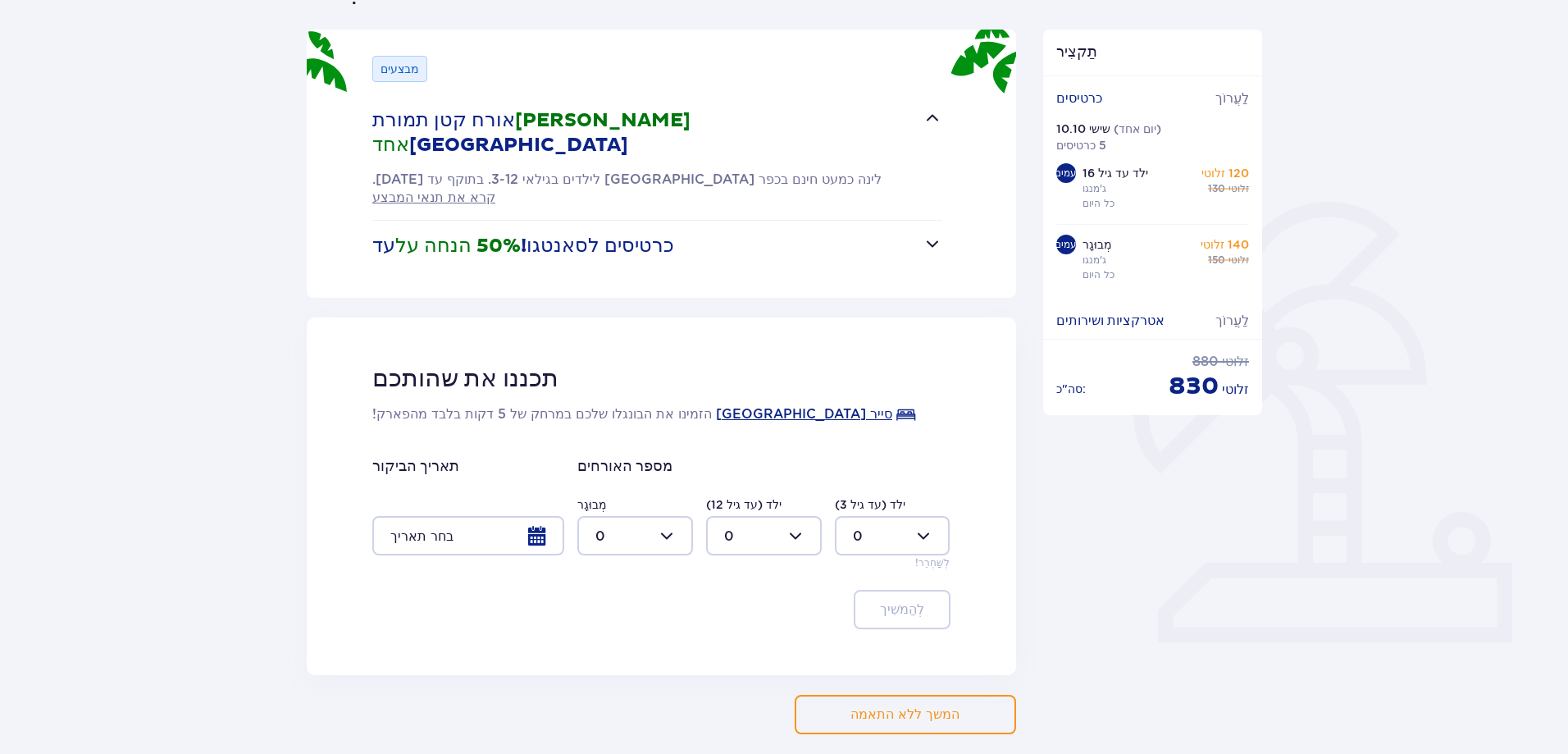
click at [901, 708] on font "המשך ללא התאמה" at bounding box center [905, 715] width 109 height 13
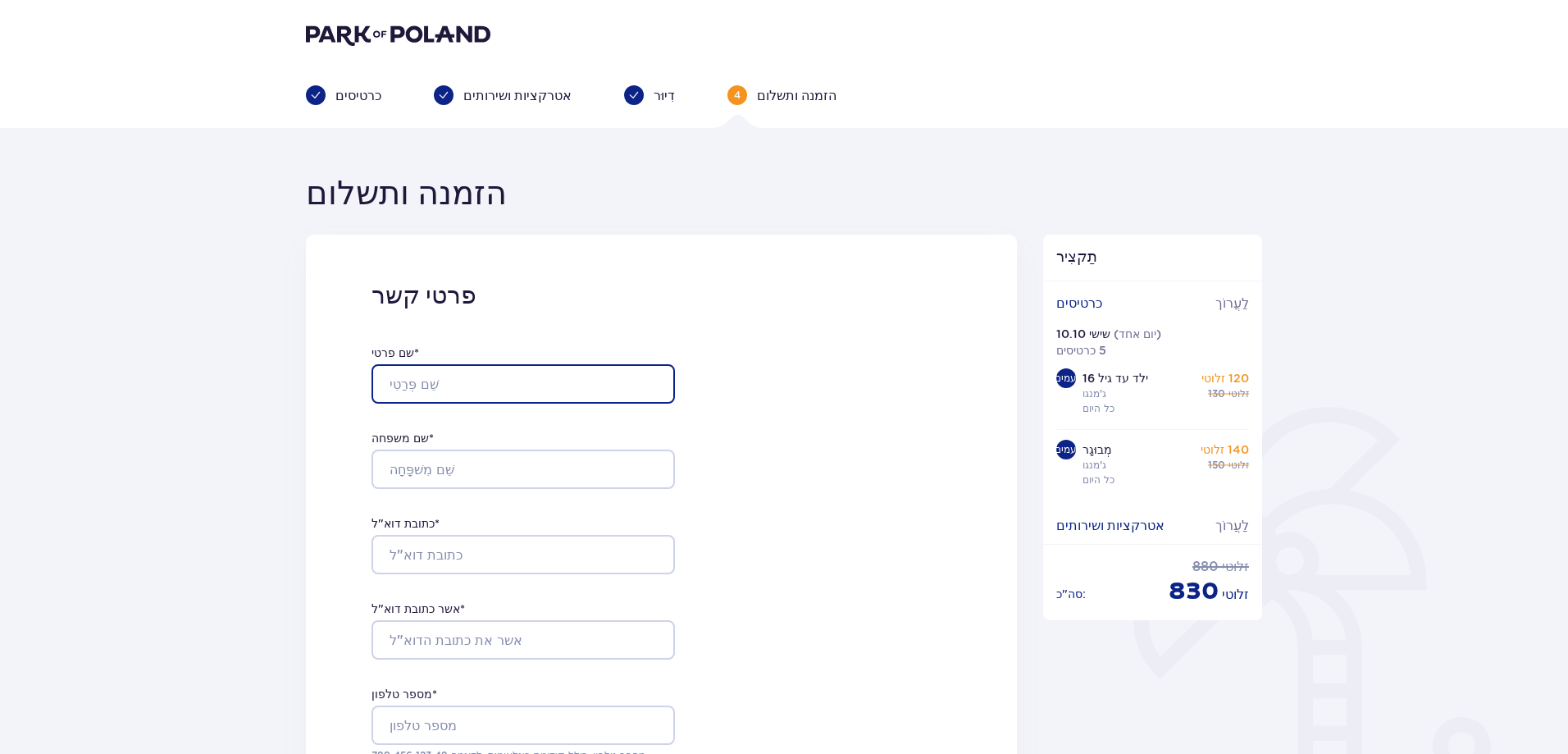
click at [411, 378] on input "שם פרטי *" at bounding box center [523, 384] width 304 height 39
type input "ד"
type input "SHIRLEY"
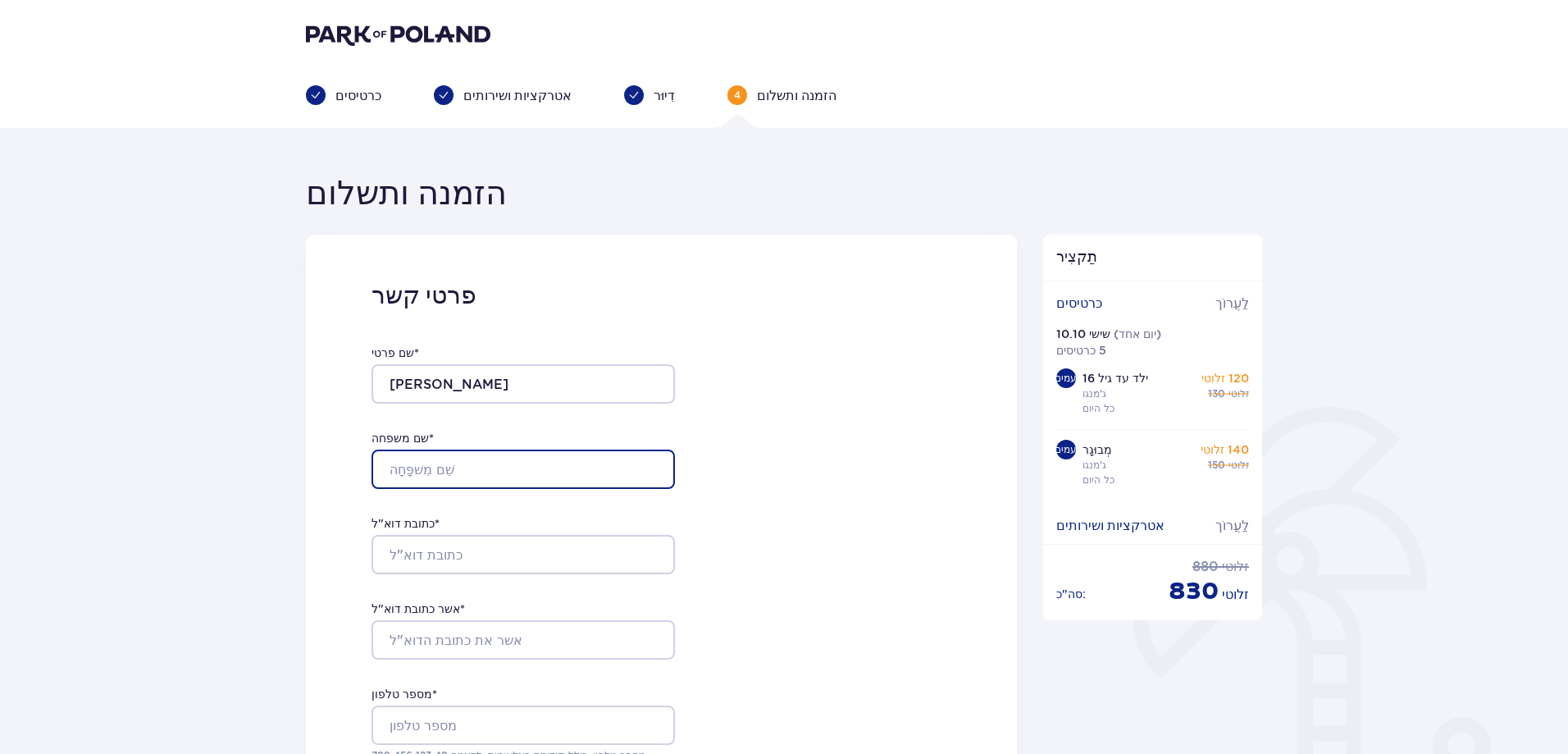
click at [397, 467] on input "שם משפחה *" at bounding box center [523, 469] width 304 height 39
type input "PONCZEK"
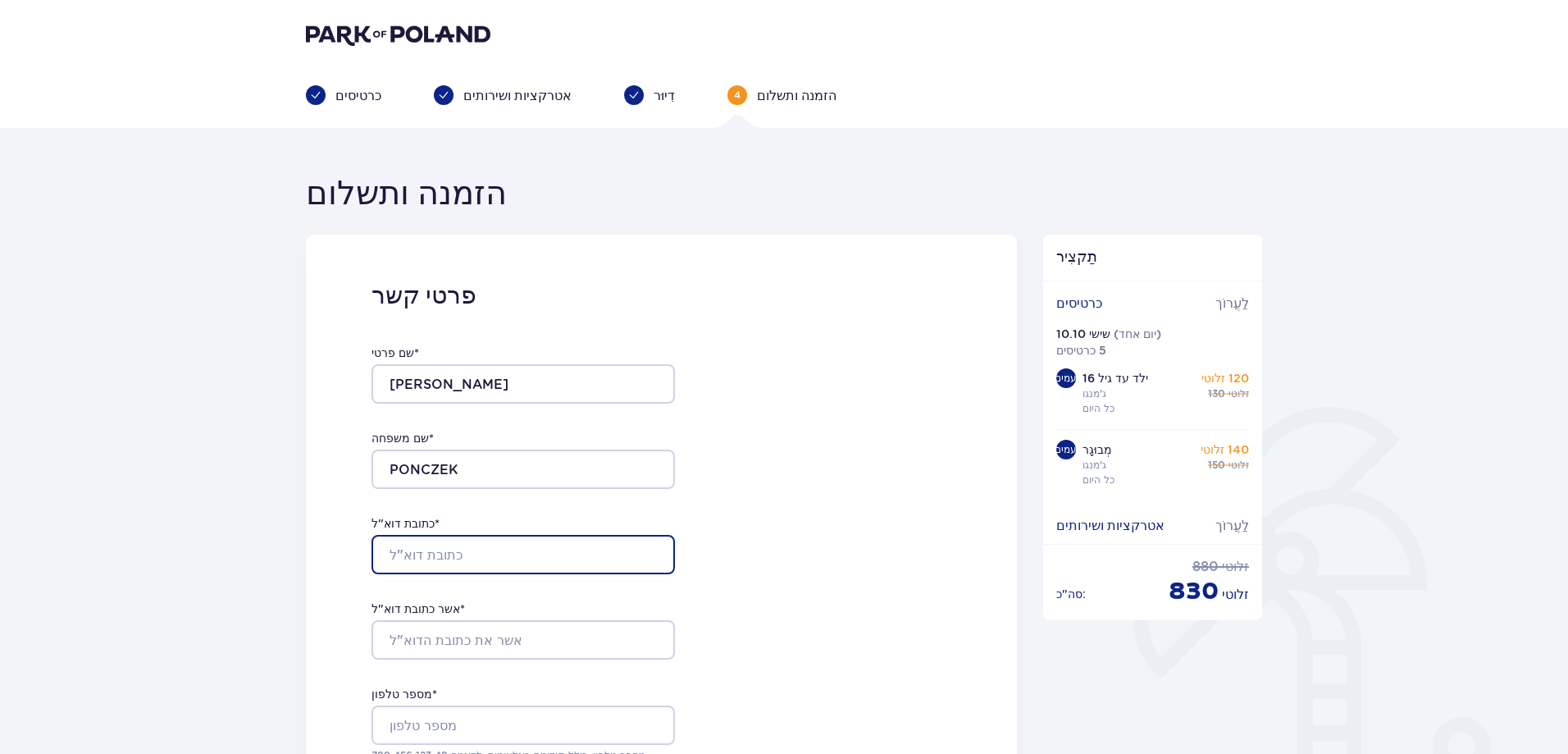
click at [414, 549] on input "כתובת דוא"ל *" at bounding box center [523, 555] width 304 height 39
type input "ד"
type input "shirleyp2212@gmail.com"
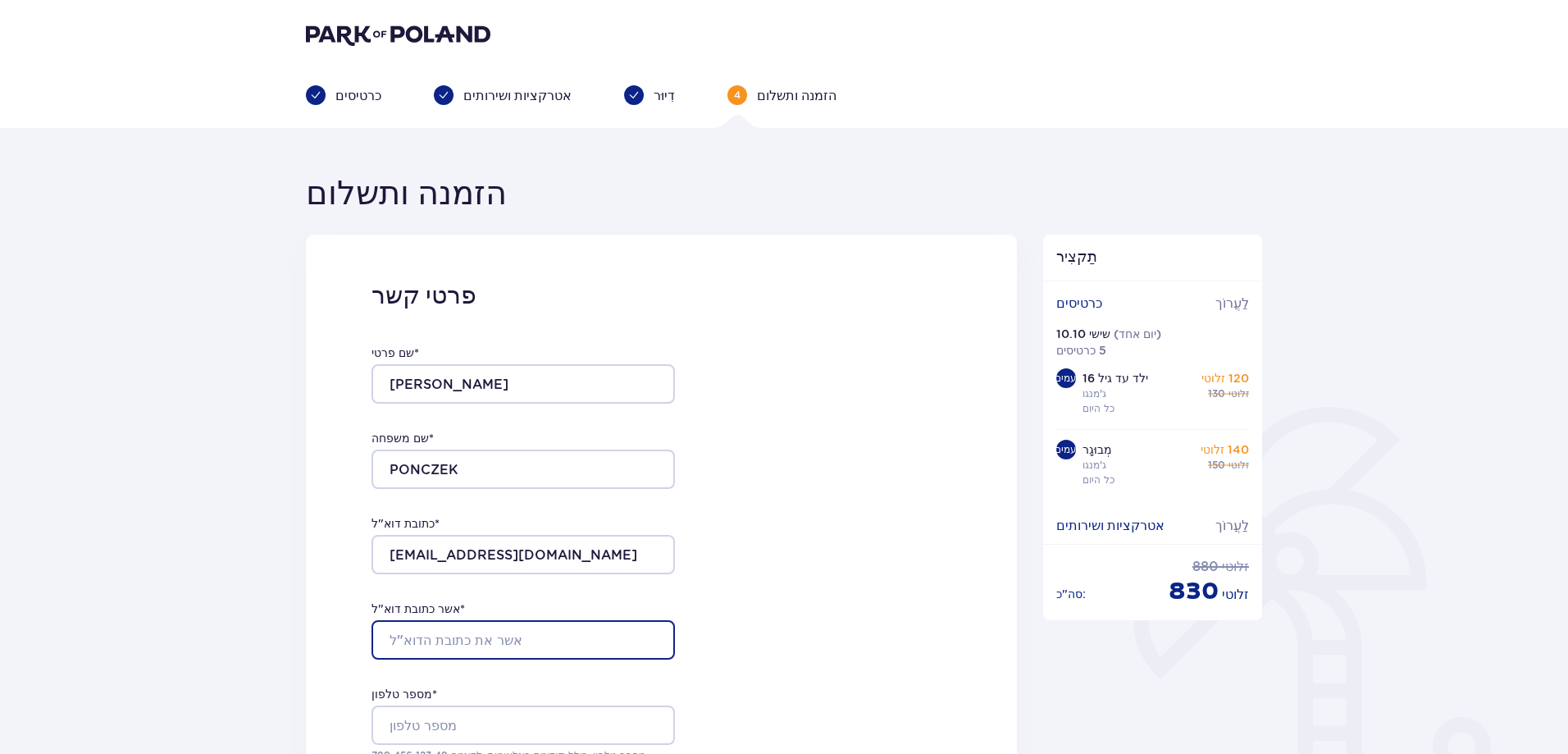
click at [452, 642] on input "אשר כתובת דוא"ל *" at bounding box center [523, 640] width 304 height 39
type input "shirleyp2212@gmail.com"
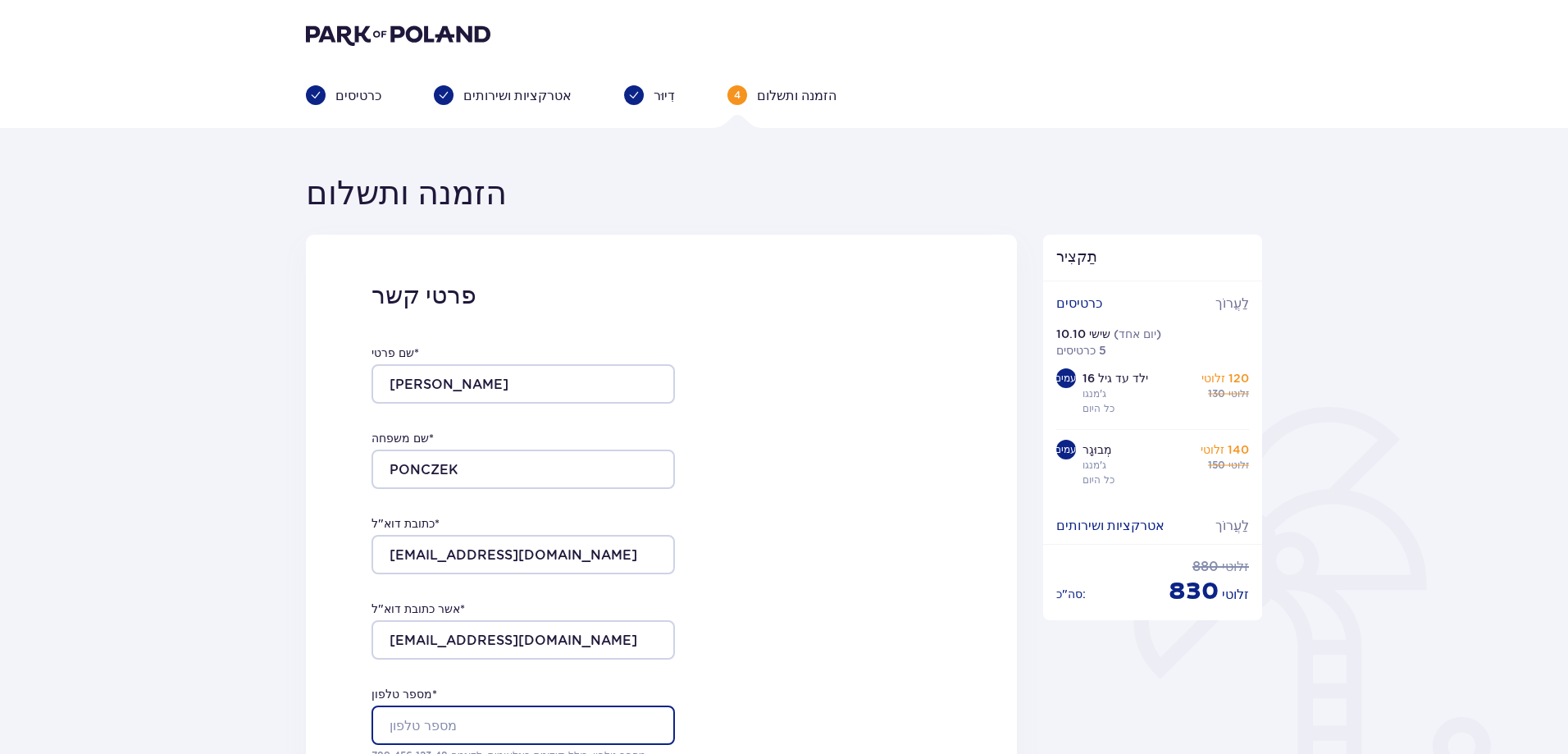
click at [460, 726] on input "מספר טלפון *" at bounding box center [523, 725] width 304 height 39
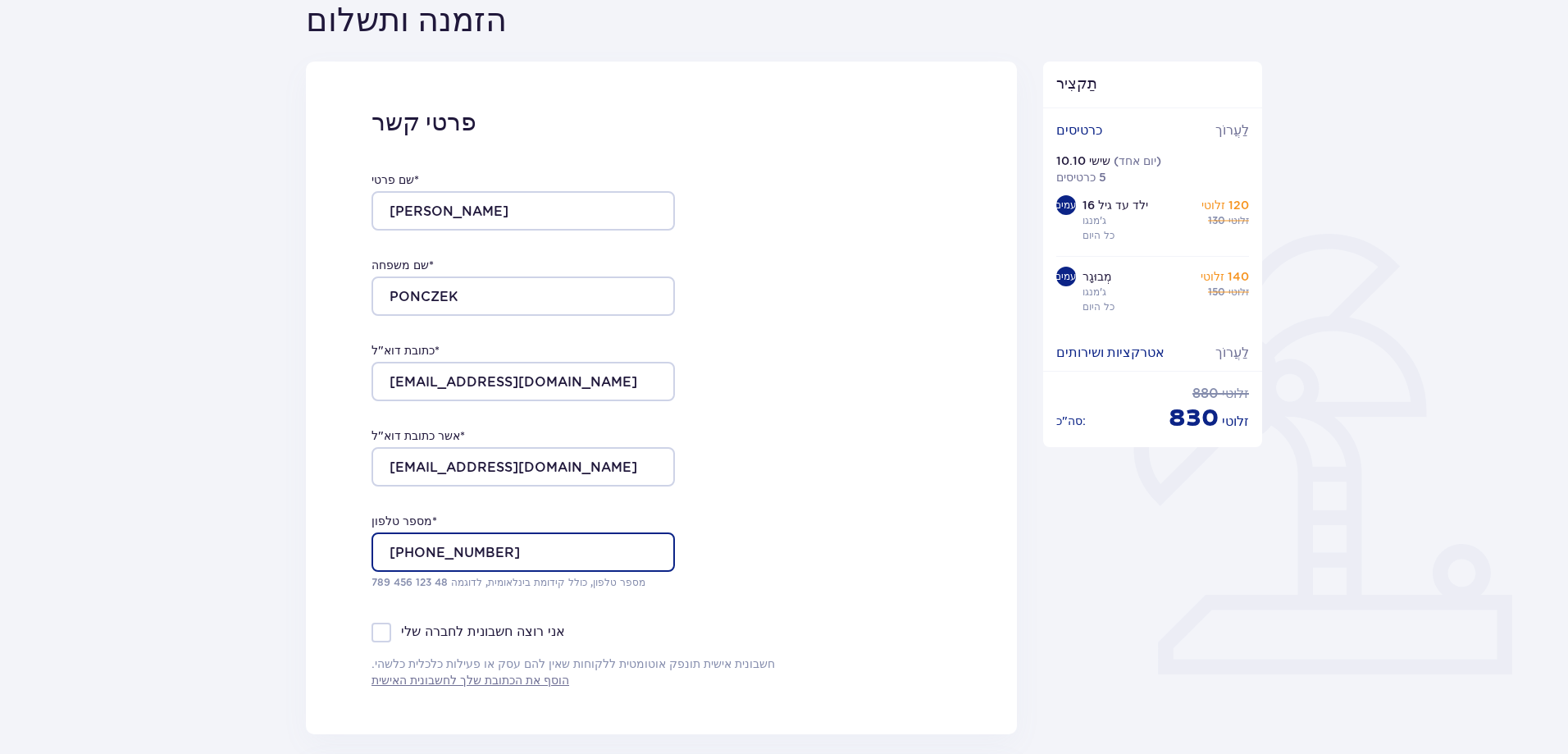
scroll to position [226, 0]
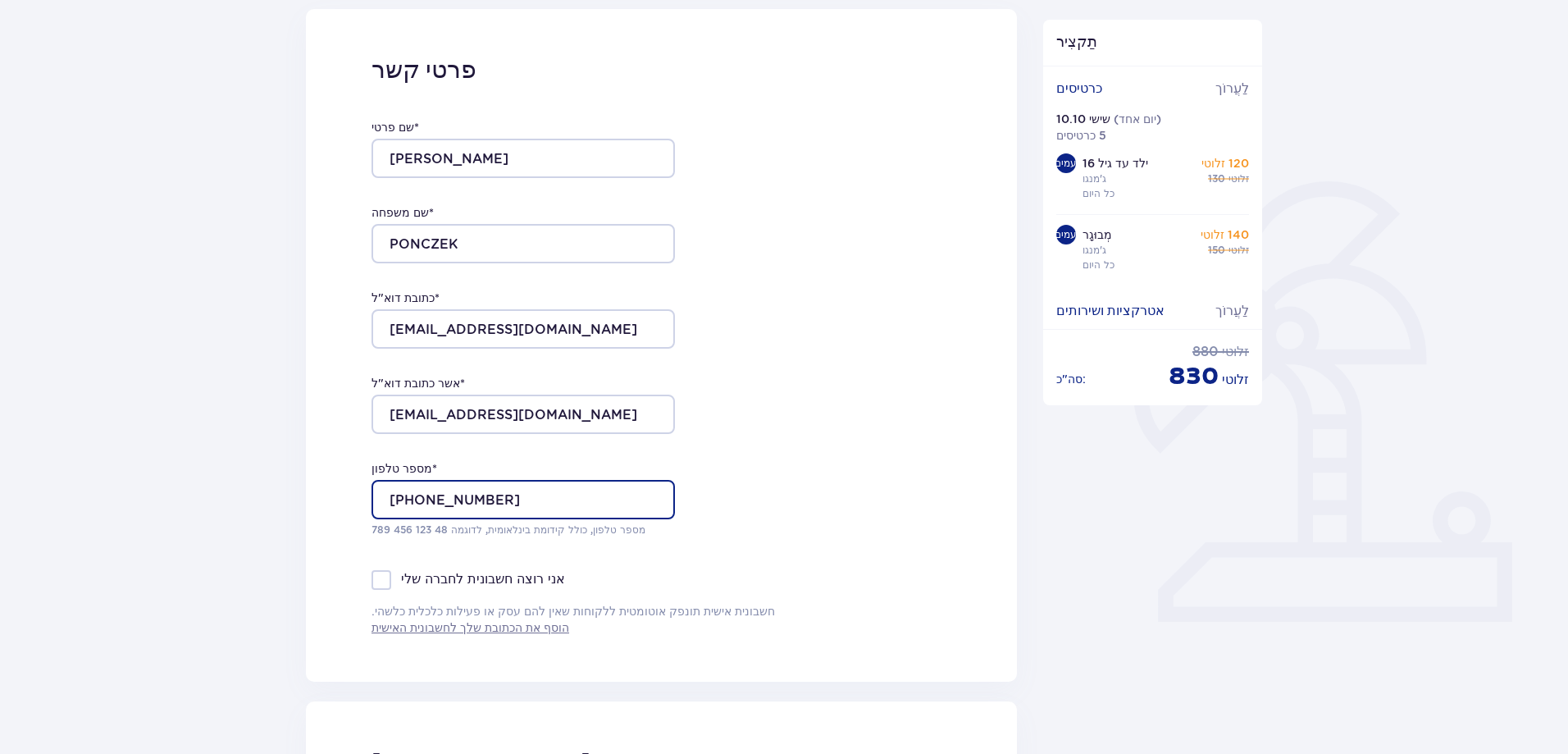
type input "+972526403303"
click at [734, 566] on div "פרטי קשר שם פרטי * SHIRLEY שם משפחה * PONCZEK כתובת דוא"ל * shirleyp2212@gmail.…" at bounding box center [662, 345] width 711 height 673
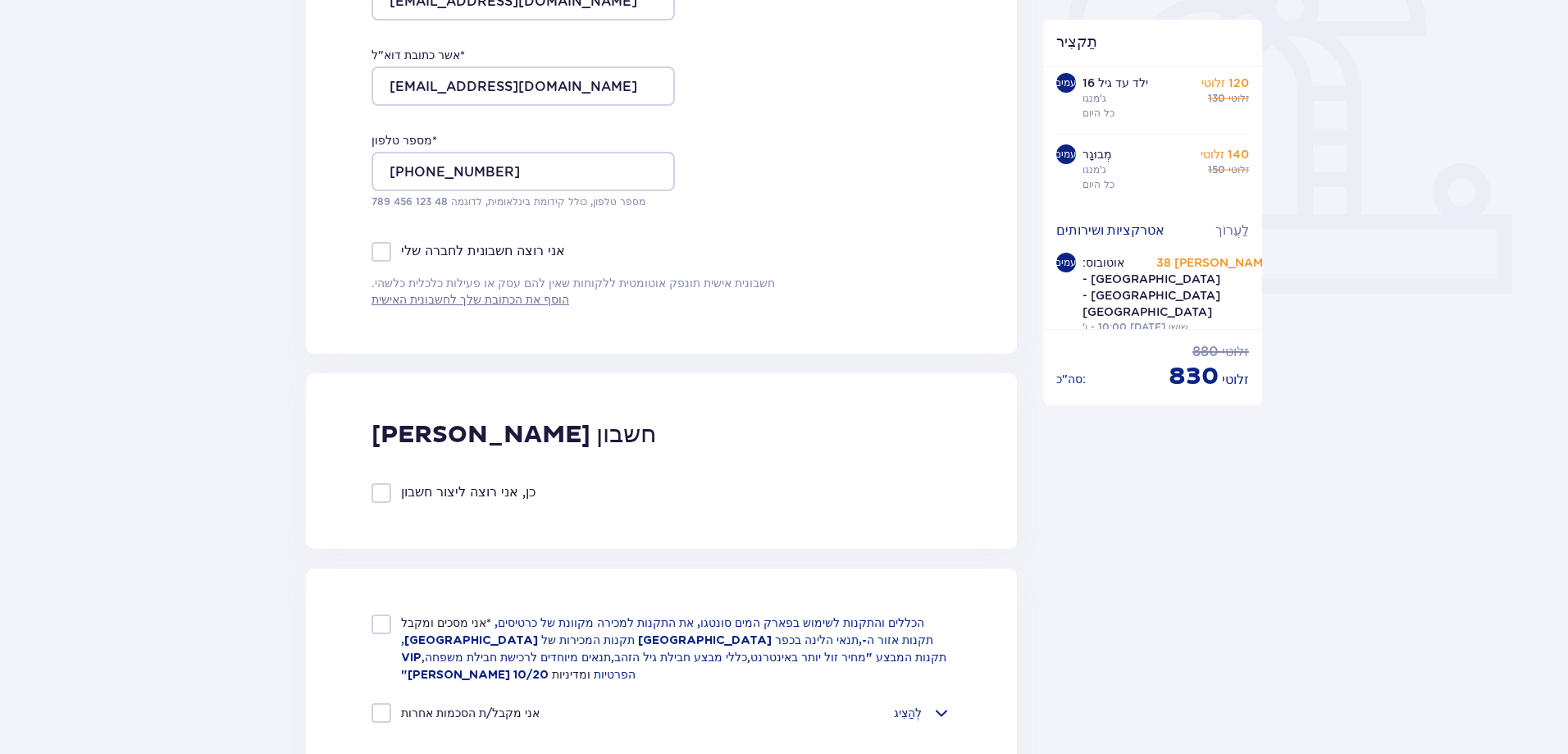
scroll to position [85, 0]
click at [385, 620] on div at bounding box center [381, 624] width 20 height 20
checkbox input "true"
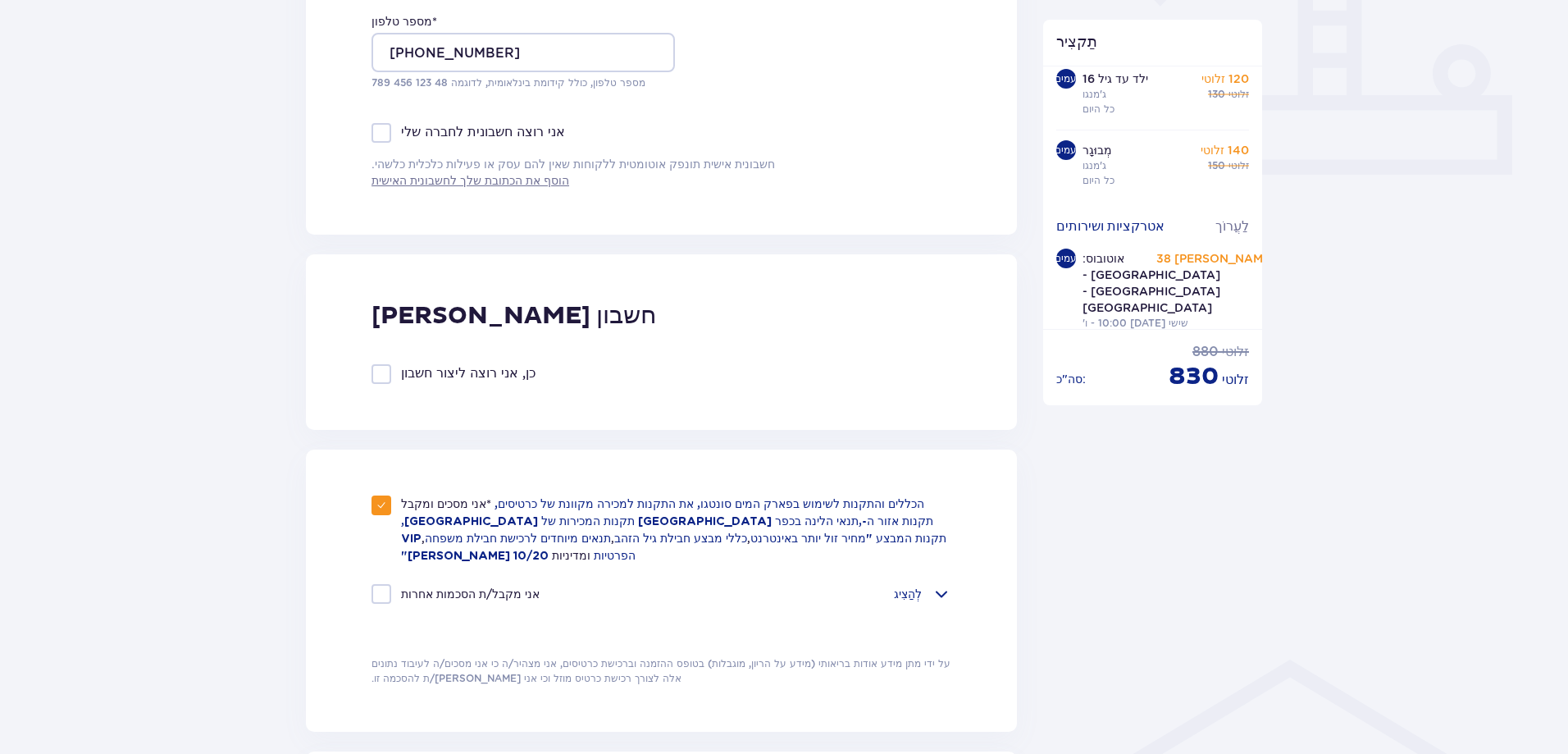
scroll to position [698, 0]
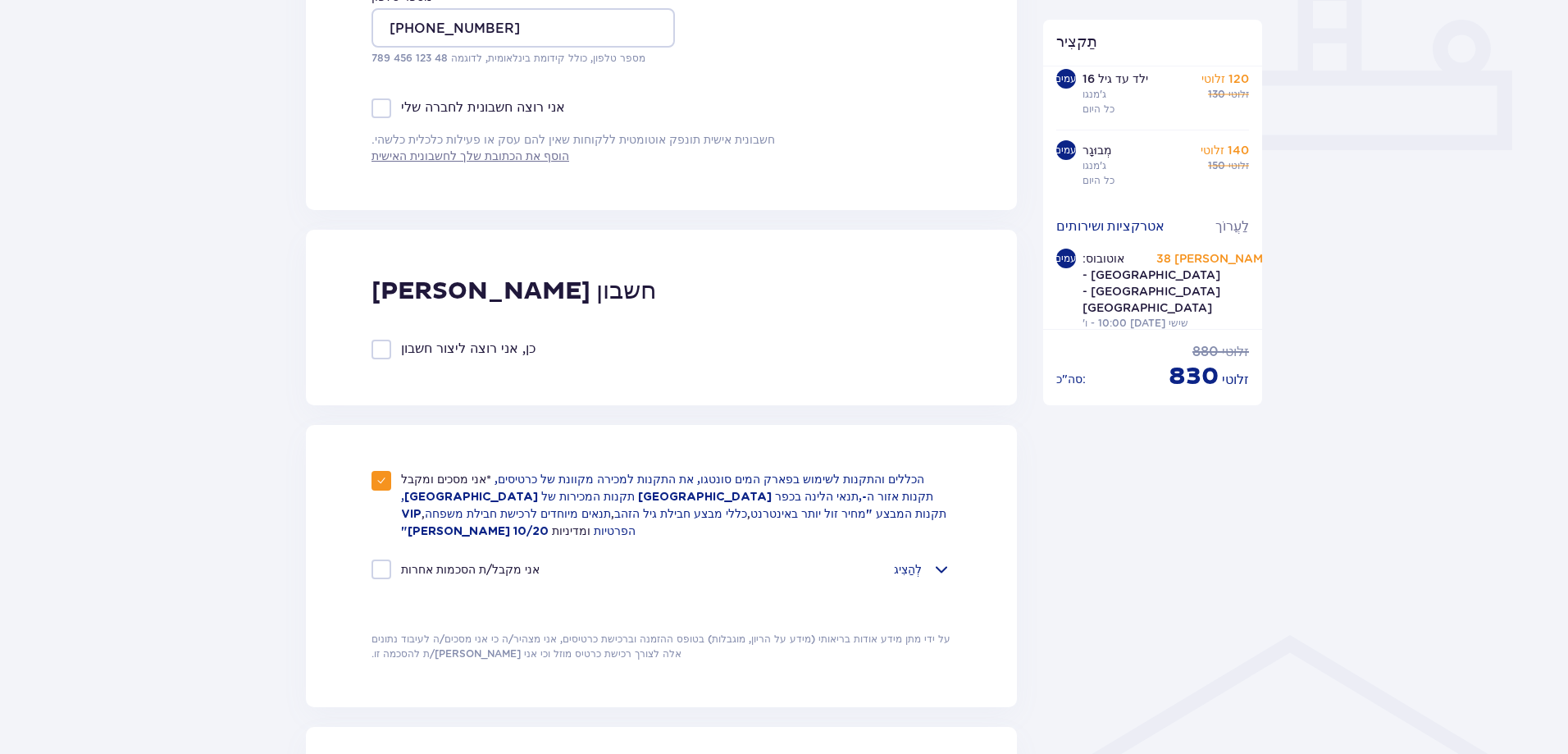
click at [939, 559] on span at bounding box center [941, 569] width 20 height 20
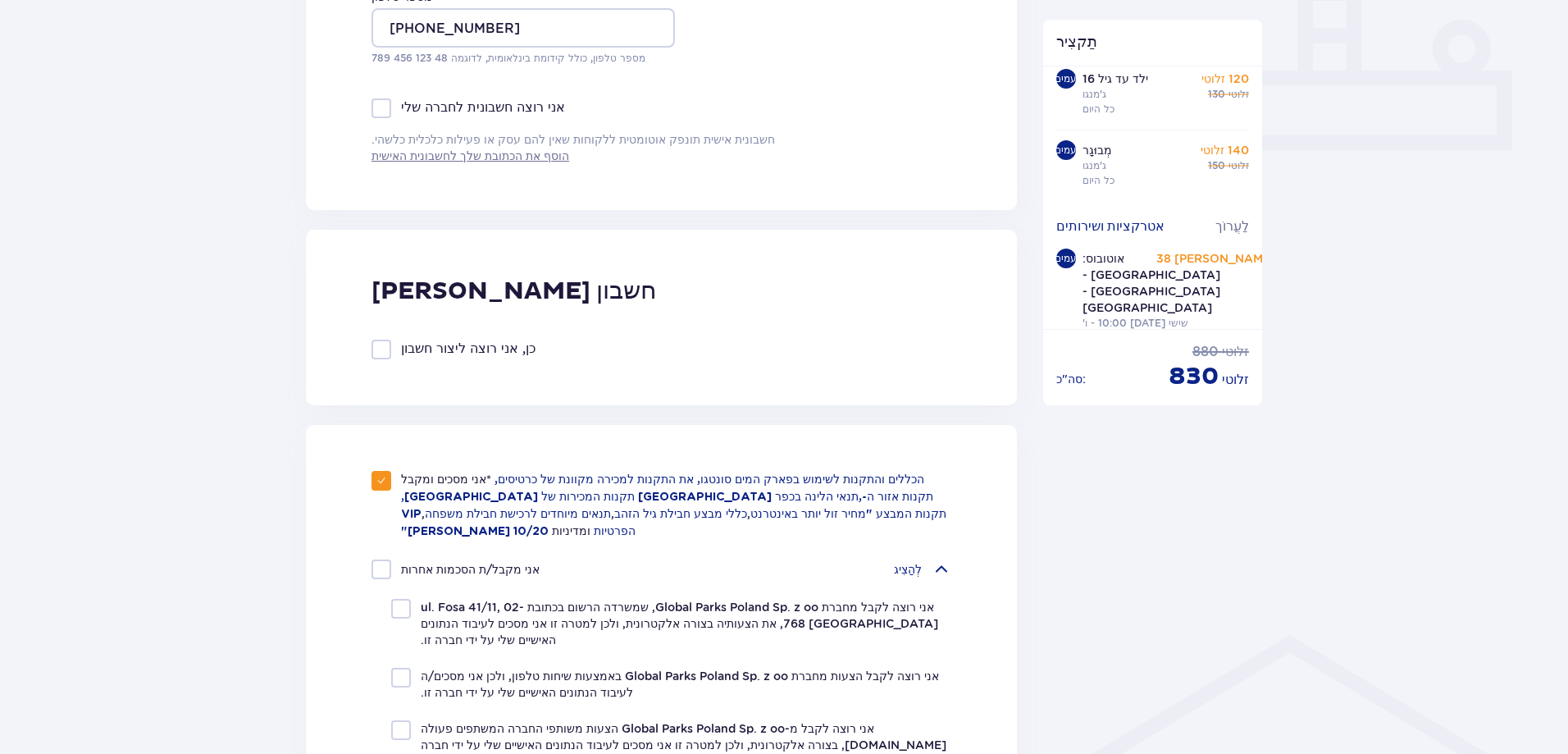
click at [939, 559] on span at bounding box center [941, 569] width 20 height 20
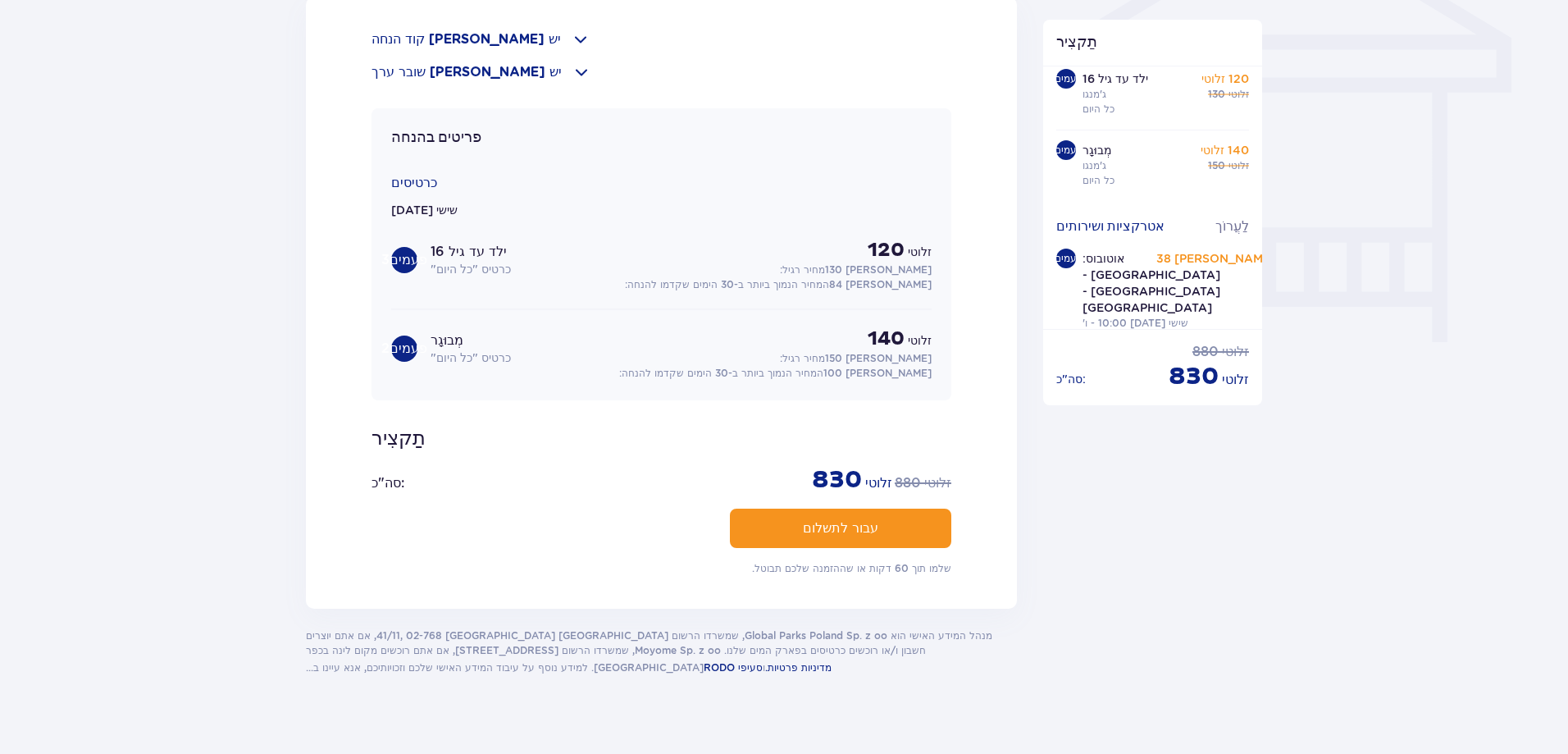
scroll to position [1432, 0]
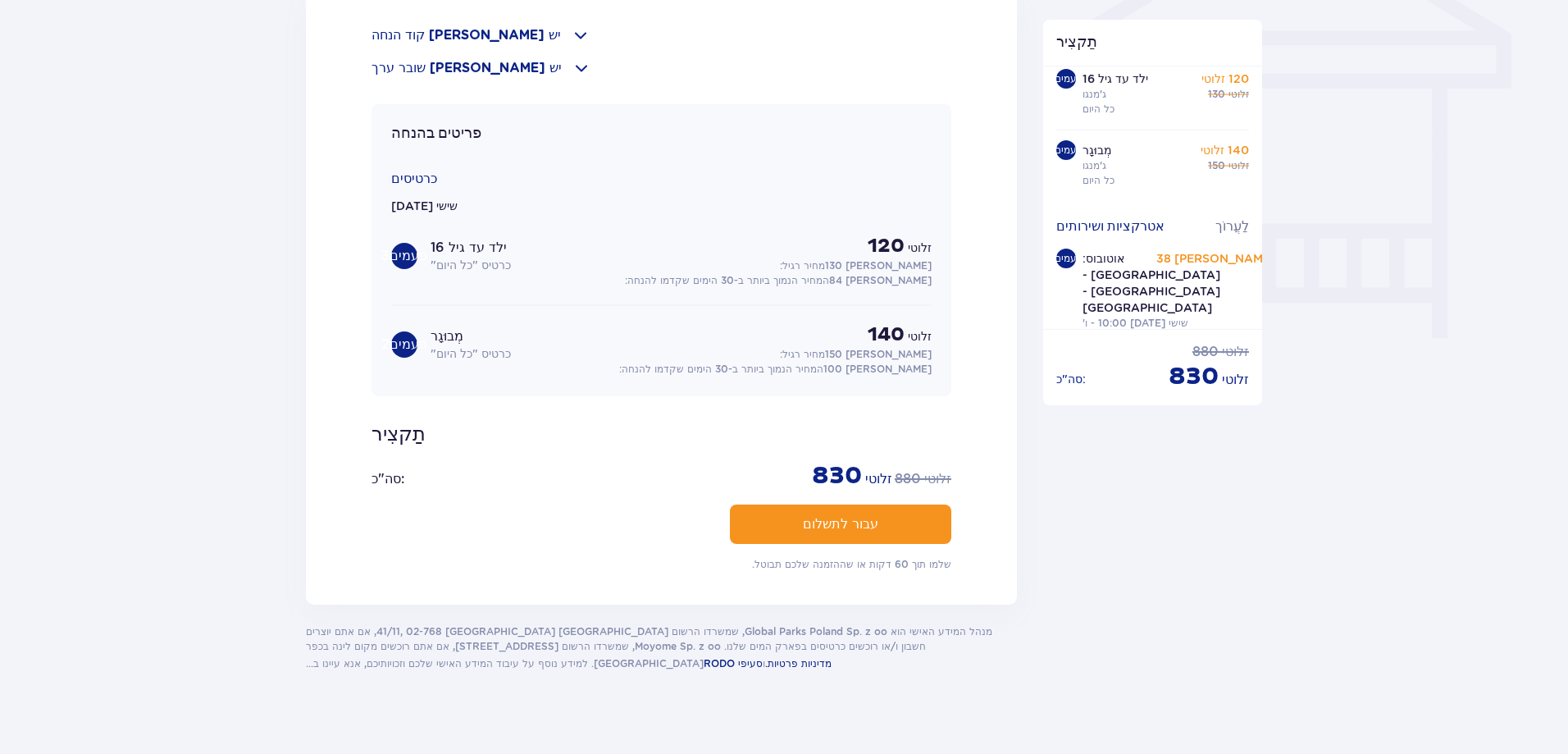
click at [831, 518] on font "עבור לתשלום" at bounding box center [840, 524] width 75 height 13
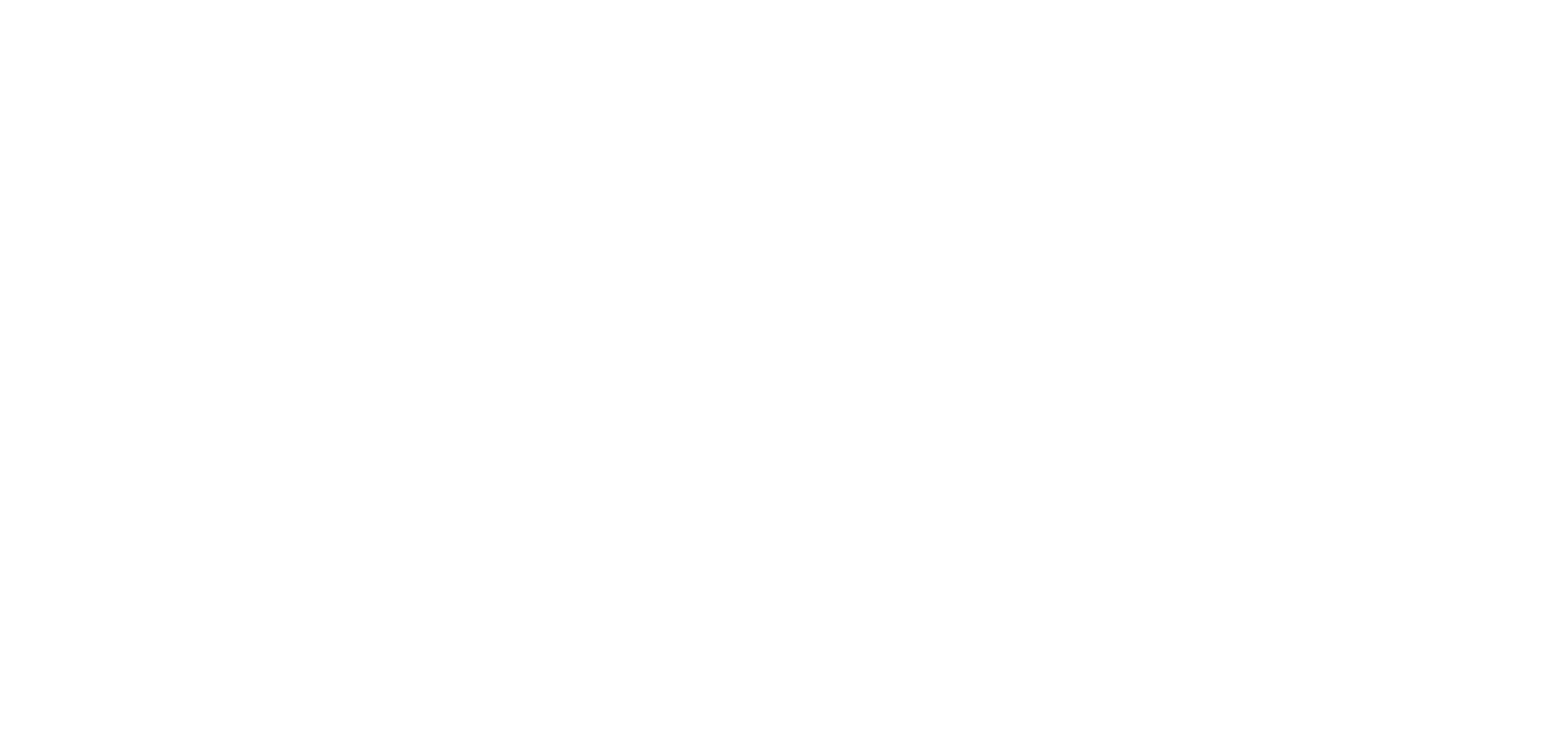
scroll to position [0, 0]
